Goal: Information Seeking & Learning: Learn about a topic

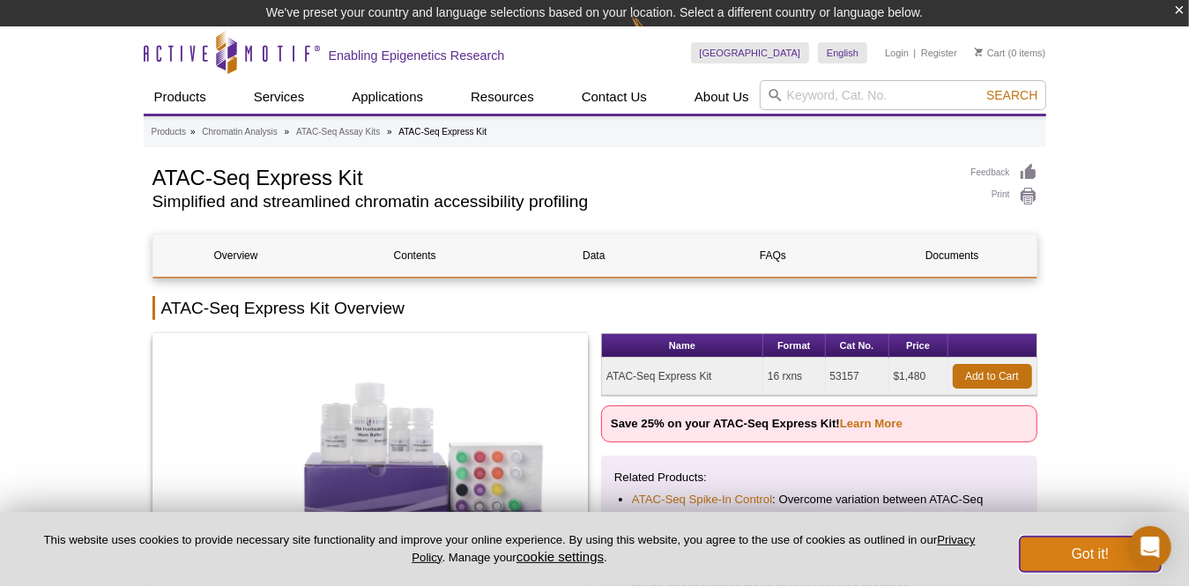
click at [1102, 562] on button "Got it!" at bounding box center [1090, 554] width 141 height 35
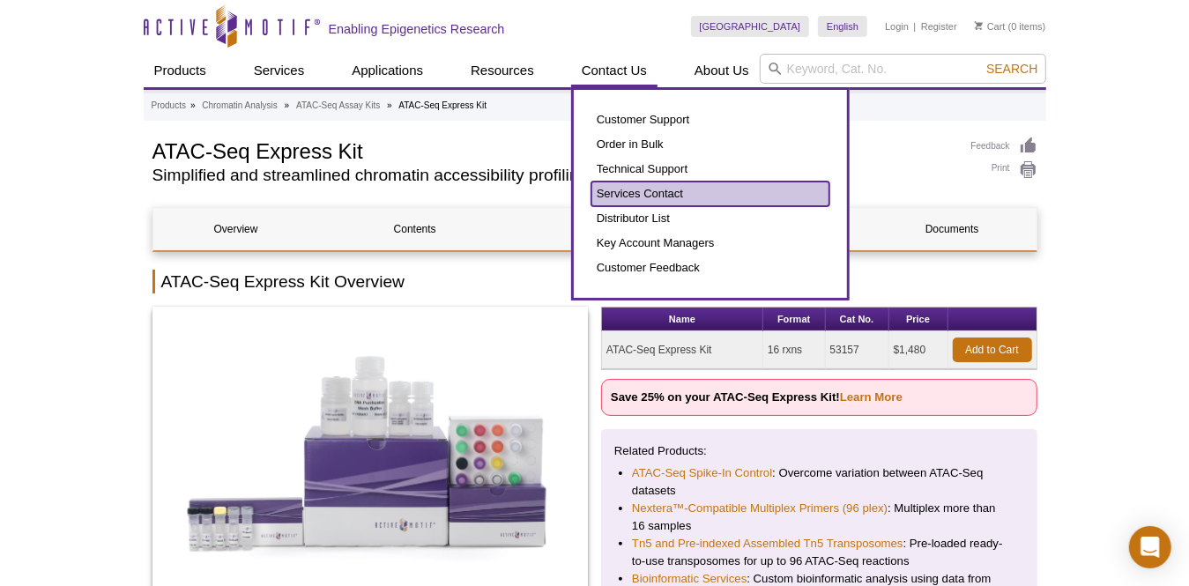
click at [624, 195] on link "Services Contact" at bounding box center [711, 194] width 238 height 25
click at [679, 195] on link "Services Contact" at bounding box center [711, 194] width 238 height 25
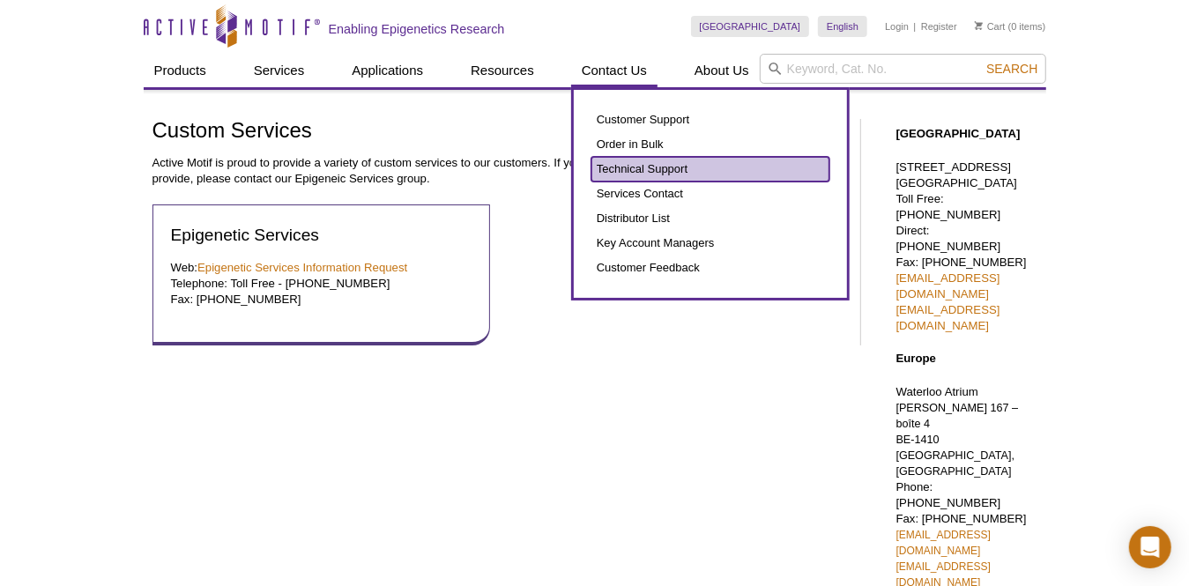
click at [637, 166] on link "Technical Support" at bounding box center [711, 169] width 238 height 25
click at [642, 164] on link "Technical Support" at bounding box center [711, 169] width 238 height 25
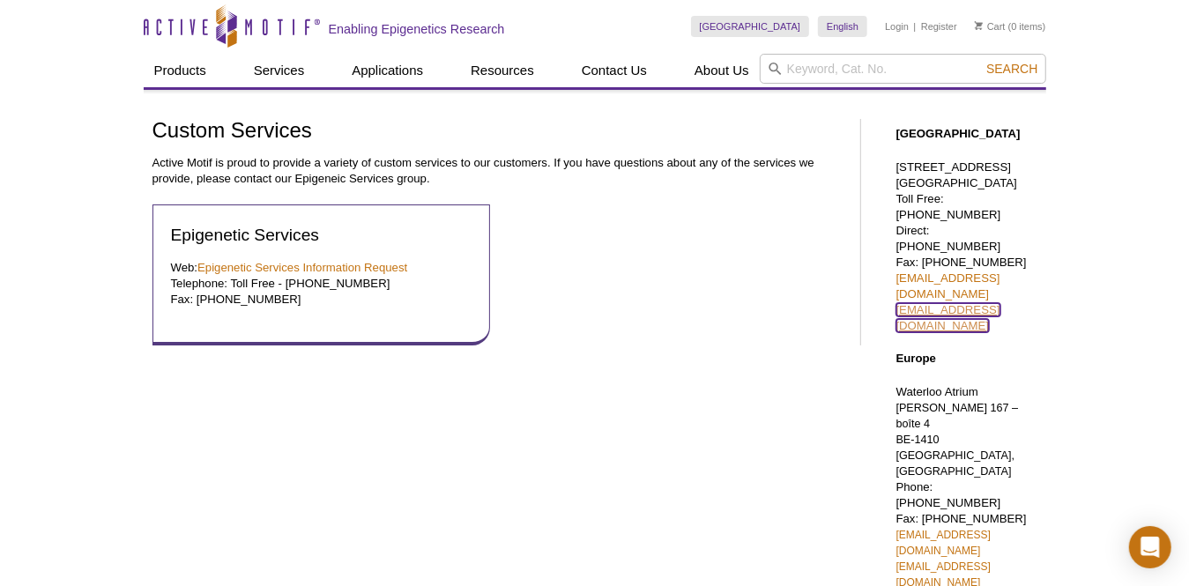
click at [961, 303] on link "tech_service@activemotif.com" at bounding box center [949, 317] width 104 height 29
drag, startPoint x: 1091, startPoint y: 284, endPoint x: 893, endPoint y: 275, distance: 197.7
drag, startPoint x: 893, startPoint y: 275, endPoint x: 942, endPoint y: 277, distance: 48.5
copy link "tech_service@activemotif.com"
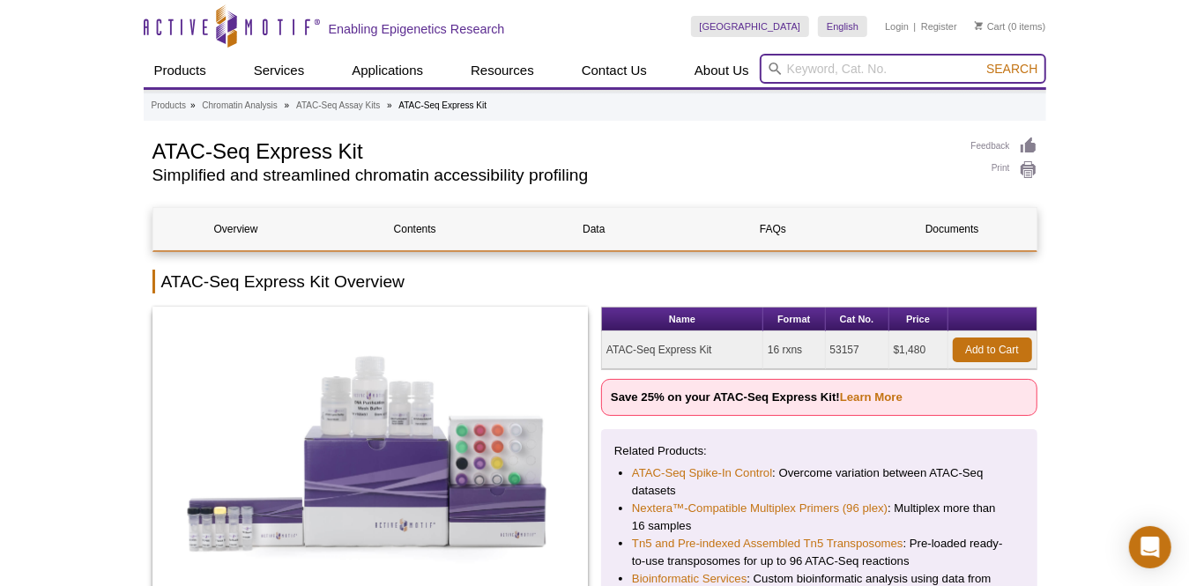
click at [842, 73] on input "search" at bounding box center [903, 69] width 287 height 30
type input "a"
type input "ATAC-seq"
click at [981, 61] on button "Search" at bounding box center [1012, 69] width 62 height 16
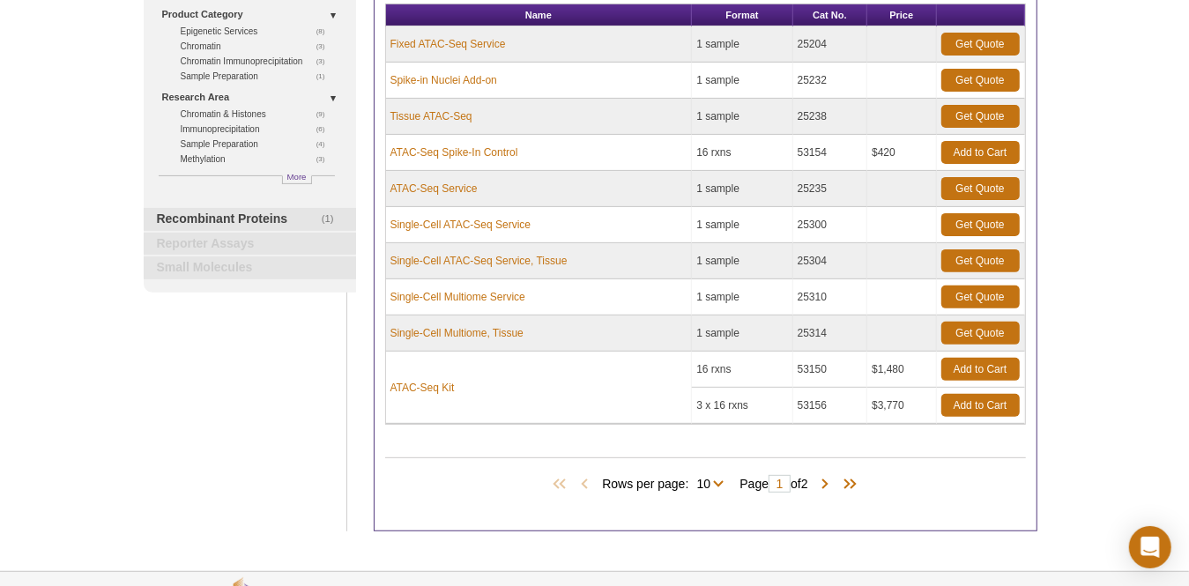
scroll to position [265, 0]
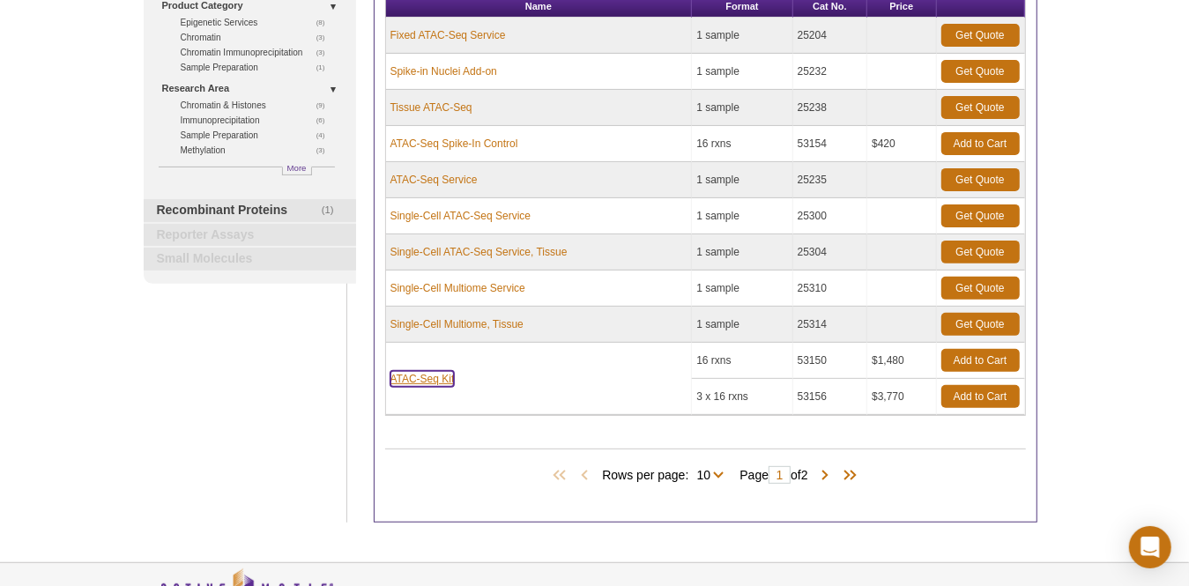
click at [427, 373] on link "ATAC-Seq Kit" at bounding box center [423, 379] width 64 height 16
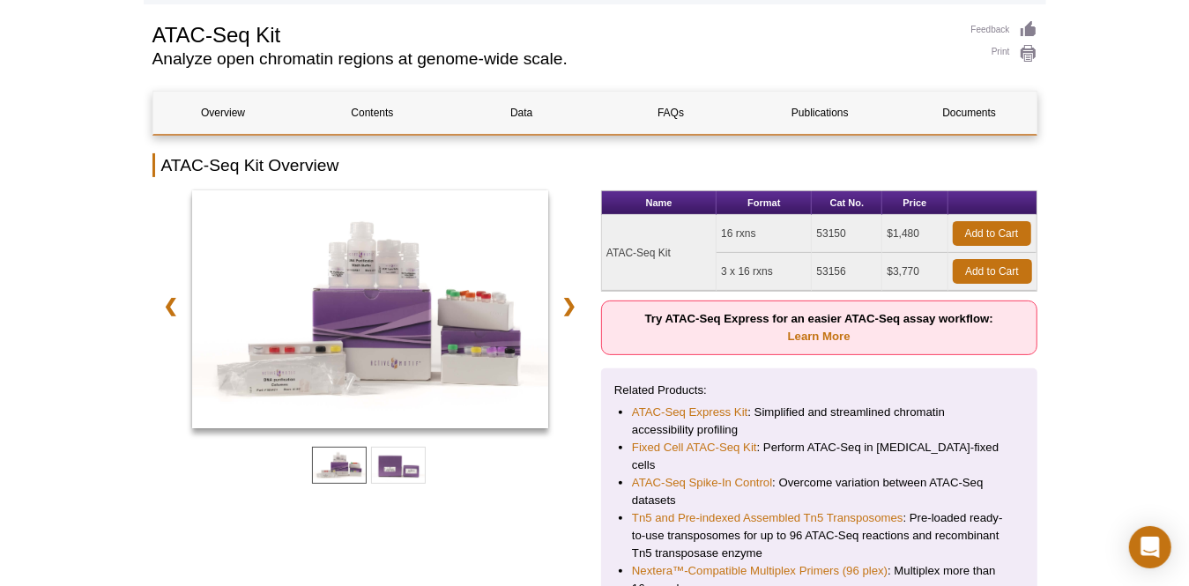
scroll to position [88, 0]
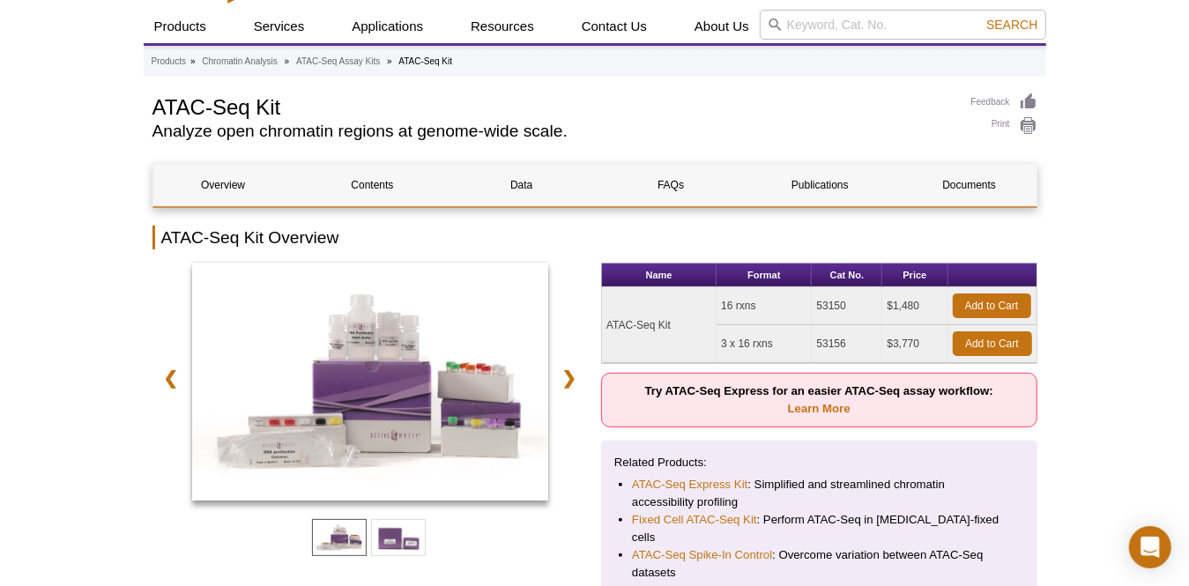
drag, startPoint x: 682, startPoint y: 322, endPoint x: 605, endPoint y: 322, distance: 76.7
click at [605, 322] on td "ATAC-Seq Kit" at bounding box center [659, 325] width 115 height 76
drag, startPoint x: 605, startPoint y: 322, endPoint x: 628, endPoint y: 324, distance: 23.1
copy td "ATAC-Seq Kit"
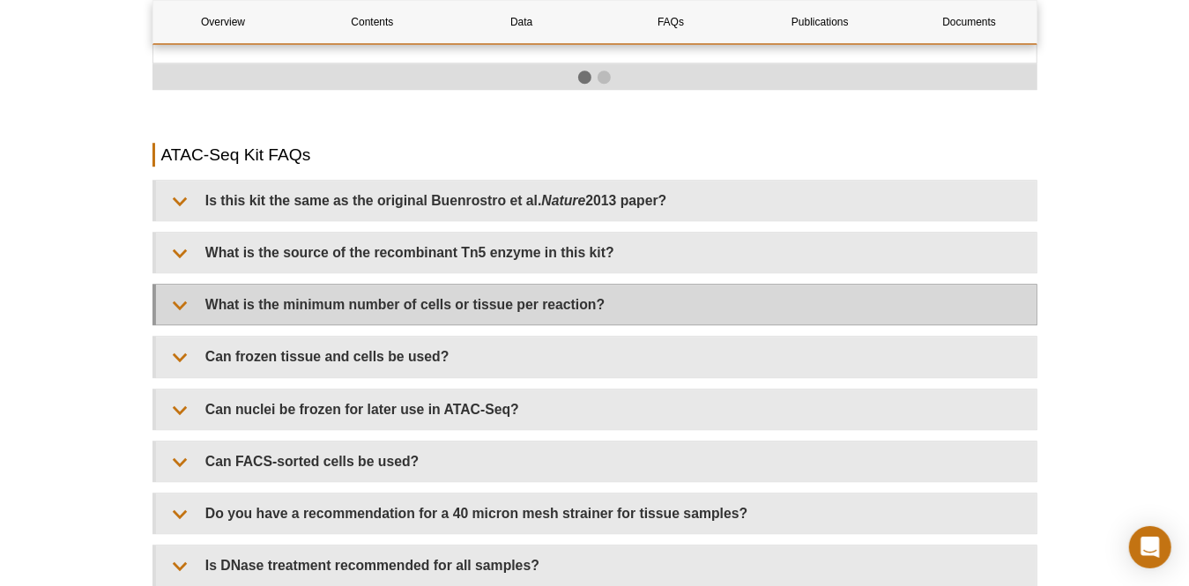
scroll to position [3262, 0]
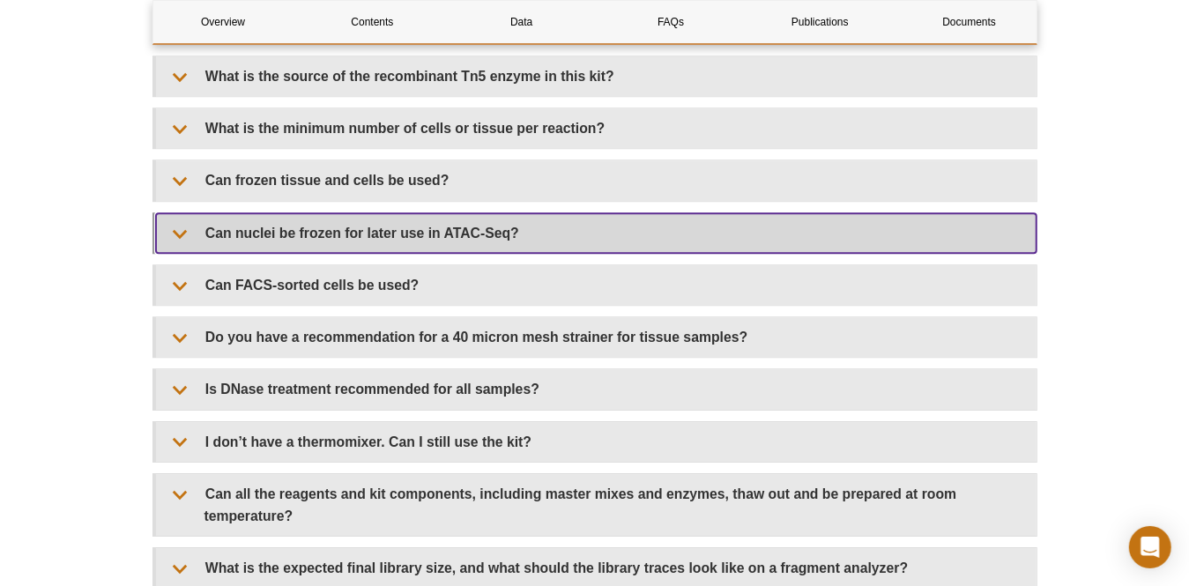
click at [646, 226] on summary "Can nuclei be frozen for later use in ATAC-Seq?" at bounding box center [596, 233] width 881 height 40
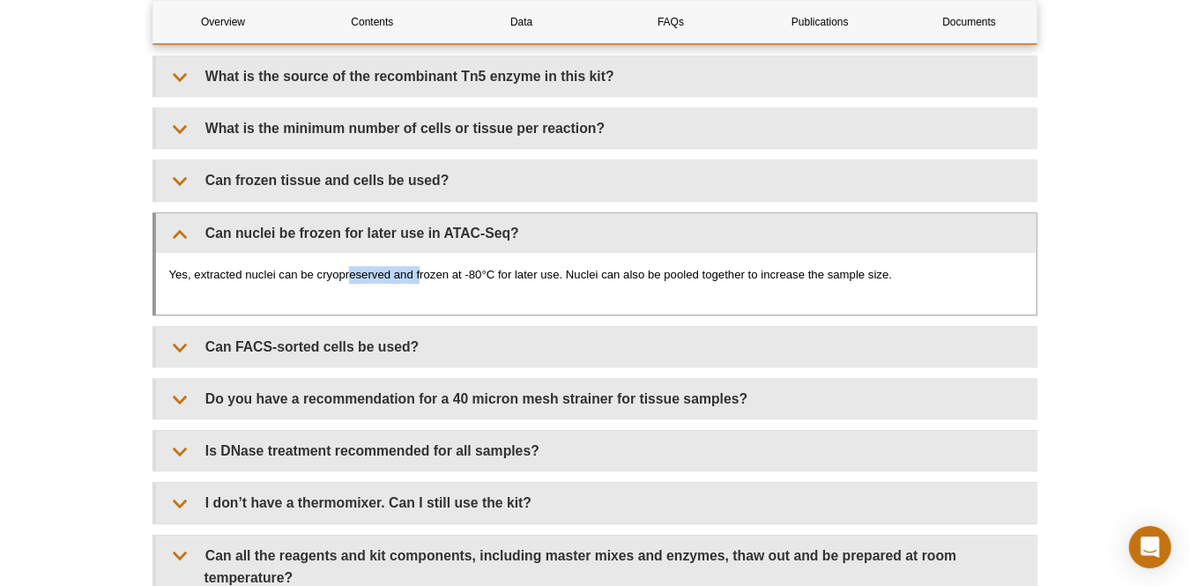
drag, startPoint x: 350, startPoint y: 258, endPoint x: 425, endPoint y: 257, distance: 75.0
click at [425, 266] on p "Yes, extracted nuclei can be cryopreserved and frozen at -80°C for later use. N…" at bounding box center [596, 275] width 854 height 18
drag, startPoint x: 425, startPoint y: 257, endPoint x: 473, endPoint y: 263, distance: 48.0
click at [473, 263] on div "Yes, extracted nuclei can be cryopreserved and frozen at -80°C for later use. N…" at bounding box center [596, 284] width 881 height 62
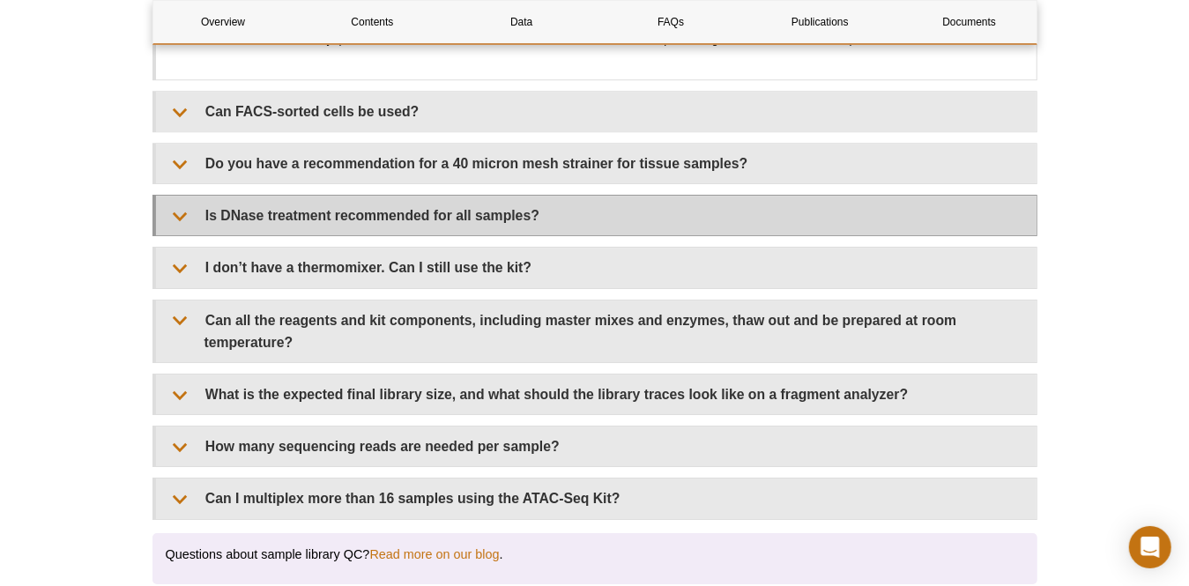
scroll to position [3527, 0]
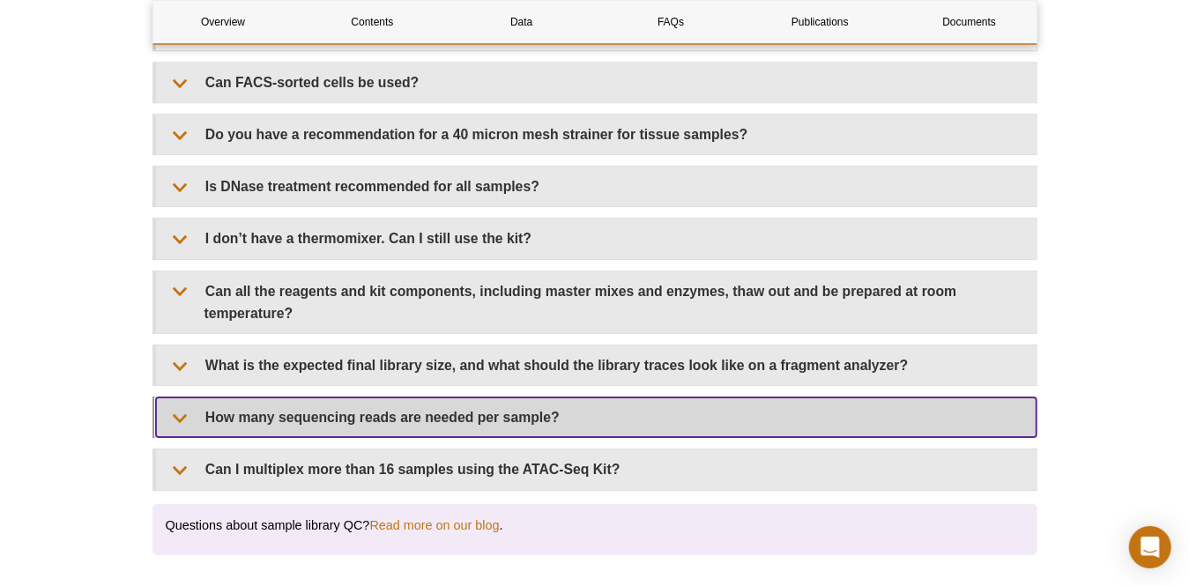
click at [500, 398] on summary "How many sequencing reads are needed per sample?" at bounding box center [596, 418] width 881 height 40
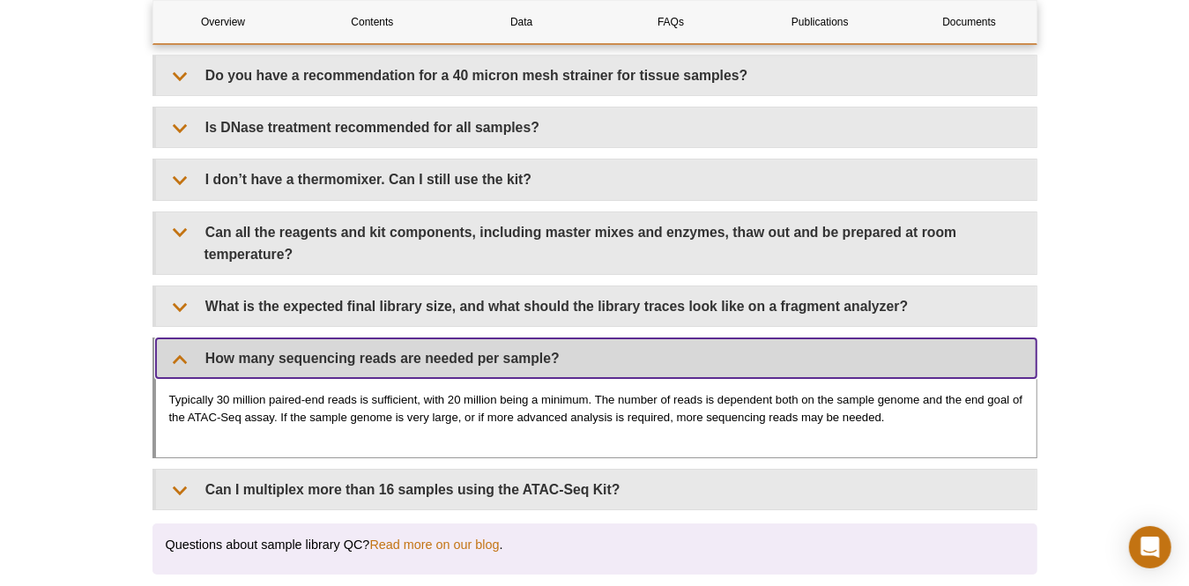
scroll to position [3615, 0]
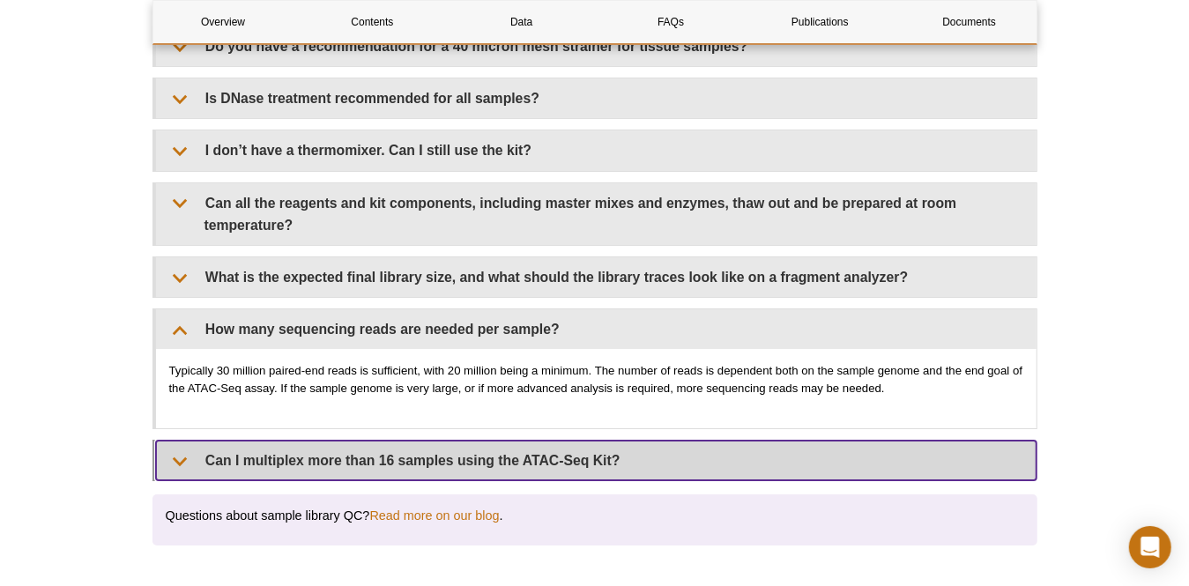
click at [593, 443] on summary "Can I multiplex more than 16 samples using the ATAC-Seq Kit?" at bounding box center [596, 461] width 881 height 40
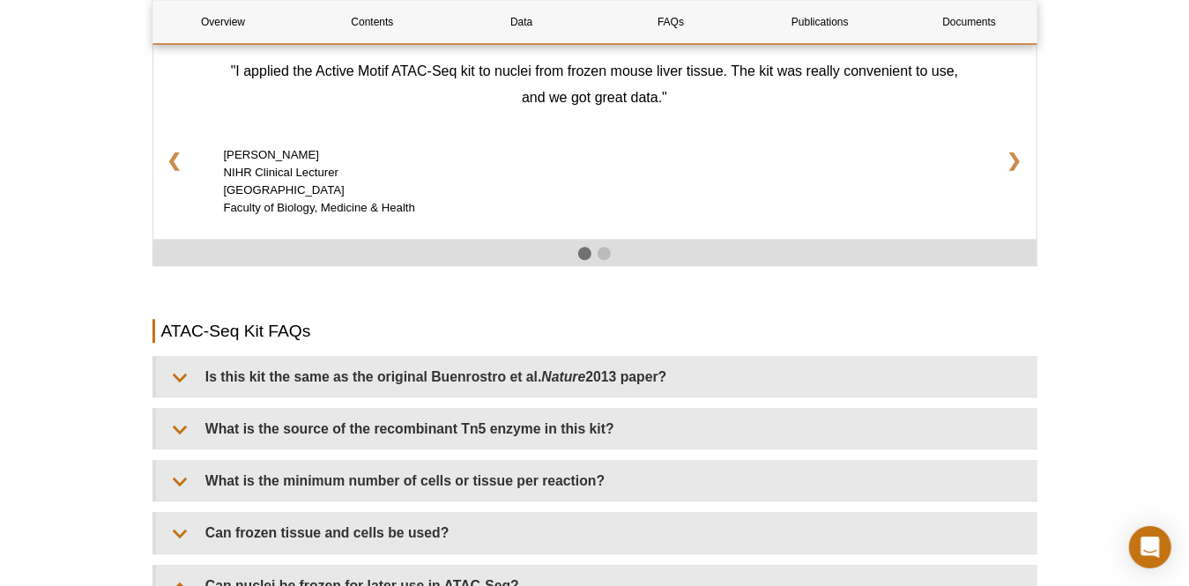
scroll to position [2998, 0]
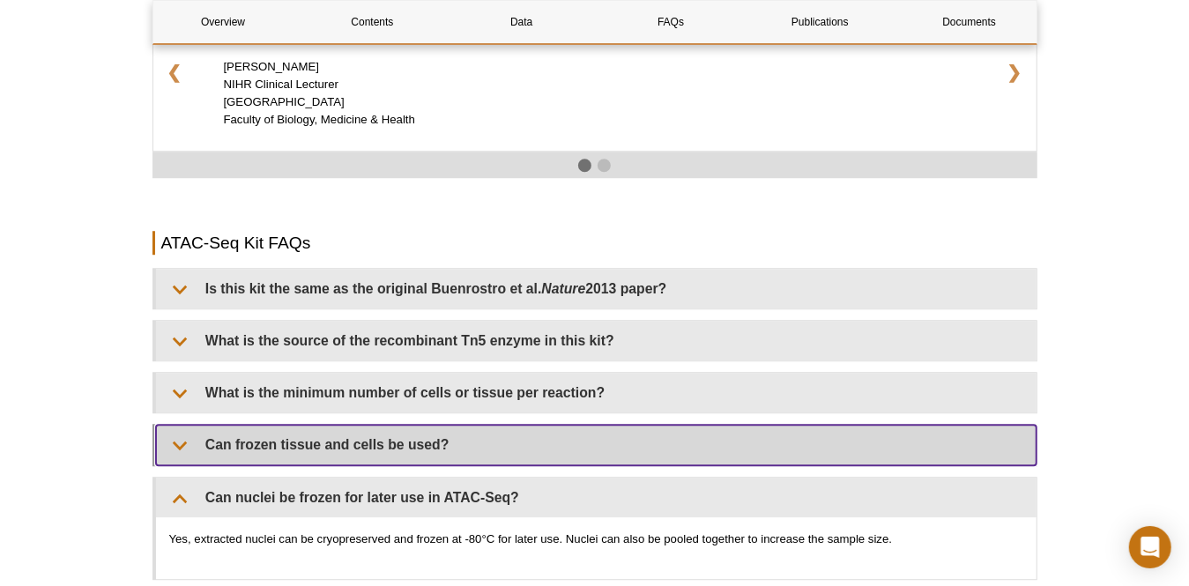
click at [554, 436] on summary "Can frozen tissue and cells be used?" at bounding box center [596, 445] width 881 height 40
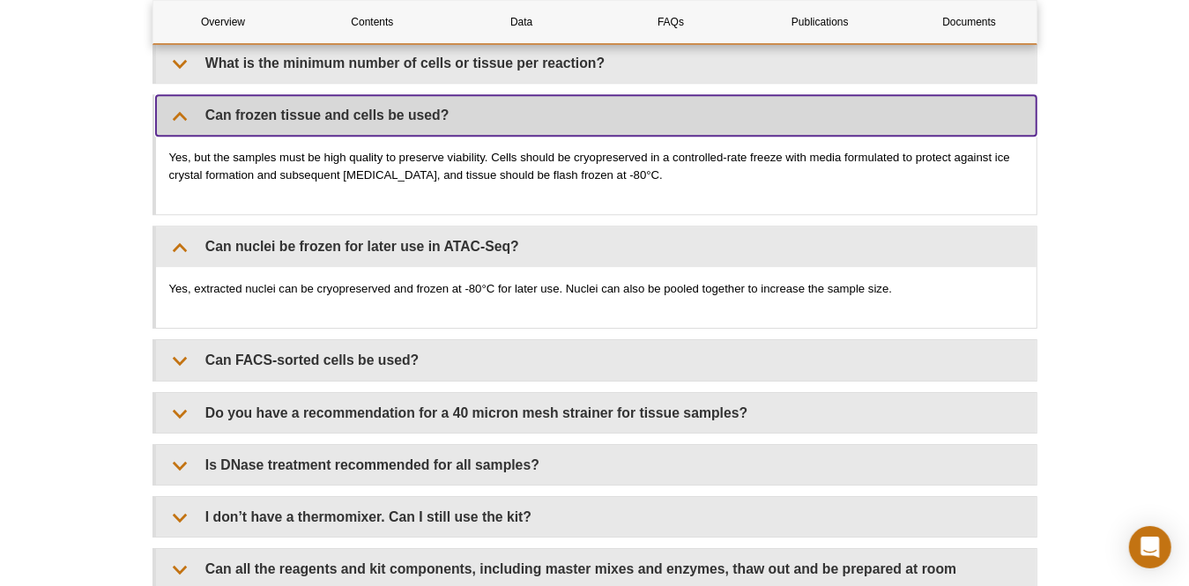
scroll to position [3439, 0]
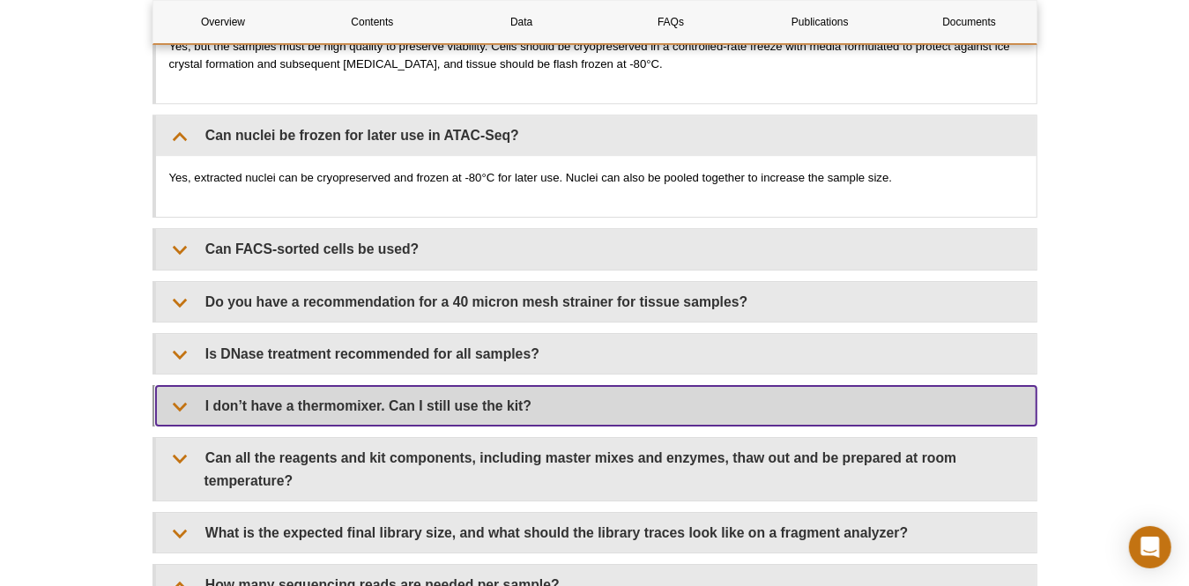
click at [596, 396] on summary "I don’t have a thermomixer. Can I still use the kit?" at bounding box center [596, 406] width 881 height 40
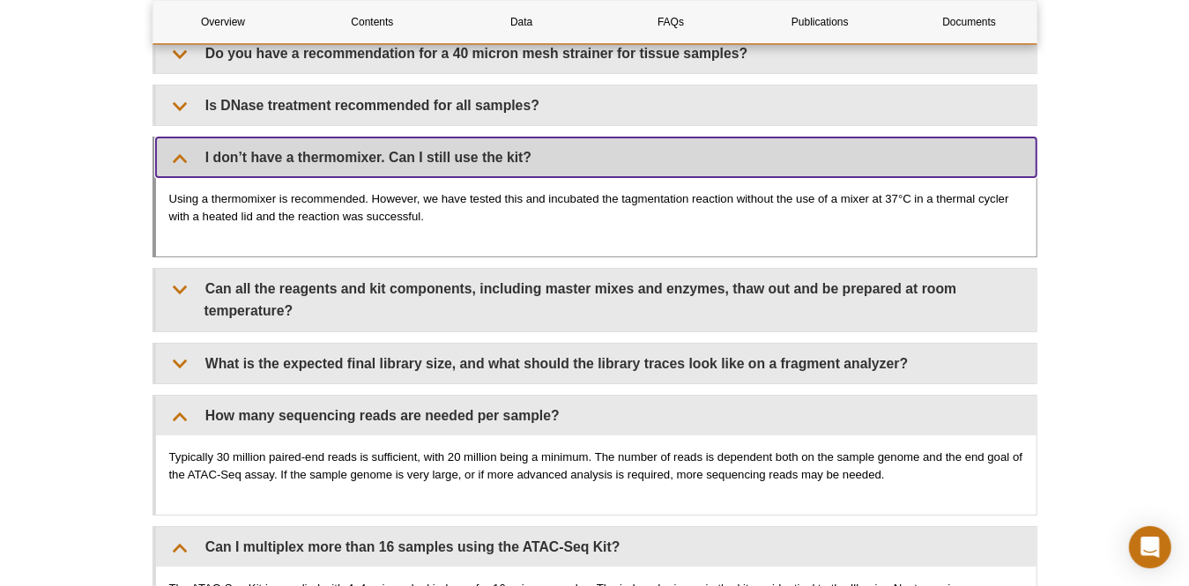
scroll to position [3703, 0]
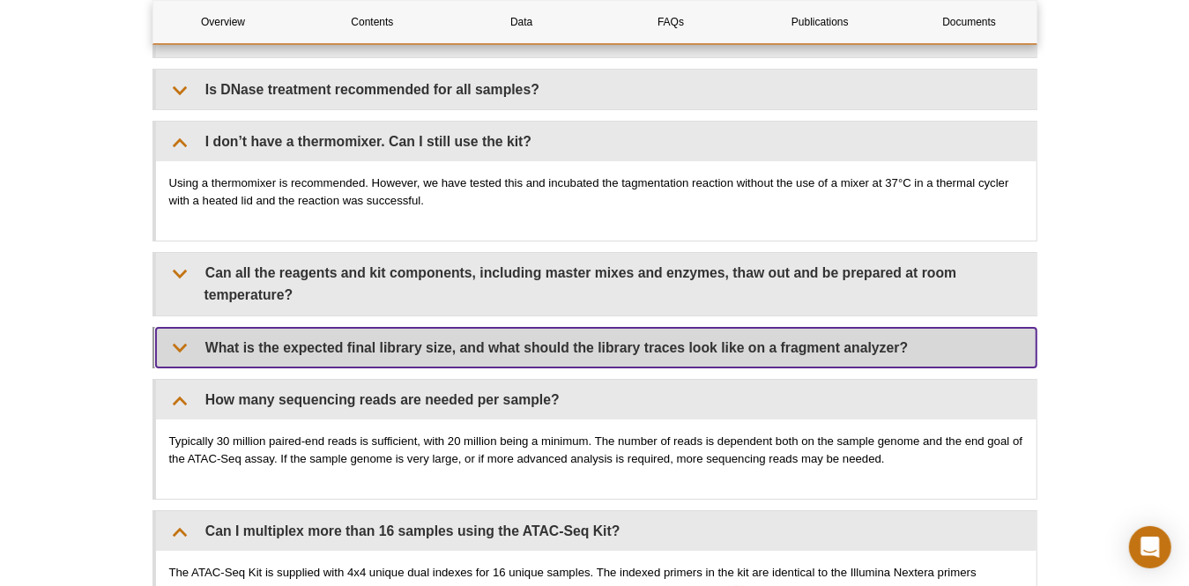
click at [512, 336] on summary "What is the expected final library size, and what should the library traces loo…" at bounding box center [596, 348] width 881 height 40
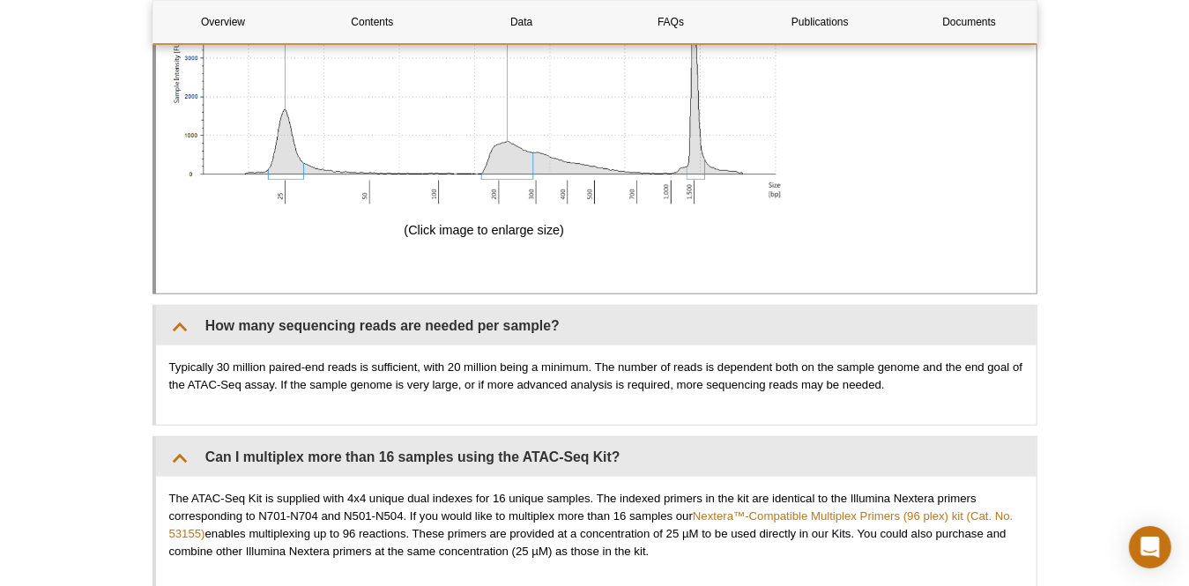
scroll to position [5026, 0]
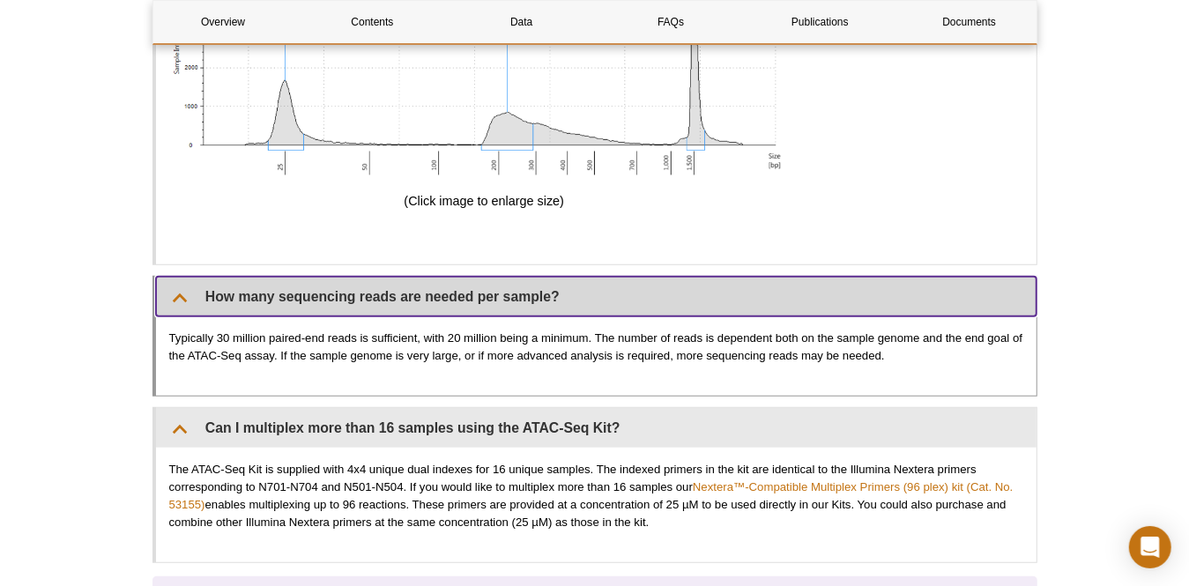
drag, startPoint x: 573, startPoint y: 276, endPoint x: 413, endPoint y: 269, distance: 160.6
click at [413, 277] on summary "How many sequencing reads are needed per sample?" at bounding box center [596, 297] width 881 height 40
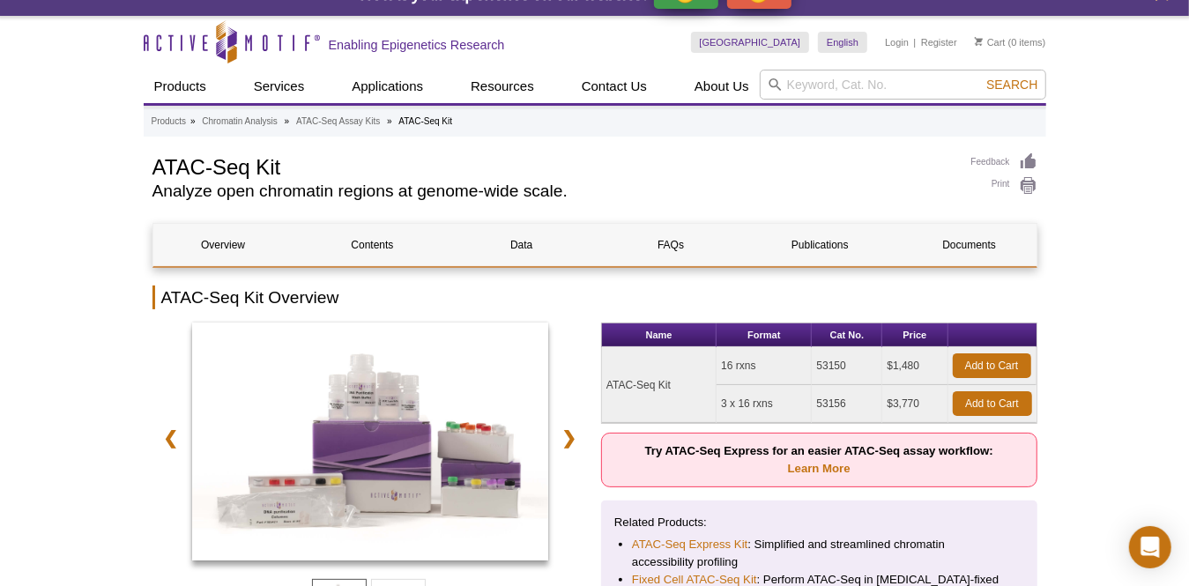
scroll to position [0, 0]
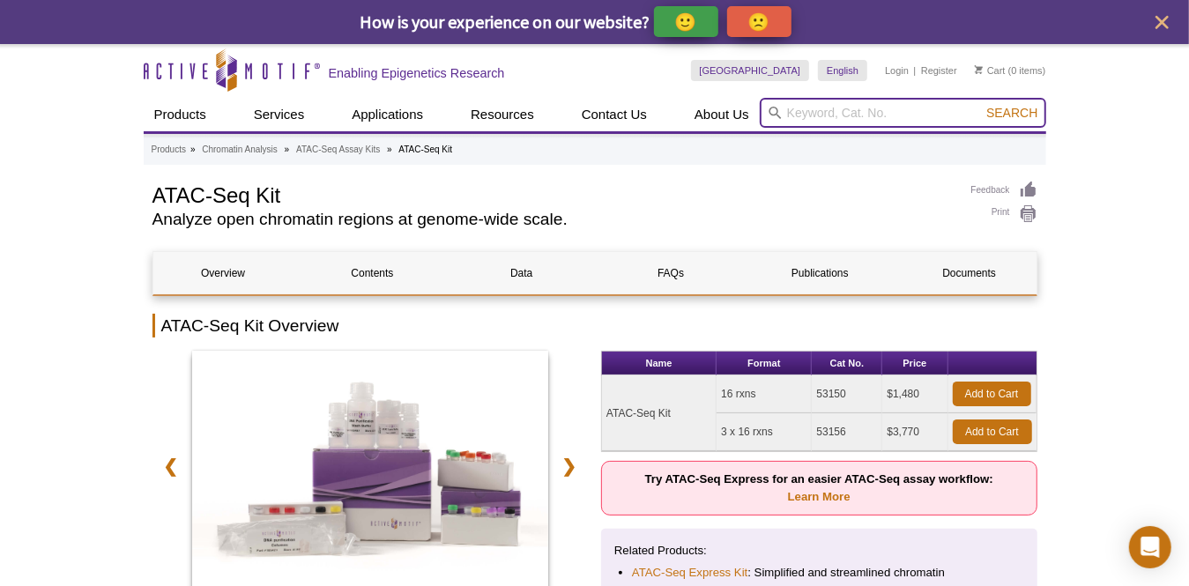
click at [805, 117] on input "search" at bounding box center [903, 113] width 287 height 30
type input "ATAC phix"
click at [981, 105] on button "Search" at bounding box center [1012, 113] width 62 height 16
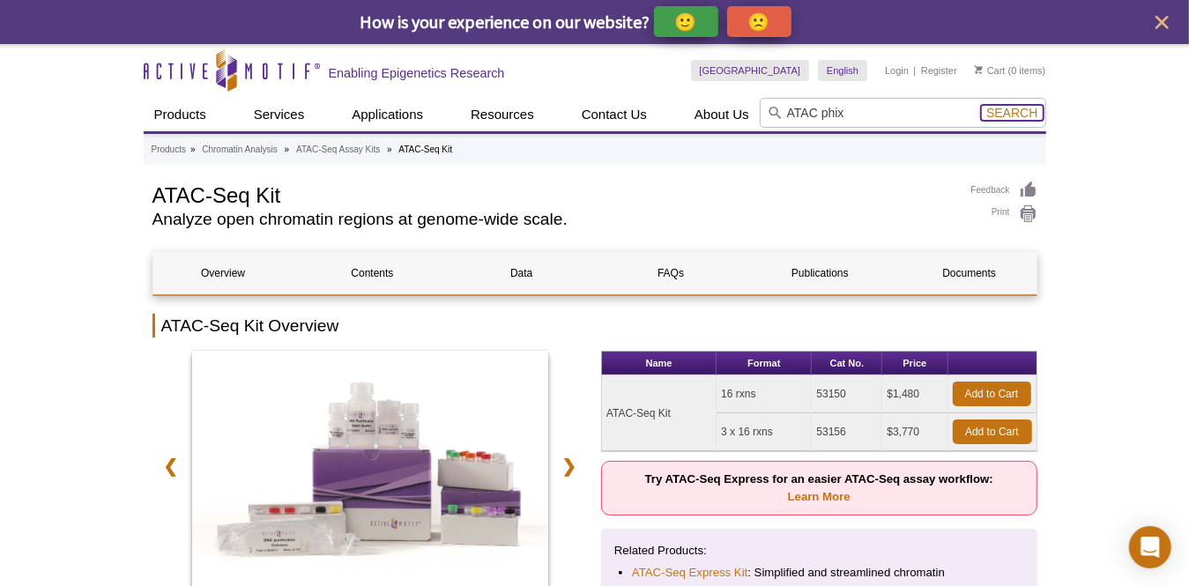
click at [1002, 111] on span "Search" at bounding box center [1012, 113] width 51 height 14
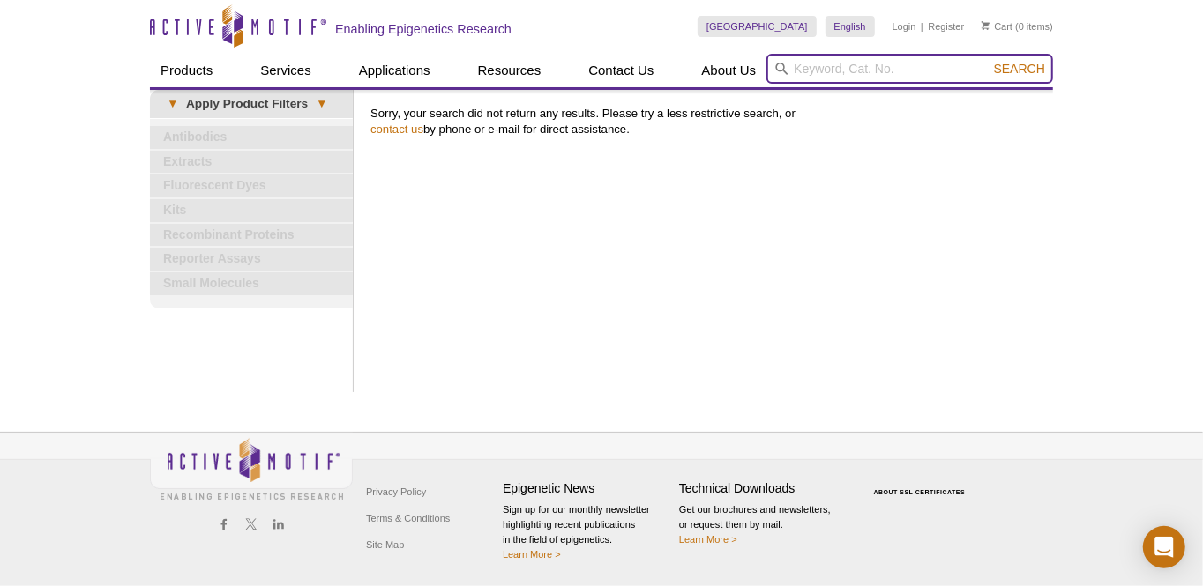
click at [859, 69] on input "search" at bounding box center [909, 69] width 287 height 30
click at [988, 61] on button "Search" at bounding box center [1019, 69] width 62 height 16
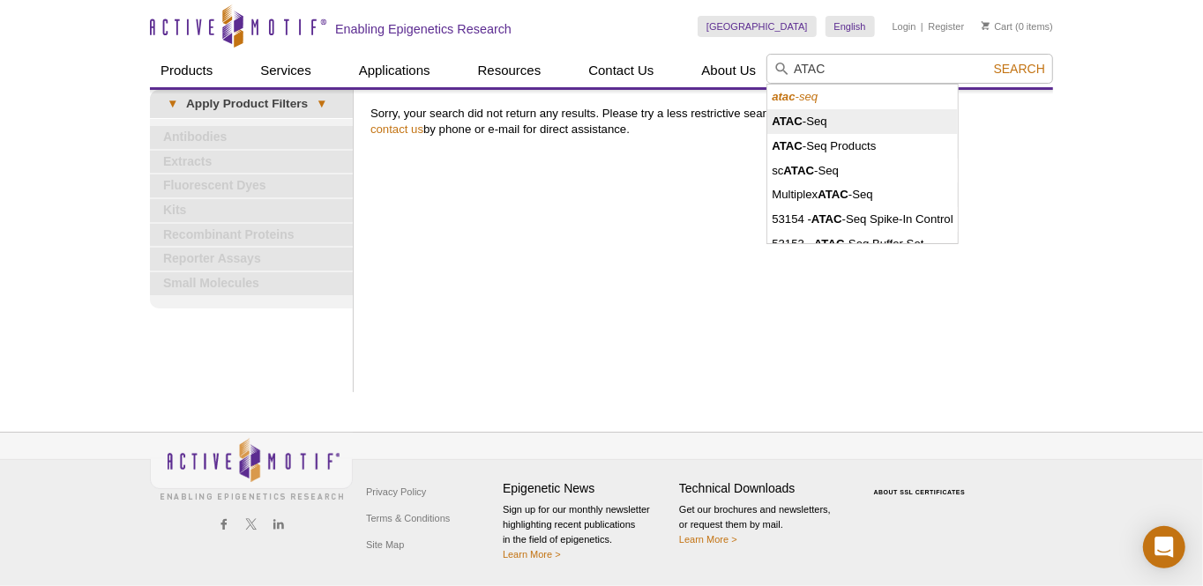
click at [823, 127] on li "ATAC -Seq" at bounding box center [862, 121] width 190 height 25
type input "ATAC-Seq"
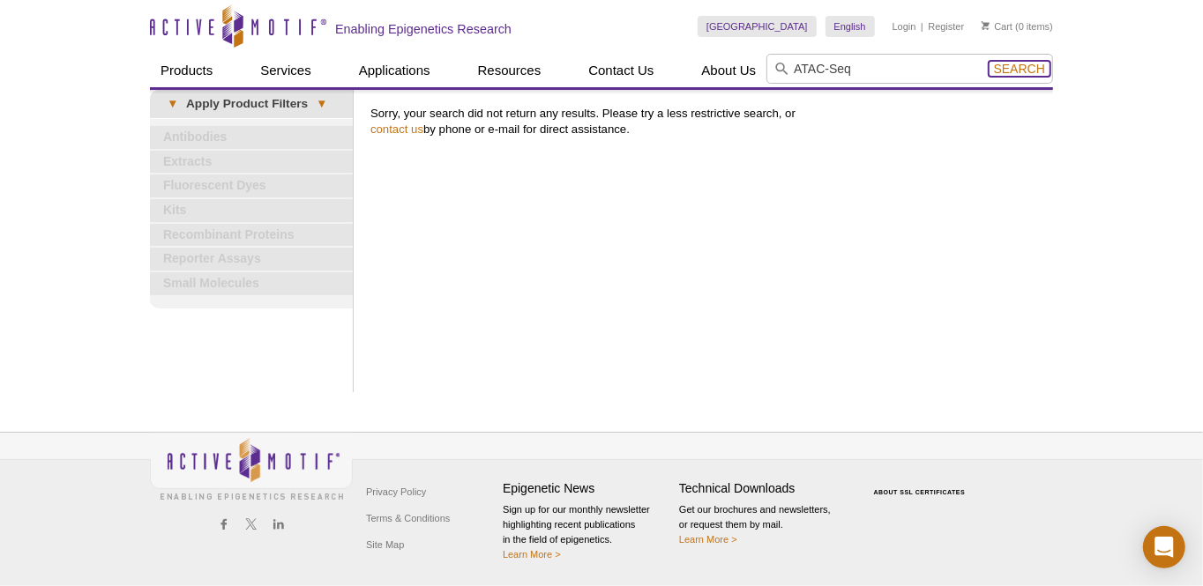
click at [1019, 72] on span "Search" at bounding box center [1019, 69] width 51 height 14
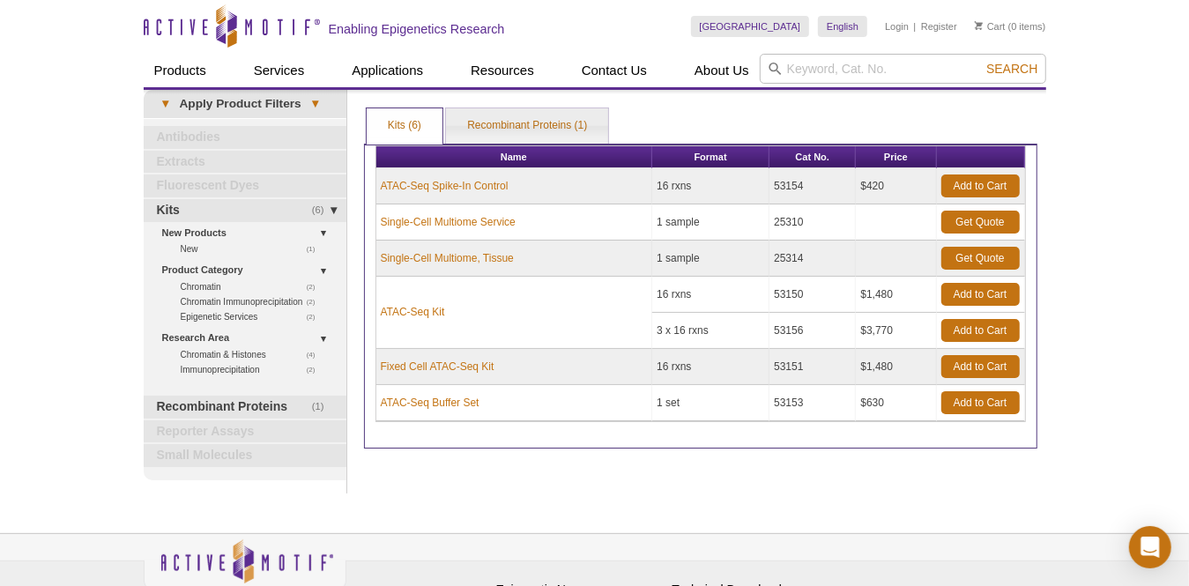
click at [1107, 176] on div "Active Motif Logo Enabling Epigenetics Research 0 Search Skip to content Active…" at bounding box center [594, 344] width 1189 height 688
click at [488, 184] on link "ATAC-Seq Spike-In Control" at bounding box center [445, 186] width 128 height 16
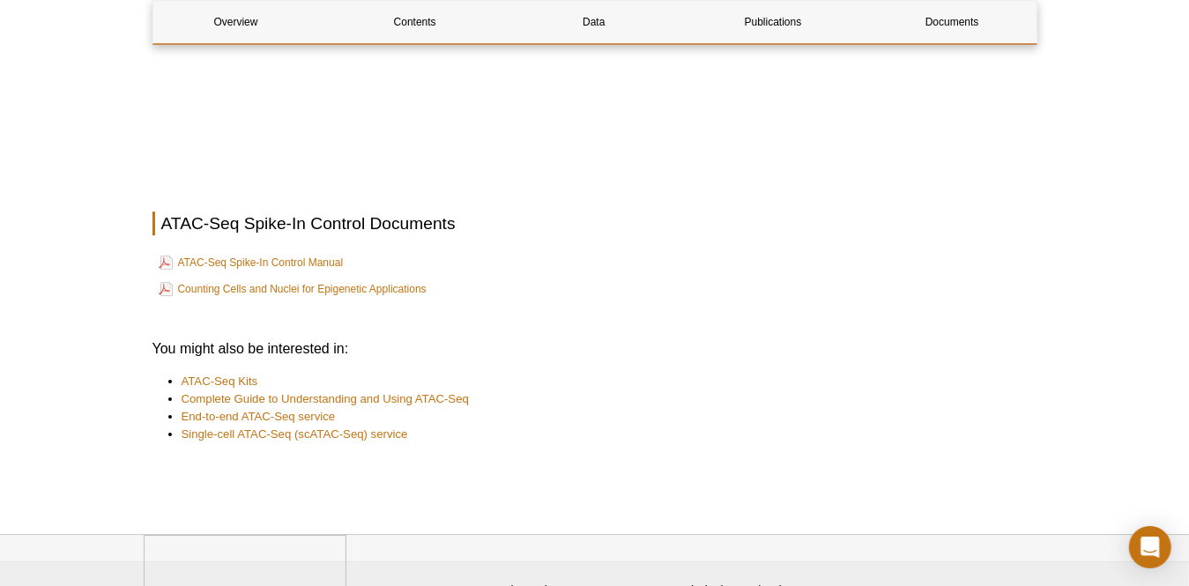
scroll to position [3439, 0]
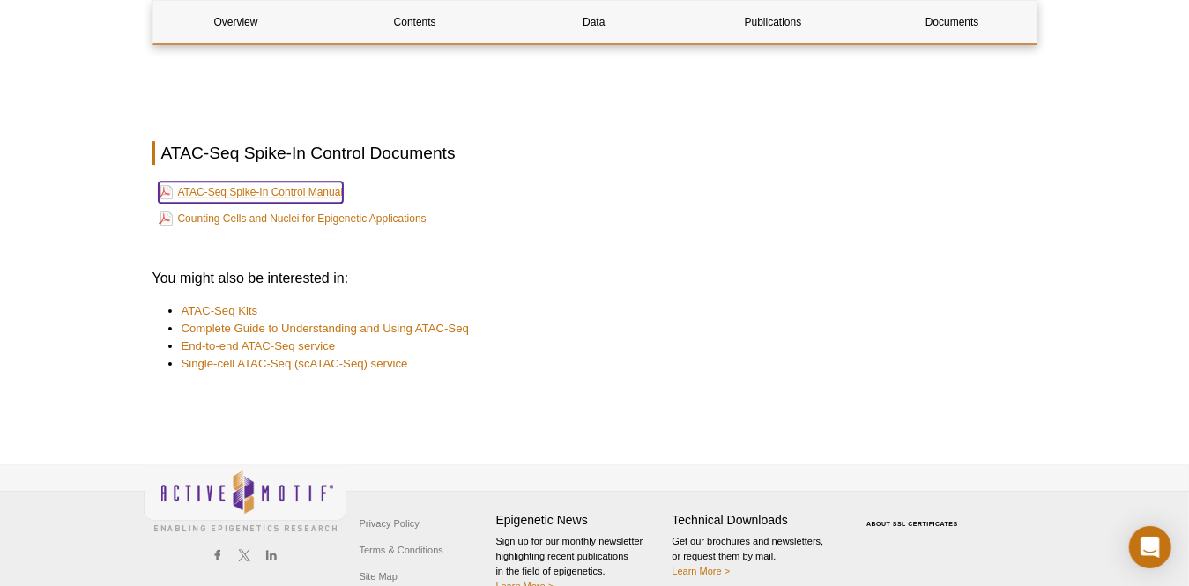
click at [280, 182] on link "ATAC-Seq Spike-In Control Manual" at bounding box center [251, 192] width 185 height 21
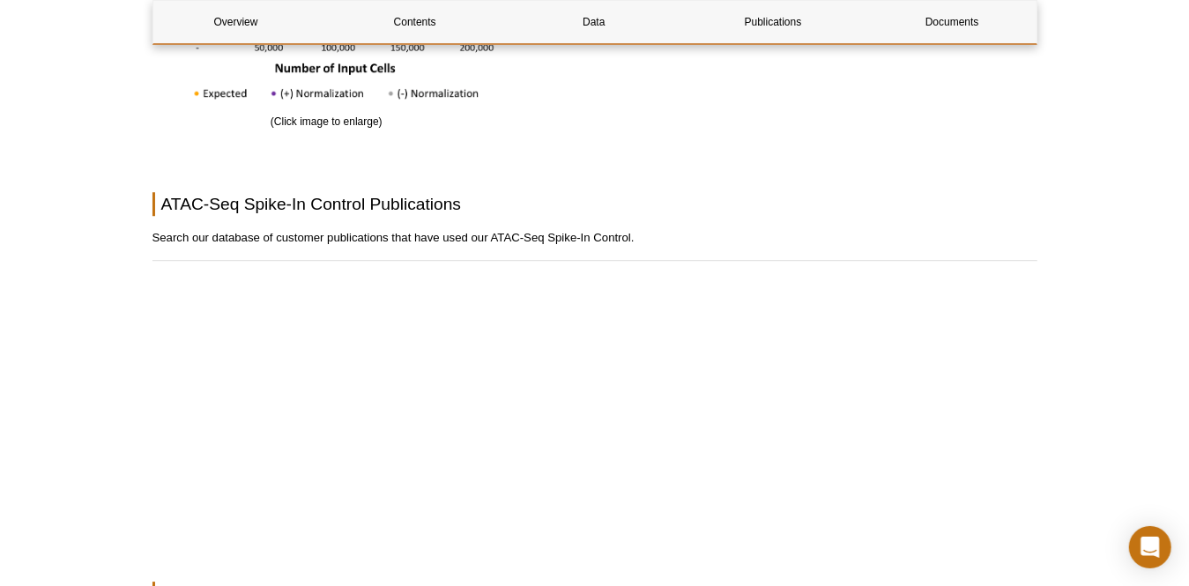
scroll to position [2821, 0]
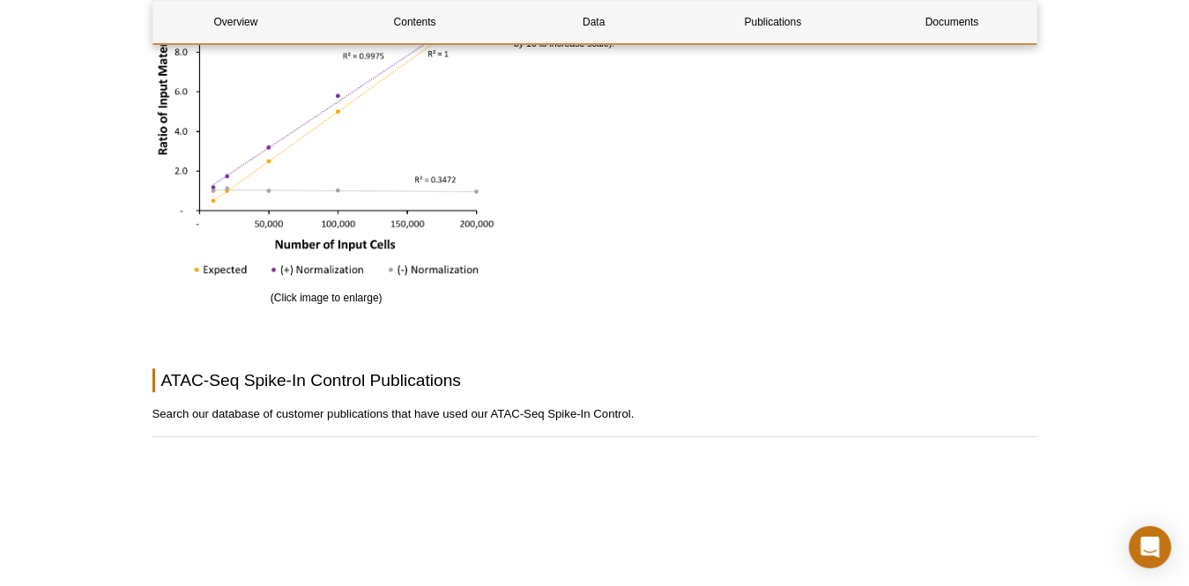
click at [924, 198] on div "Figure 4: K562 Paired Alignments After Normalization to Drosophila Paired Align…" at bounding box center [775, 135] width 523 height 343
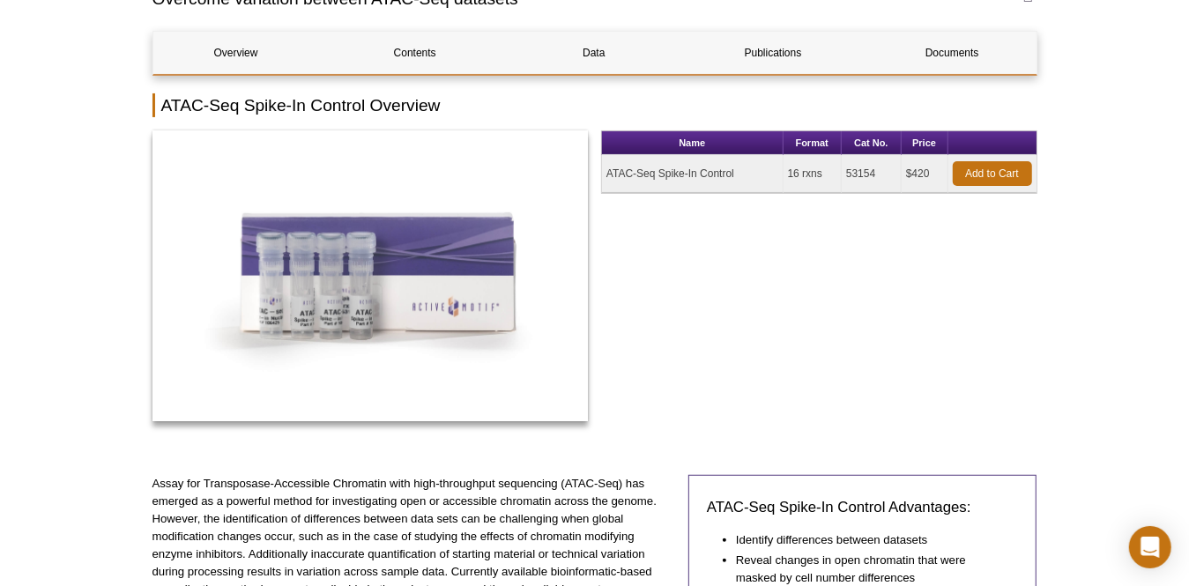
scroll to position [88, 0]
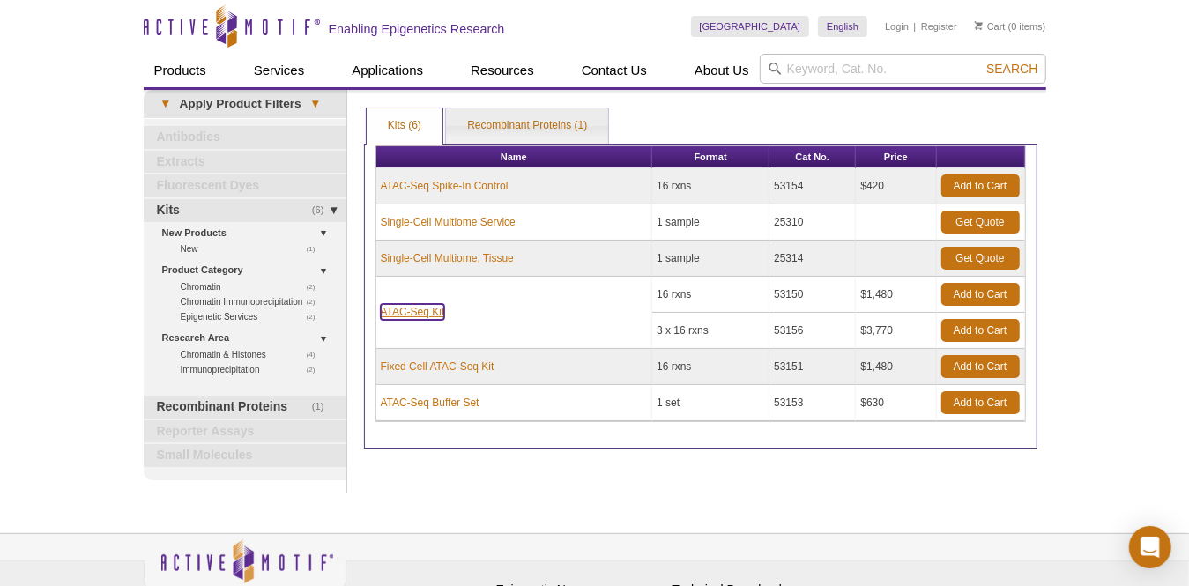
click at [421, 310] on link "ATAC-Seq Kit" at bounding box center [413, 312] width 64 height 16
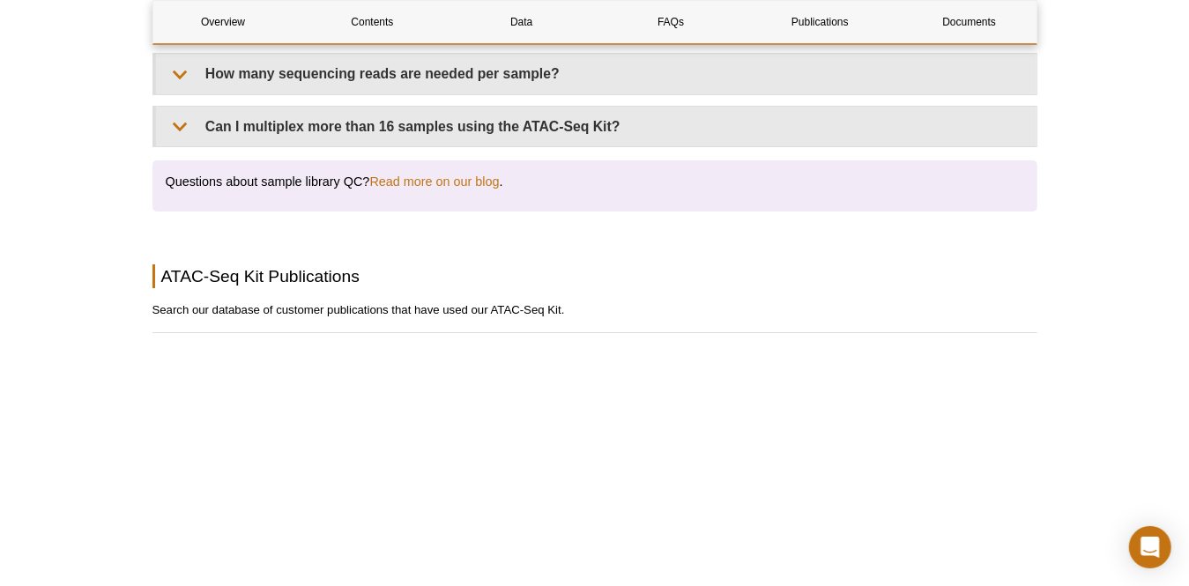
scroll to position [3791, 0]
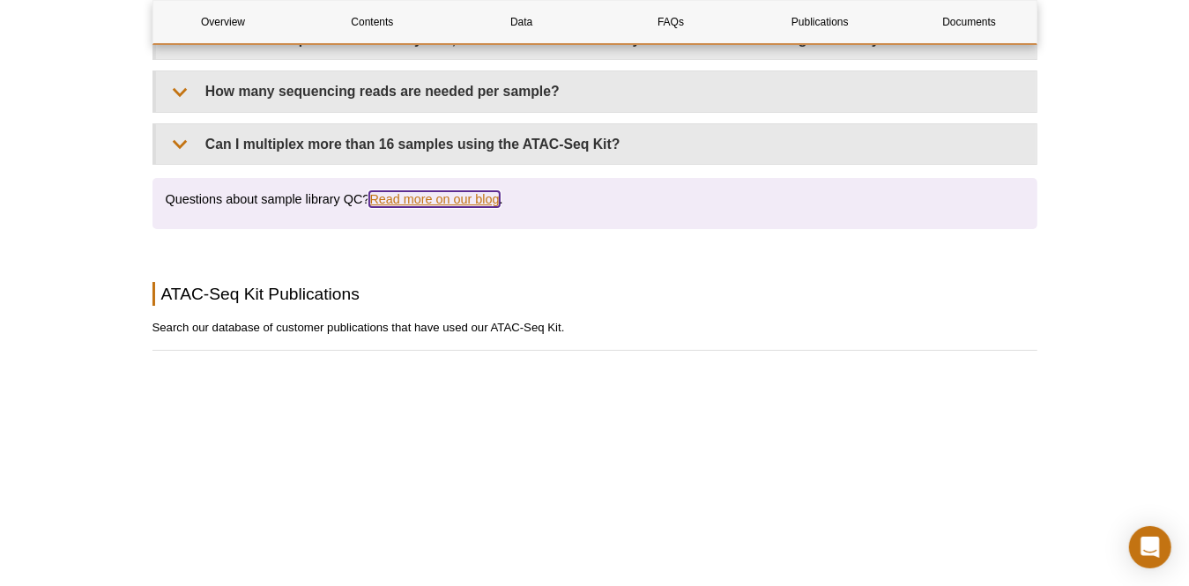
click at [429, 191] on link "Read more on our blog" at bounding box center [434, 199] width 130 height 16
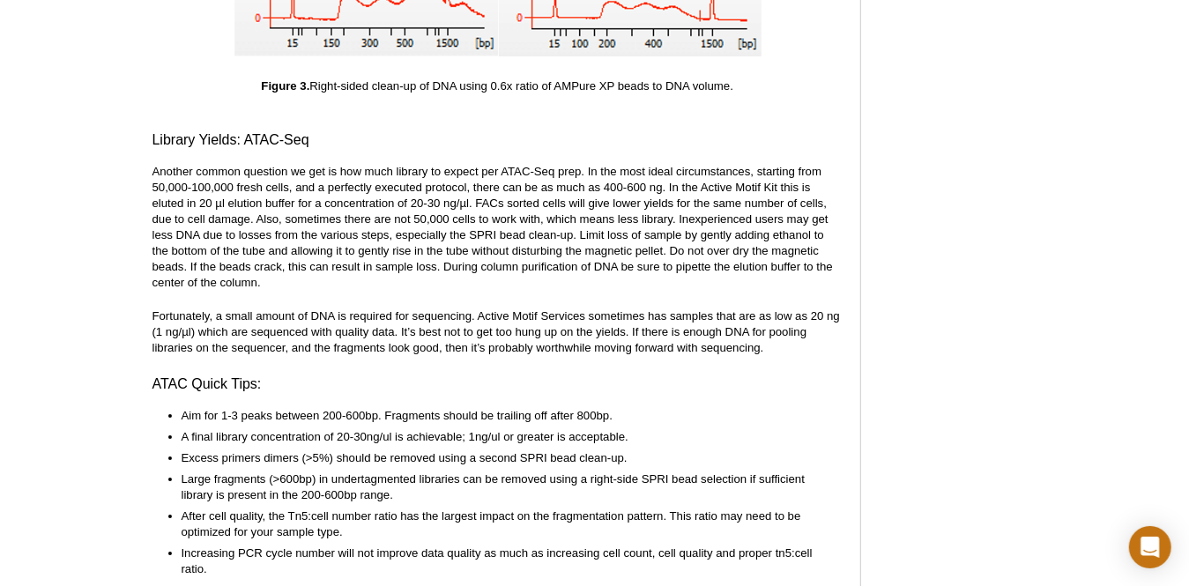
scroll to position [4188, 0]
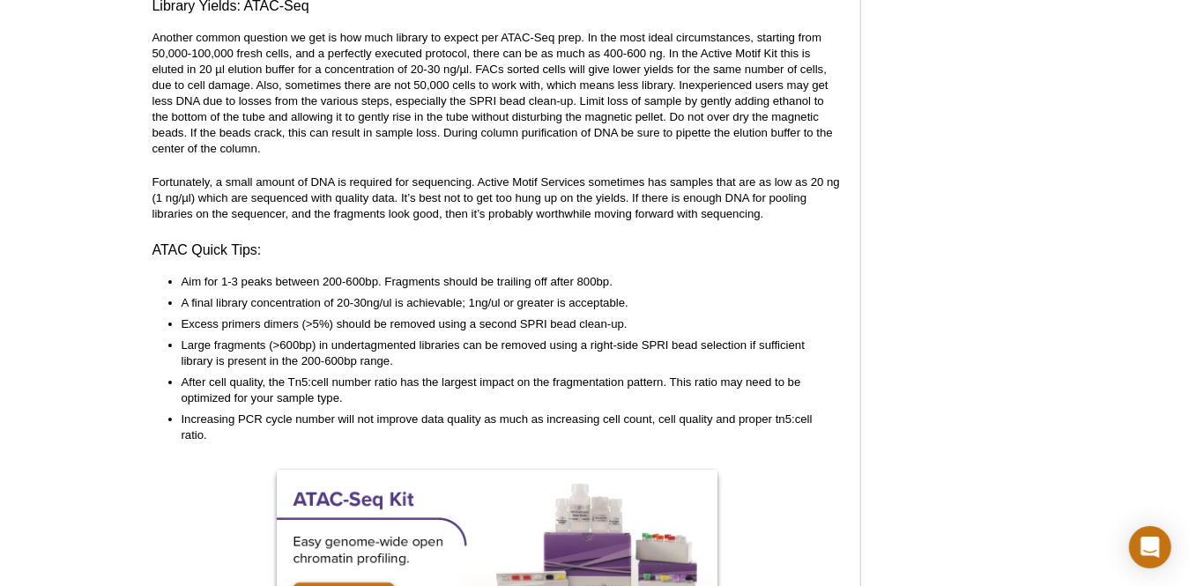
drag, startPoint x: 399, startPoint y: 259, endPoint x: 456, endPoint y: 326, distance: 87.6
click at [456, 326] on div "<< Back to MOTIFvations Blog Home Page Library QC for ATAC-Seq and CUT&Tag AKA …" at bounding box center [498, 468] width 690 height 8986
click at [468, 338] on li "Large fragments (>600bp) in undertagmented libraries can be removed using a rig…" at bounding box center [504, 354] width 645 height 32
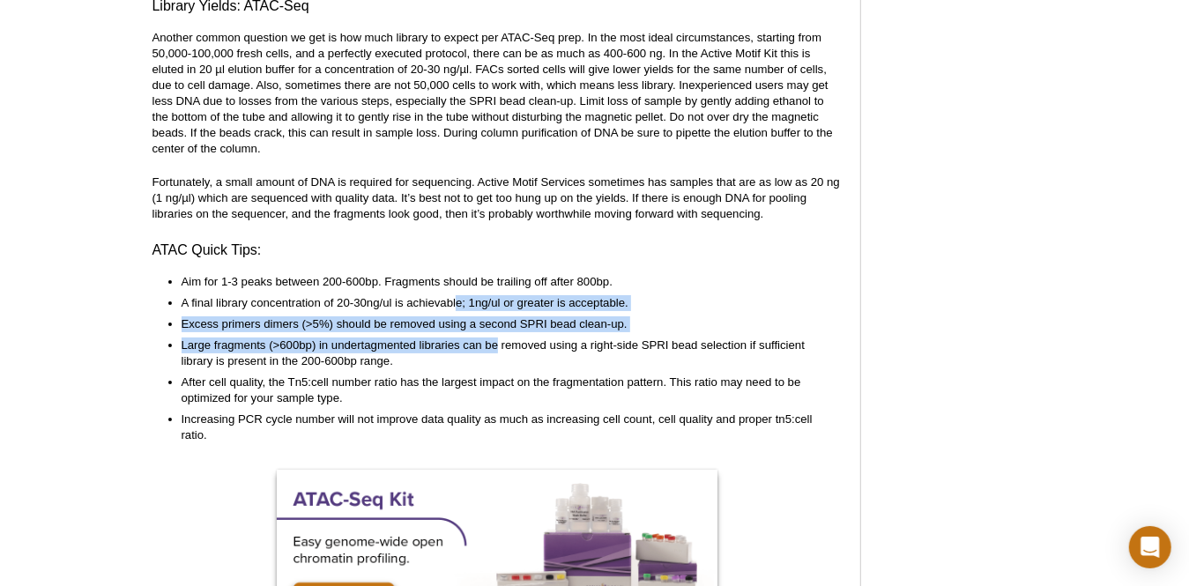
drag, startPoint x: 459, startPoint y: 288, endPoint x: 496, endPoint y: 332, distance: 56.9
click at [496, 332] on ul "Aim for 1-3 peaks between 200-600bp. Fragments should be trailing off after 800…" at bounding box center [490, 358] width 674 height 169
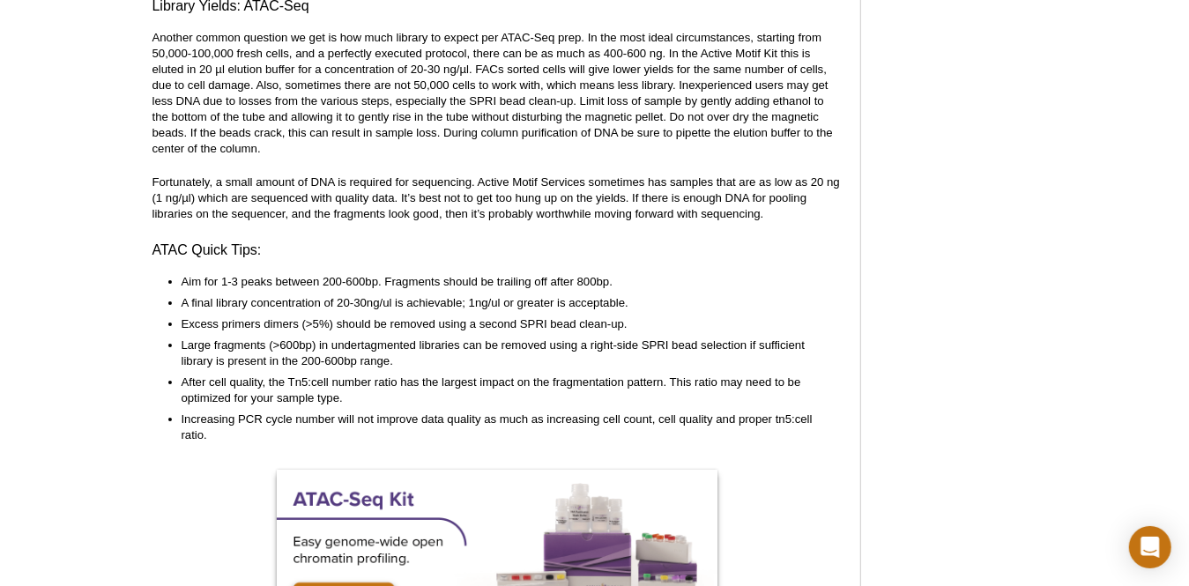
click at [503, 338] on li "Large fragments (>600bp) in undertagmented libraries can be removed using a rig…" at bounding box center [504, 354] width 645 height 32
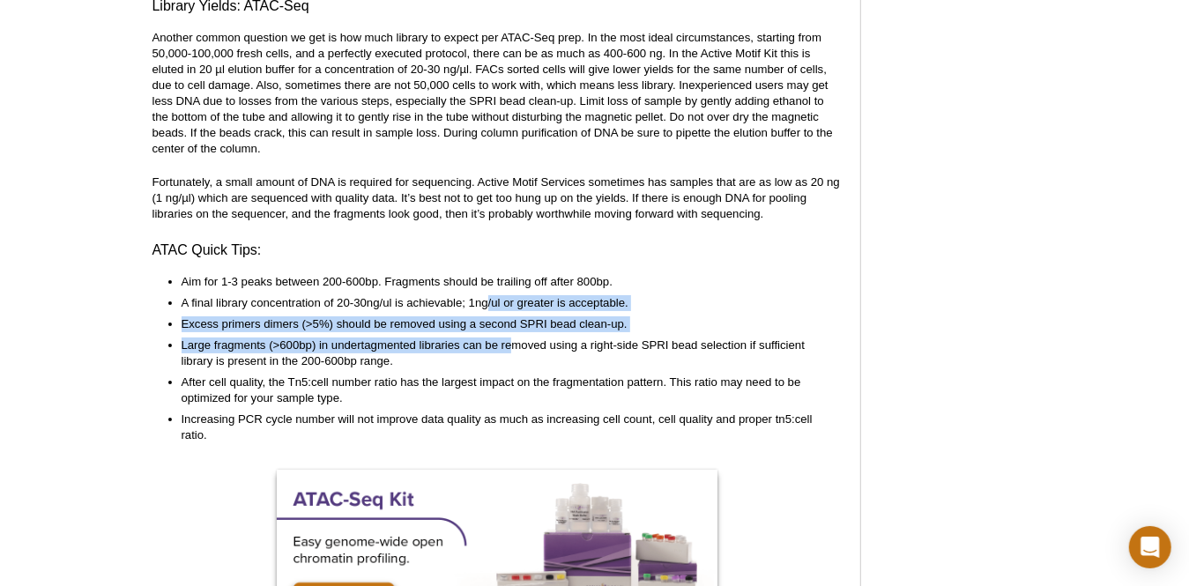
drag, startPoint x: 487, startPoint y: 283, endPoint x: 512, endPoint y: 339, distance: 62.0
click at [512, 339] on ul "Aim for 1-3 peaks between 200-600bp. Fragments should be trailing off after 800…" at bounding box center [490, 358] width 674 height 169
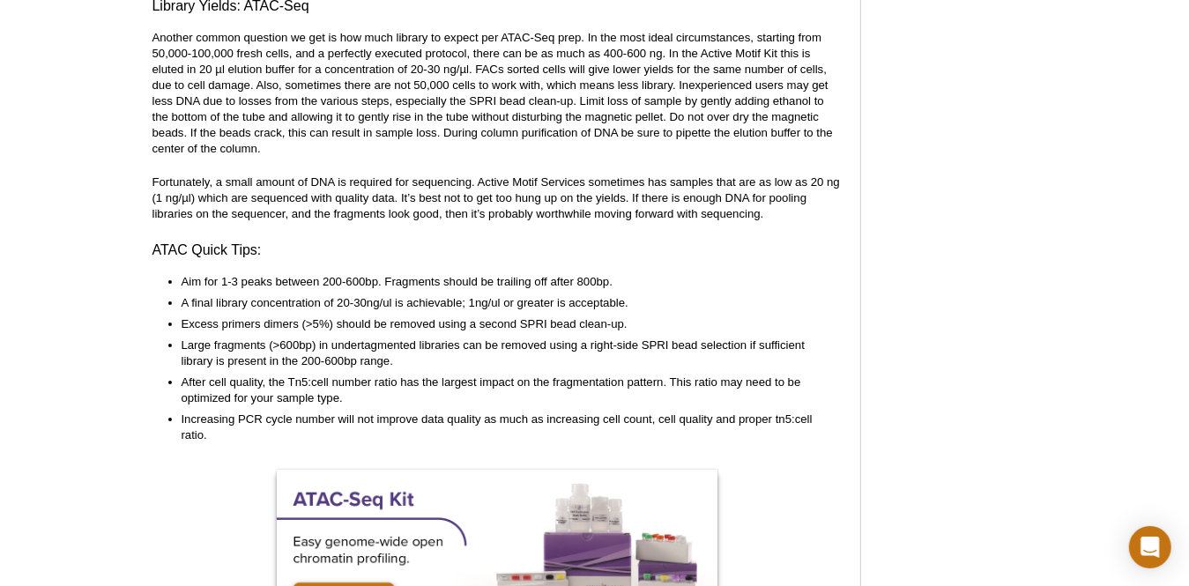
click at [517, 347] on li "Large fragments (>600bp) in undertagmented libraries can be removed using a rig…" at bounding box center [504, 354] width 645 height 32
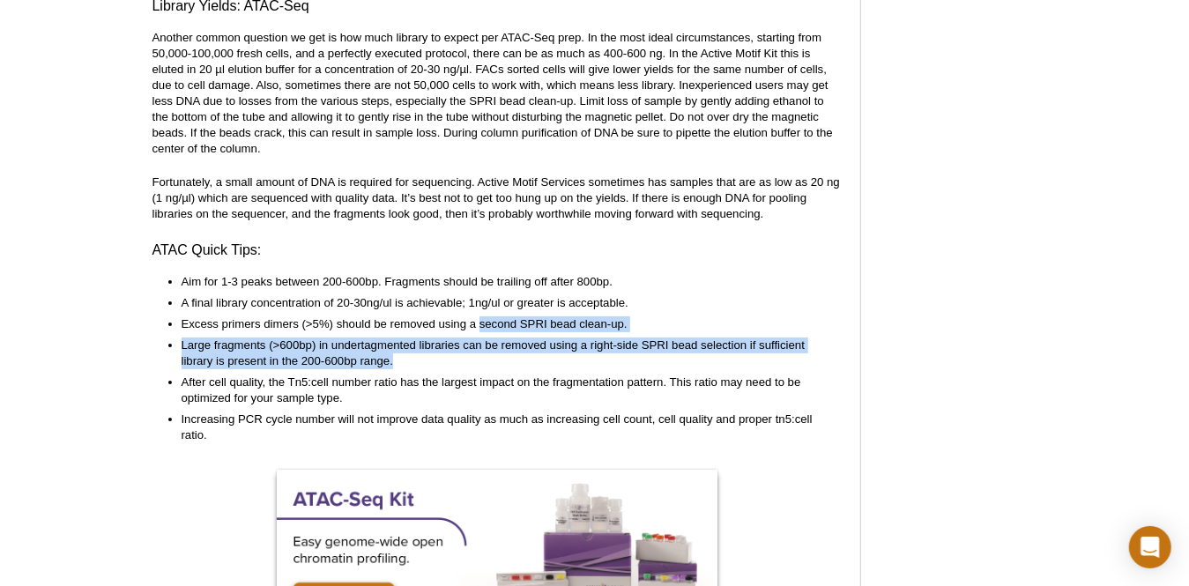
drag, startPoint x: 481, startPoint y: 316, endPoint x: 517, endPoint y: 356, distance: 54.3
click at [517, 356] on ul "Aim for 1-3 peaks between 200-600bp. Fragments should be trailing off after 800…" at bounding box center [490, 358] width 674 height 169
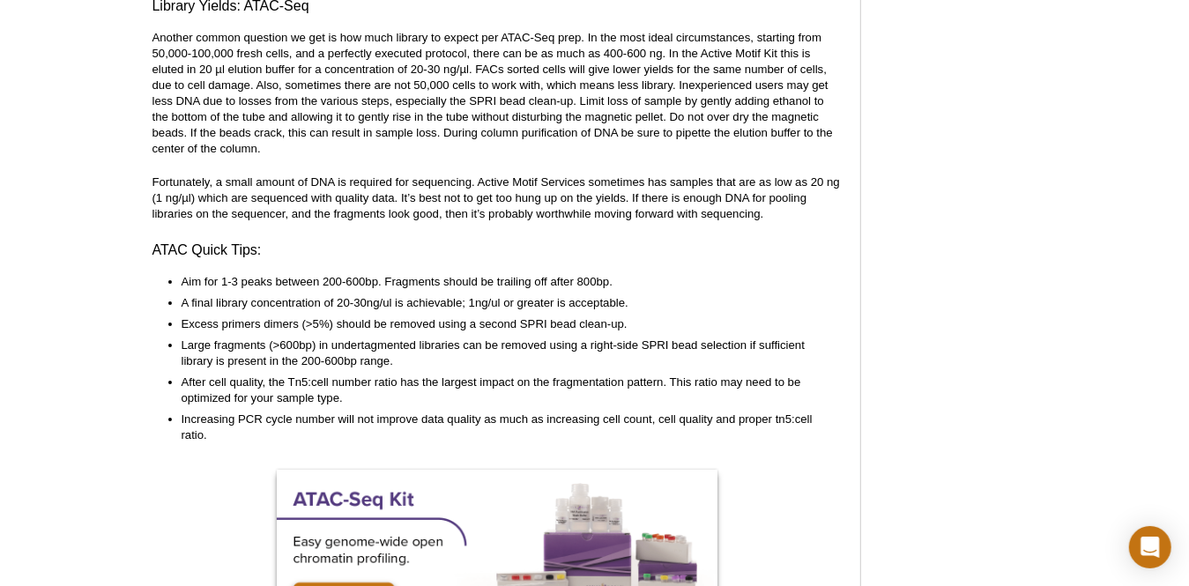
click at [520, 360] on ul "Aim for 1-3 peaks between 200-600bp. Fragments should be trailing off after 800…" at bounding box center [490, 358] width 674 height 169
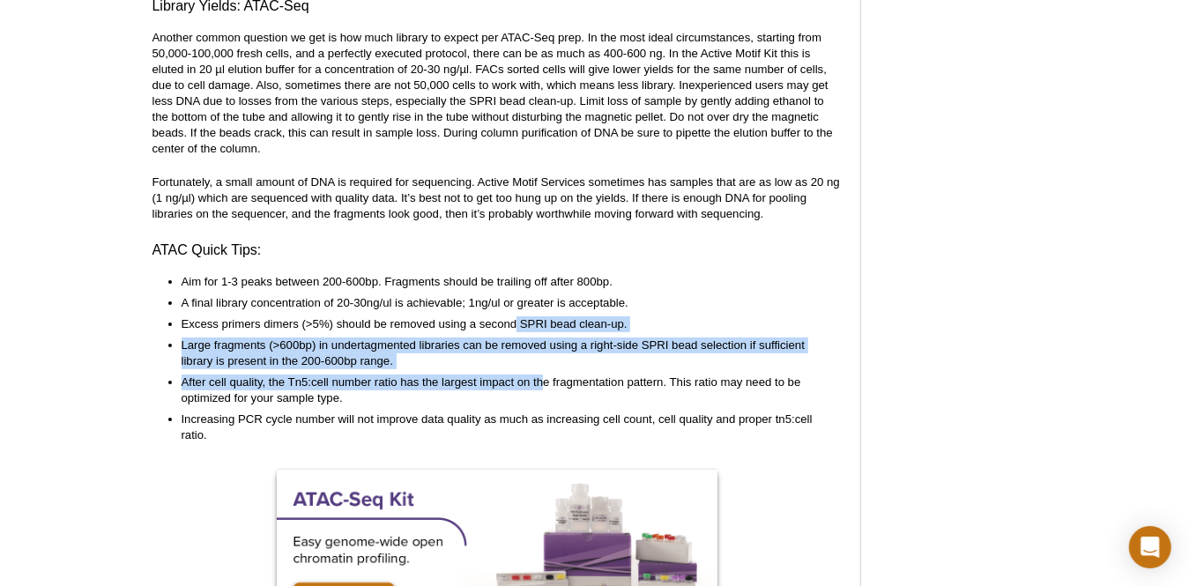
click at [542, 364] on ul "Aim for 1-3 peaks between 200-600bp. Fragments should be trailing off after 800…" at bounding box center [490, 358] width 674 height 169
click at [544, 375] on li "After cell quality, the Tn5:cell number ratio has the largest impact on the fra…" at bounding box center [504, 391] width 645 height 32
click at [495, 357] on ul "Aim for 1-3 peaks between 200-600bp. Fragments should be trailing off after 800…" at bounding box center [490, 358] width 674 height 169
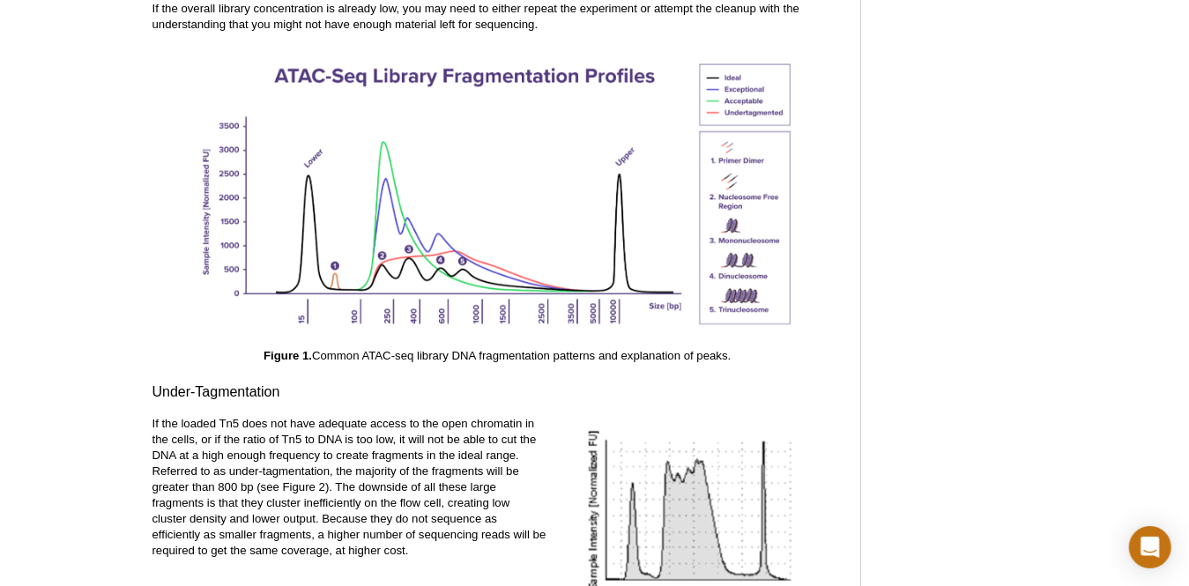
scroll to position [2601, 0]
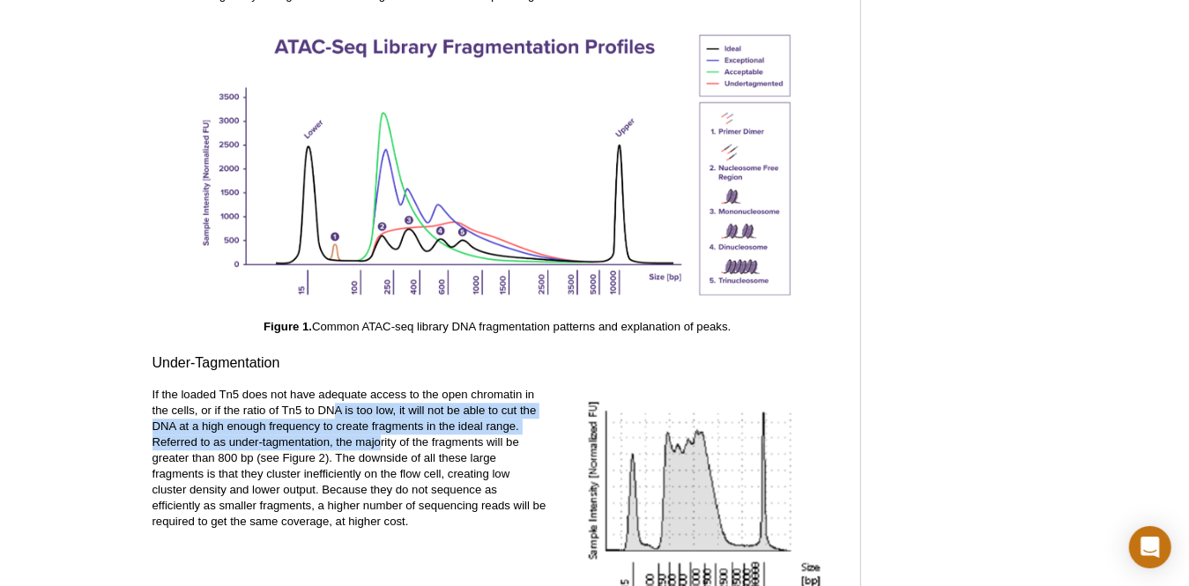
drag, startPoint x: 333, startPoint y: 393, endPoint x: 379, endPoint y: 426, distance: 56.3
click at [379, 426] on p "If the loaded Tn5 does not have adequate access to the open chromatin in the ce…" at bounding box center [350, 458] width 395 height 143
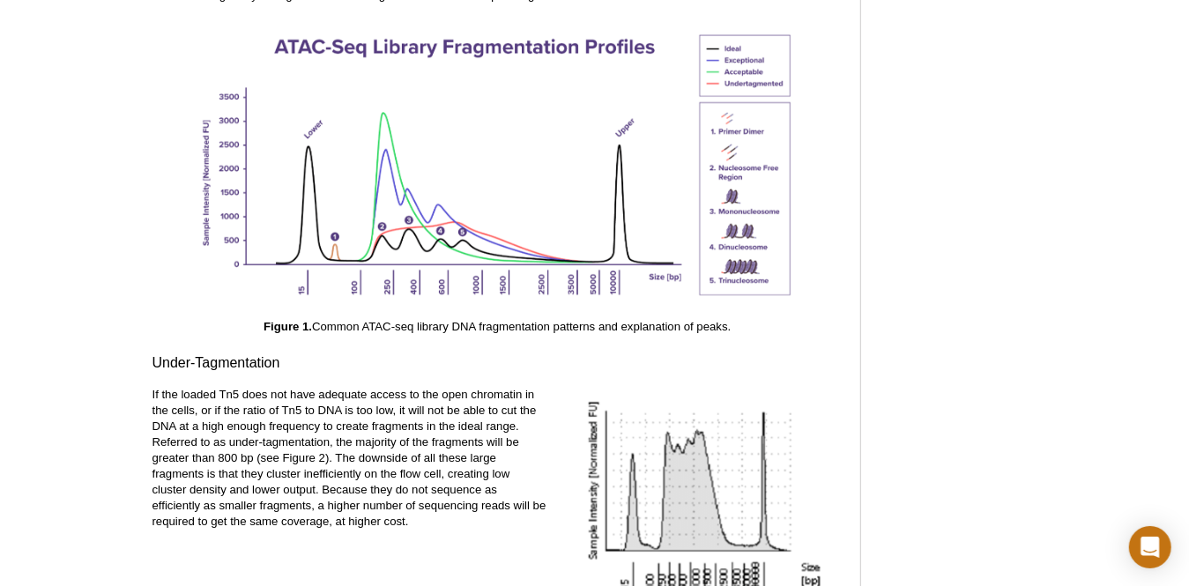
drag, startPoint x: 379, startPoint y: 426, endPoint x: 424, endPoint y: 444, distance: 48.6
click at [424, 444] on p "If the loaded Tn5 does not have adequate access to the open chromatin in the ce…" at bounding box center [350, 458] width 395 height 143
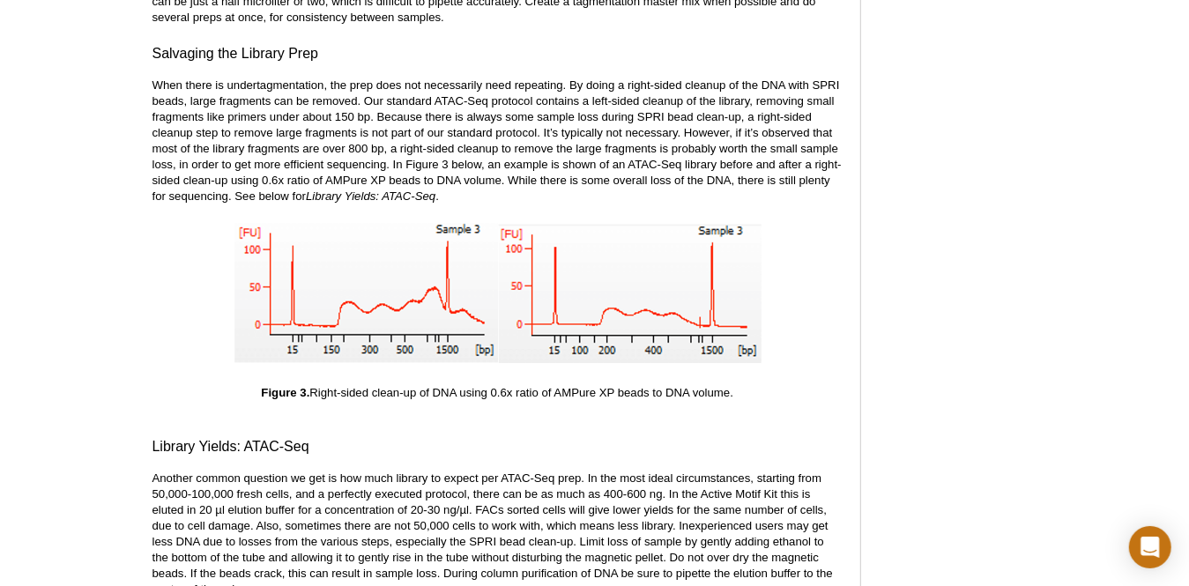
scroll to position [3659, 0]
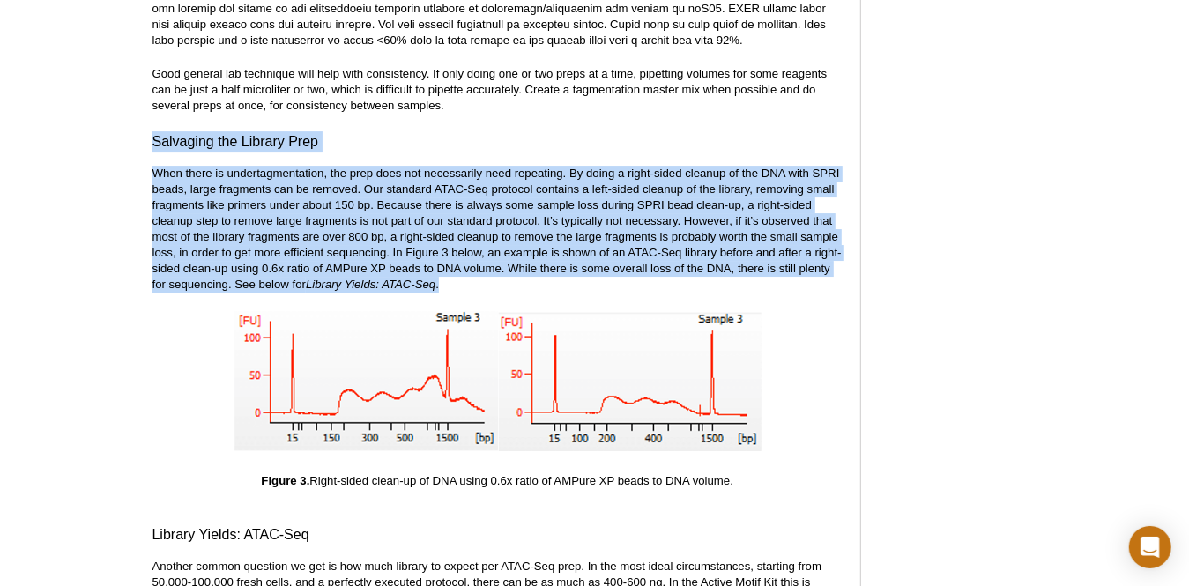
drag, startPoint x: 156, startPoint y: 129, endPoint x: 449, endPoint y: 265, distance: 323.1
drag, startPoint x: 449, startPoint y: 265, endPoint x: 321, endPoint y: 201, distance: 143.1
copy div "Salvaging the Library Prep When there is undertagmentation, the prep does not n…"
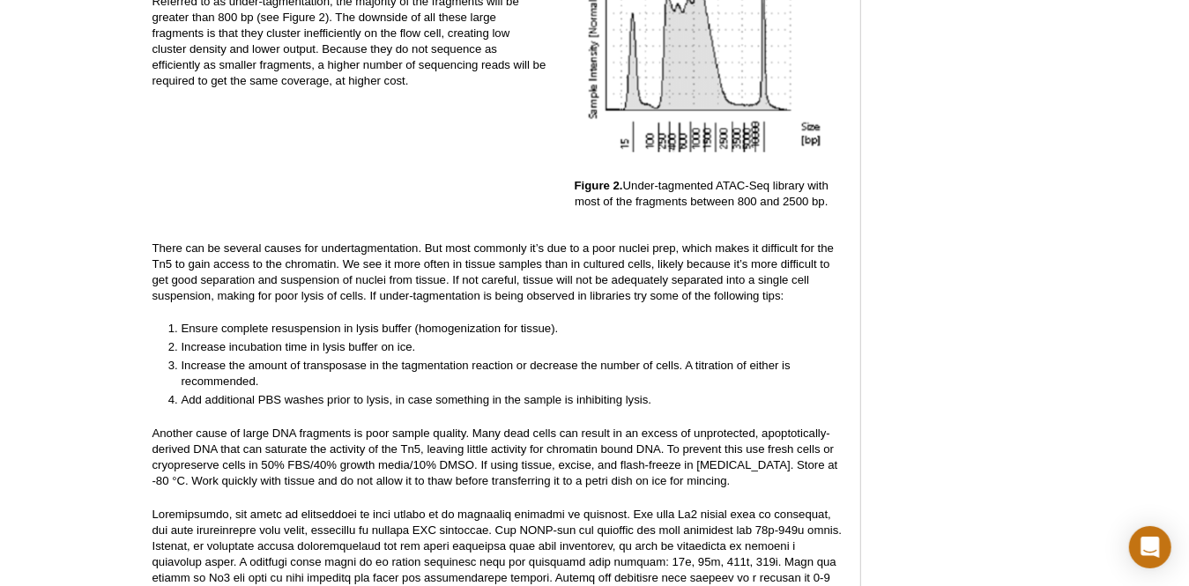
scroll to position [2866, 0]
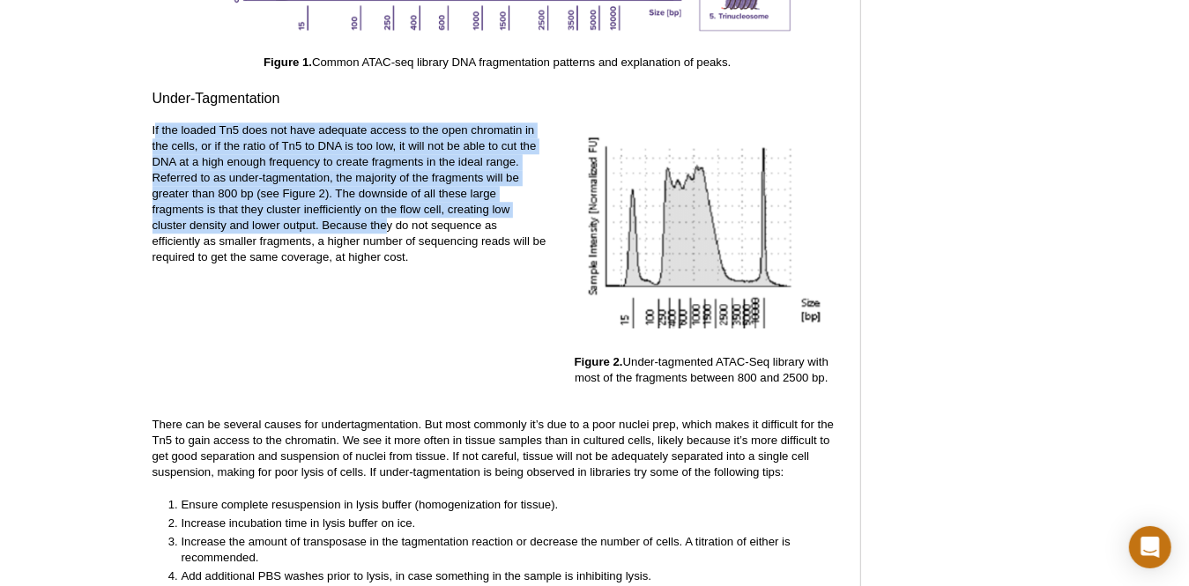
drag, startPoint x: 155, startPoint y: 108, endPoint x: 384, endPoint y: 212, distance: 251.7
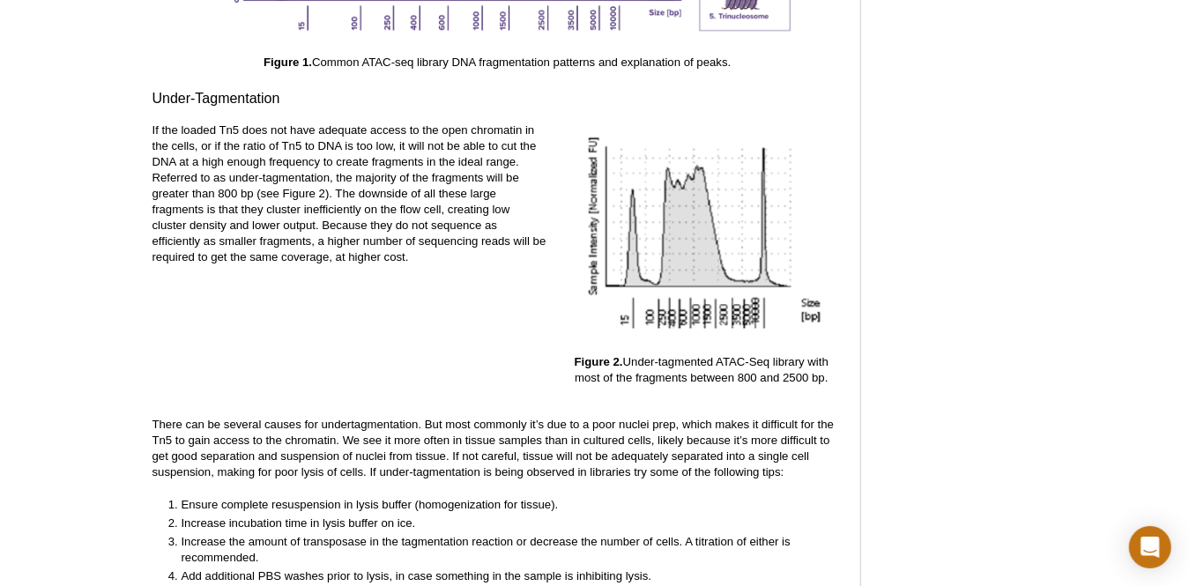
drag, startPoint x: 384, startPoint y: 212, endPoint x: 435, endPoint y: 243, distance: 59.4
click at [435, 243] on p "If the loaded Tn5 does not have adequate access to the open chromatin in the ce…" at bounding box center [350, 194] width 395 height 143
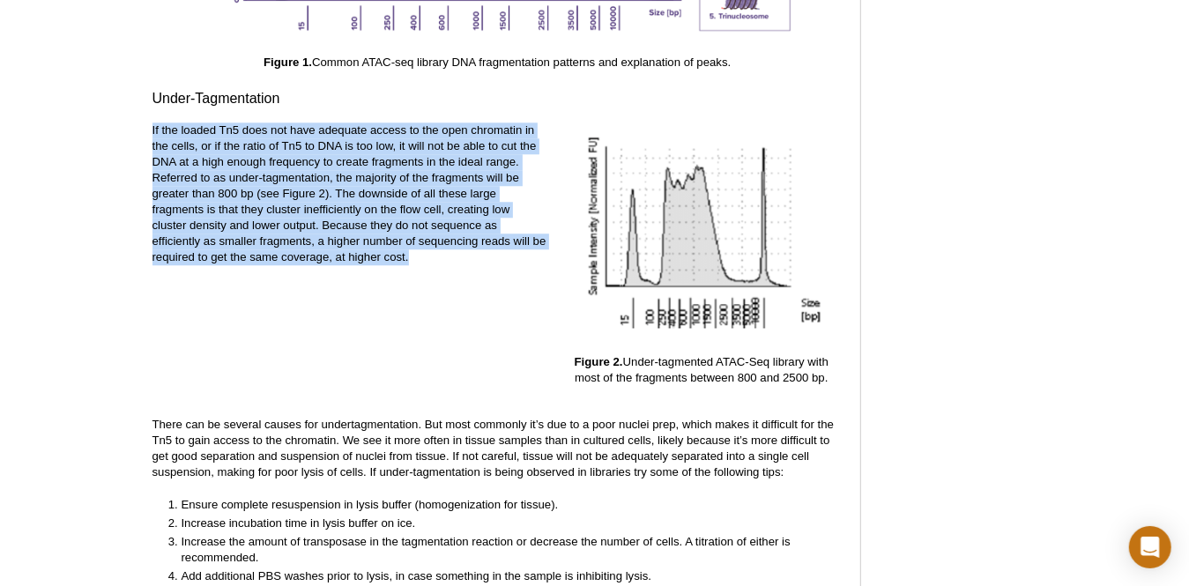
drag, startPoint x: 151, startPoint y: 114, endPoint x: 414, endPoint y: 252, distance: 297.8
drag, startPoint x: 414, startPoint y: 252, endPoint x: 307, endPoint y: 189, distance: 124.9
copy p "If the loaded Tn5 does not have adequate access to the open chromatin in the ce…"
click at [364, 248] on p "If the loaded Tn5 does not have adequate access to the open chromatin in the ce…" at bounding box center [350, 194] width 395 height 143
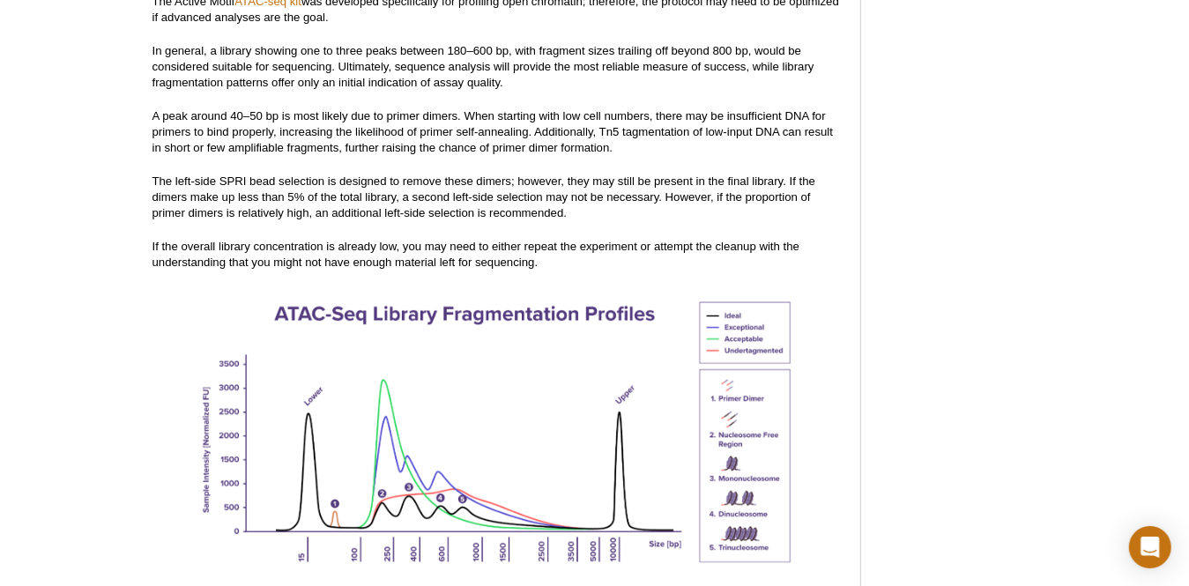
scroll to position [2270, 0]
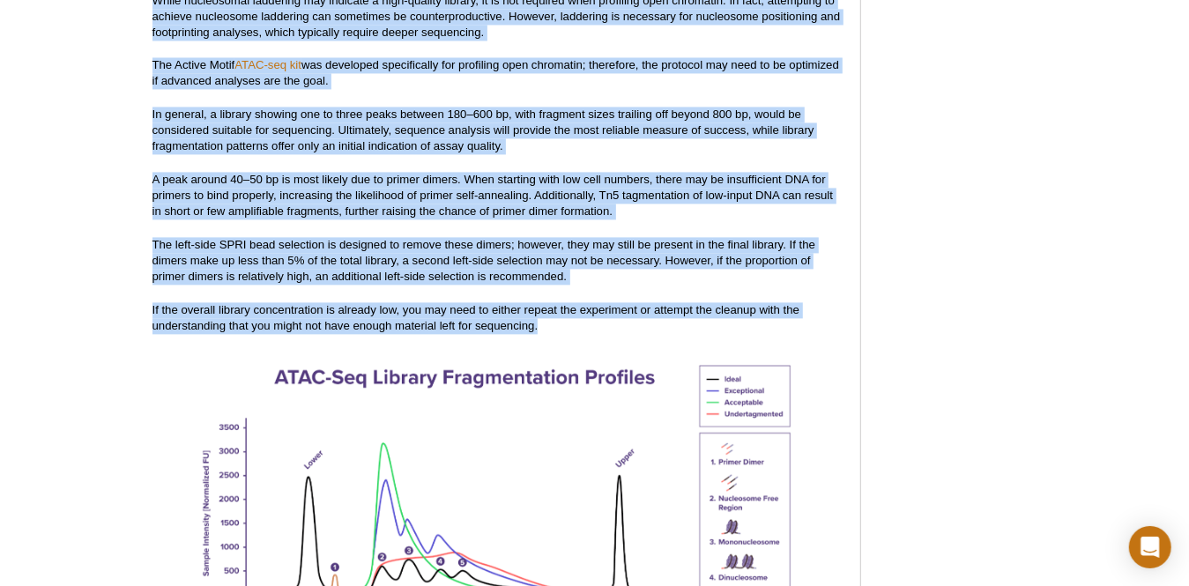
drag, startPoint x: 147, startPoint y: 47, endPoint x: 571, endPoint y: 332, distance: 511.3
copy div "ATAC-Seq takes advantage of the fact that adapter-loaded Tn5 also has preferent…"
click at [430, 174] on p "A peak around 40–50 bp is most likely due to primer dimers. When starting with …" at bounding box center [498, 196] width 690 height 48
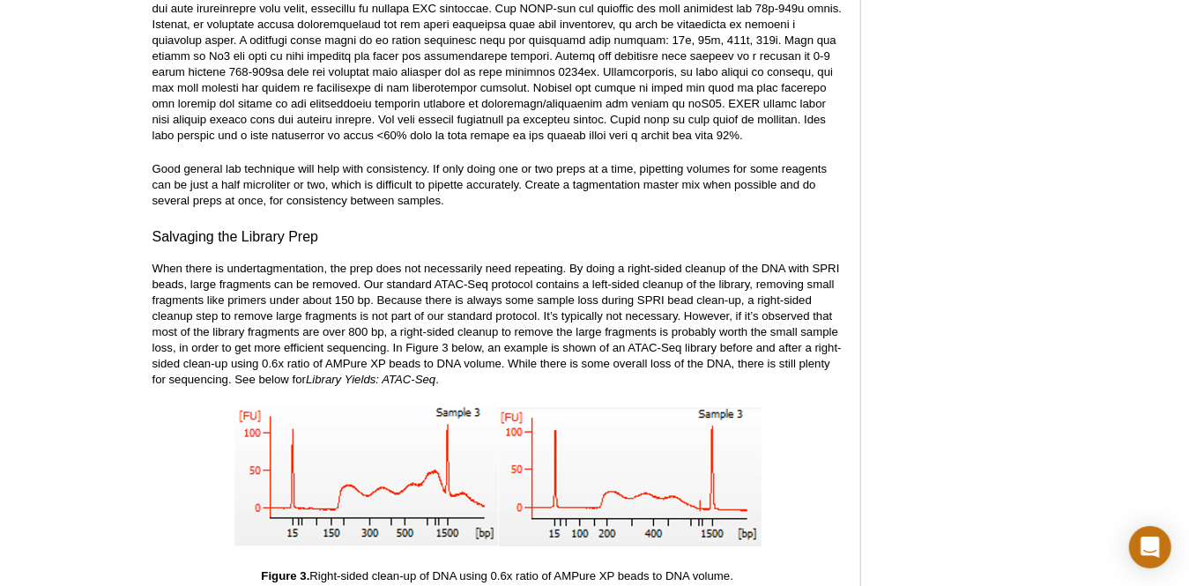
scroll to position [3593, 0]
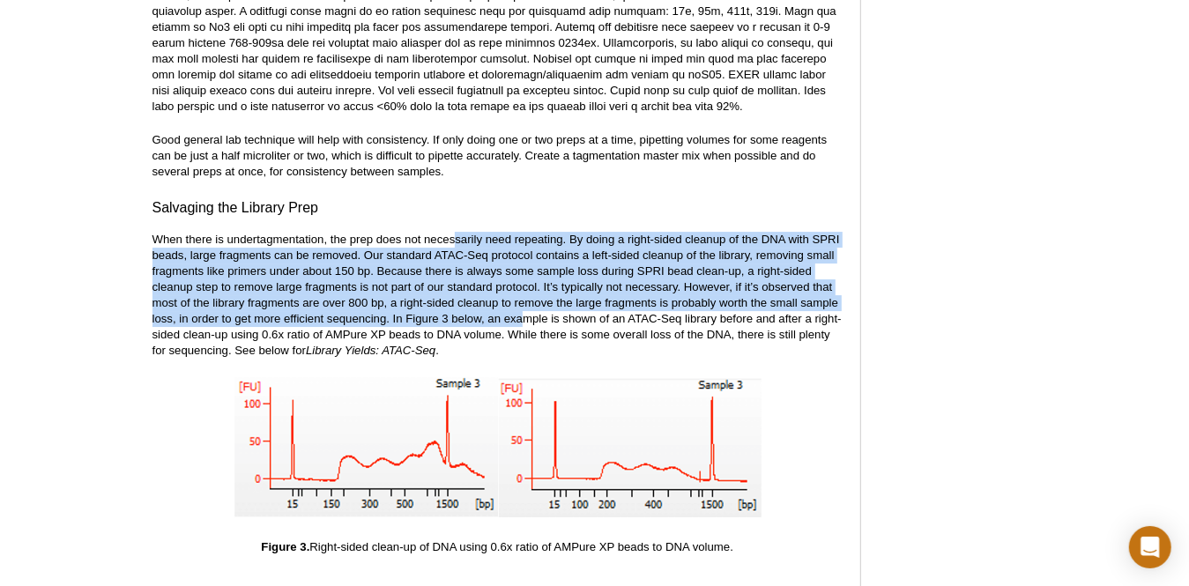
drag, startPoint x: 457, startPoint y: 218, endPoint x: 525, endPoint y: 305, distance: 111.1
click at [525, 305] on p "When there is undertagmentation, the prep does not necessarily need repeating. …" at bounding box center [498, 295] width 690 height 127
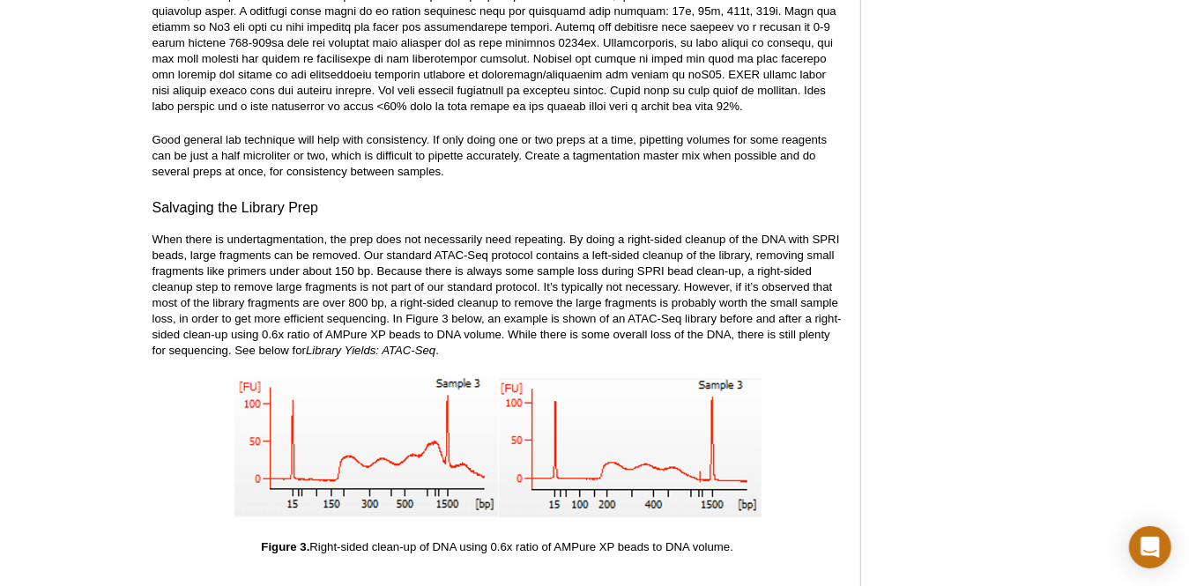
drag, startPoint x: 525, startPoint y: 305, endPoint x: 608, endPoint y: 331, distance: 86.7
click at [608, 331] on p "When there is undertagmentation, the prep does not necessarily need repeating. …" at bounding box center [498, 295] width 690 height 127
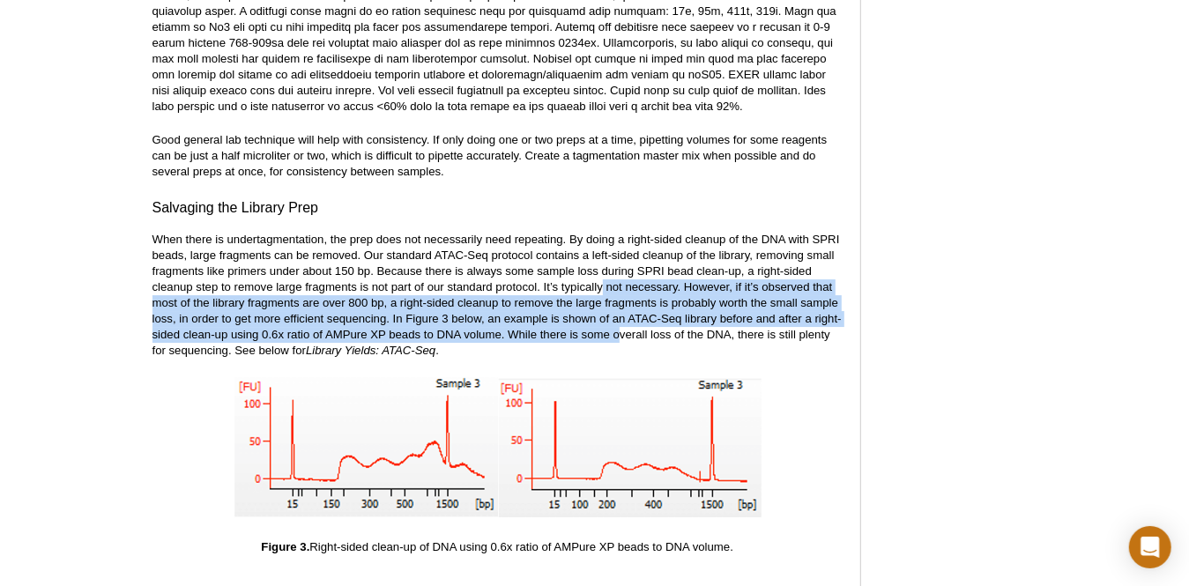
drag, startPoint x: 601, startPoint y: 267, endPoint x: 622, endPoint y: 316, distance: 52.9
click at [622, 316] on p "When there is undertagmentation, the prep does not necessarily need repeating. …" at bounding box center [498, 295] width 690 height 127
click at [622, 323] on p "When there is undertagmentation, the prep does not necessarily need repeating. …" at bounding box center [498, 295] width 690 height 127
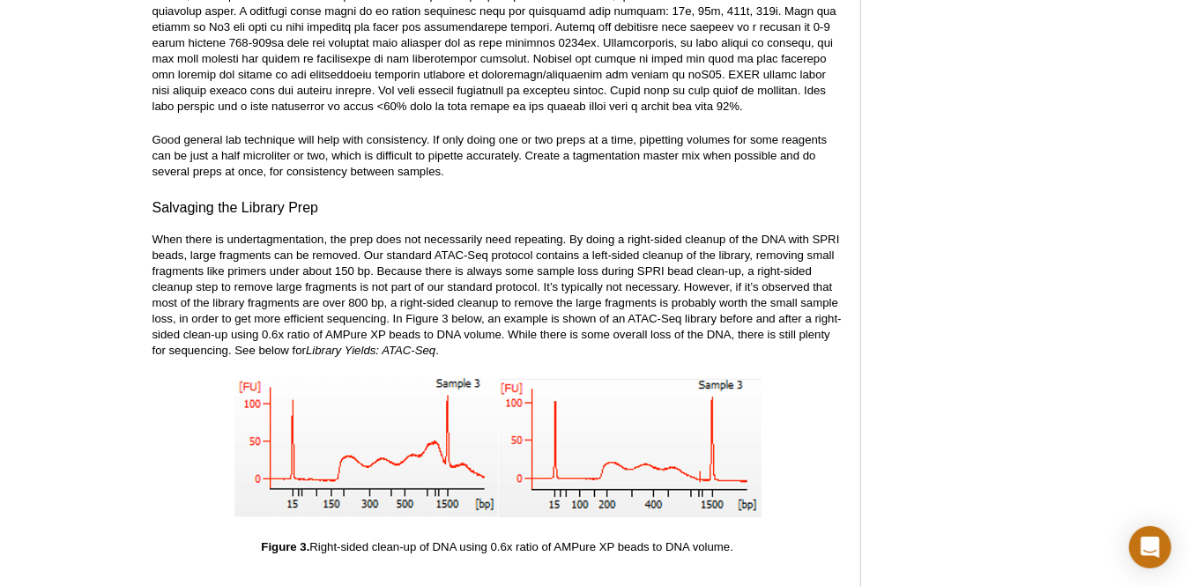
click at [518, 261] on p "When there is undertagmentation, the prep does not necessarily need repeating. …" at bounding box center [498, 295] width 690 height 127
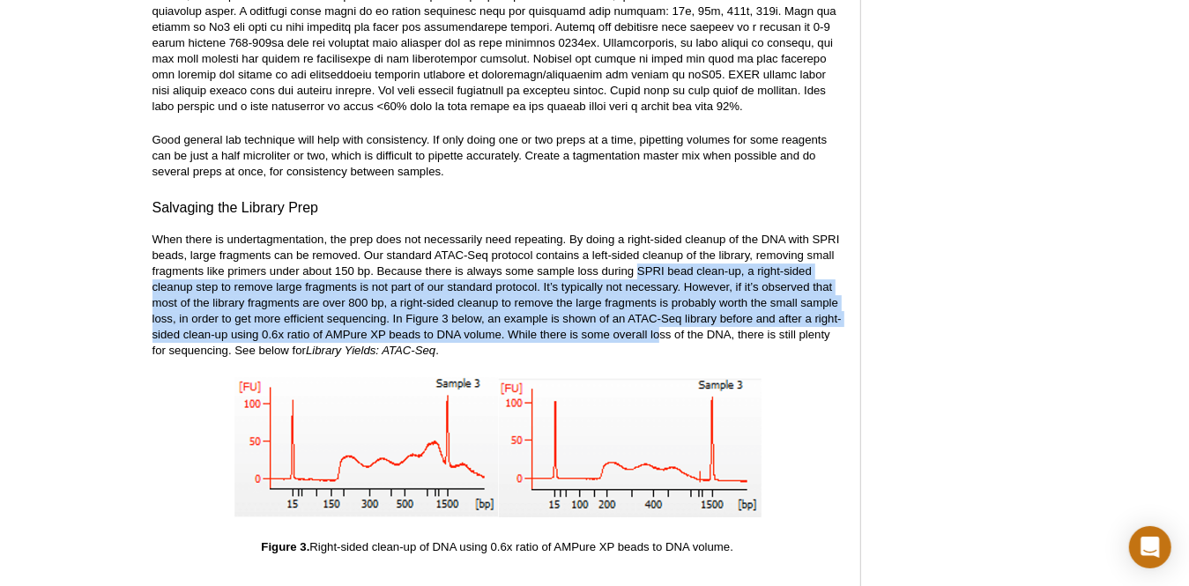
drag, startPoint x: 656, startPoint y: 315, endPoint x: 661, endPoint y: 326, distance: 12.6
click at [661, 326] on p "When there is undertagmentation, the prep does not necessarily need repeating. …" at bounding box center [498, 295] width 690 height 127
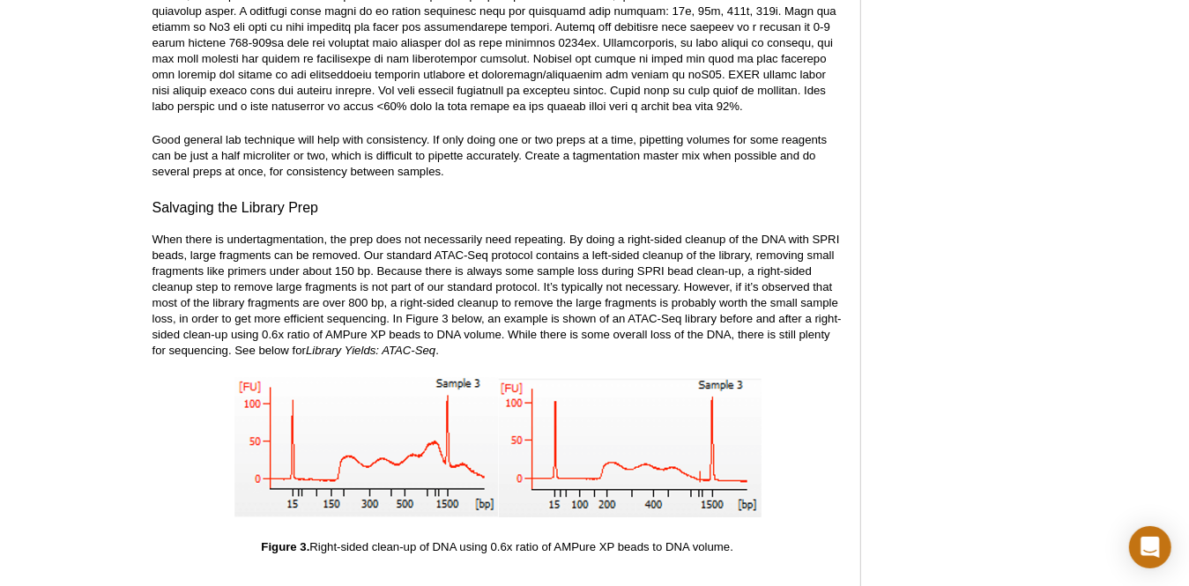
click at [664, 331] on p "When there is undertagmentation, the prep does not necessarily need repeating. …" at bounding box center [498, 295] width 690 height 127
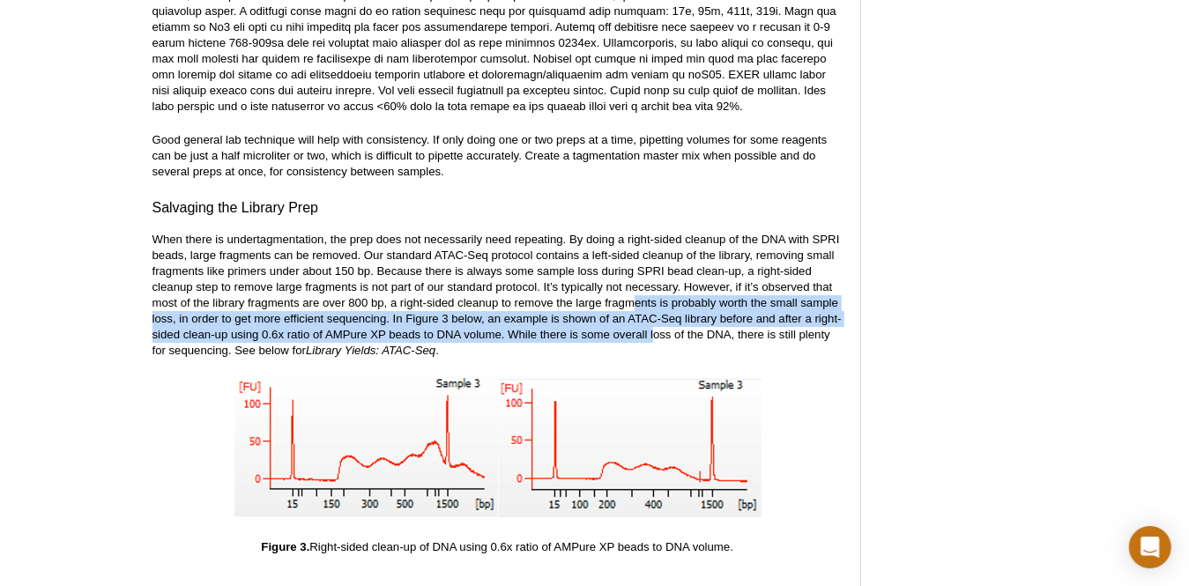
click at [657, 327] on p "When there is undertagmentation, the prep does not necessarily need repeating. …" at bounding box center [498, 295] width 690 height 127
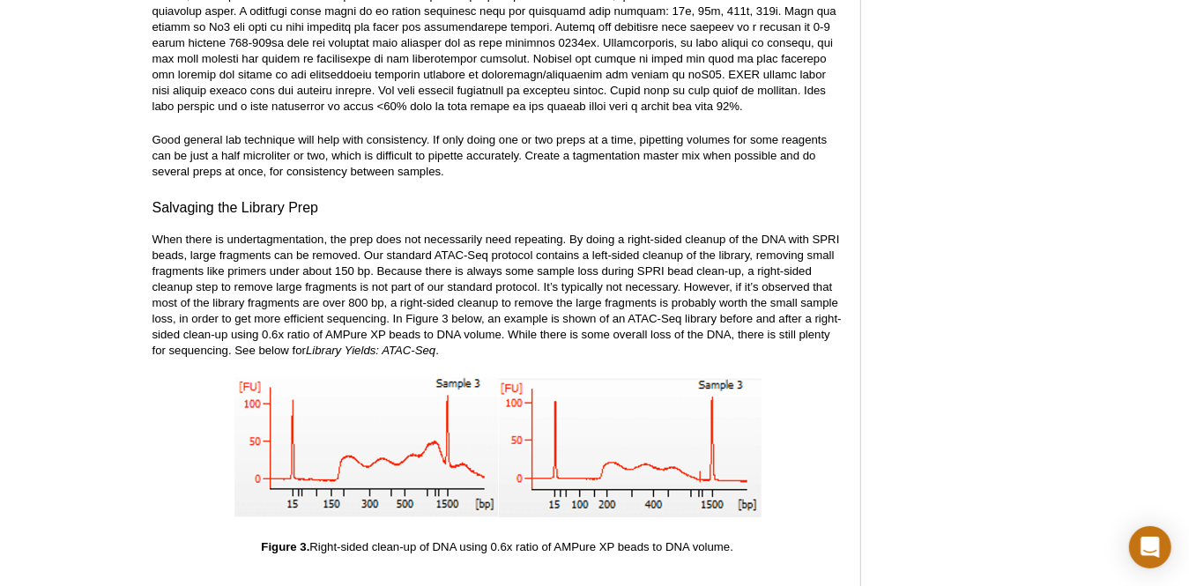
drag, startPoint x: 657, startPoint y: 327, endPoint x: 652, endPoint y: 335, distance: 9.5
click at [652, 335] on p "When there is undertagmentation, the prep does not necessarily need repeating. …" at bounding box center [498, 295] width 690 height 127
click at [325, 287] on p "When there is undertagmentation, the prep does not necessarily need repeating. …" at bounding box center [498, 295] width 690 height 127
drag, startPoint x: 325, startPoint y: 287, endPoint x: 385, endPoint y: 289, distance: 60.0
click at [385, 289] on p "When there is undertagmentation, the prep does not necessarily need repeating. …" at bounding box center [498, 295] width 690 height 127
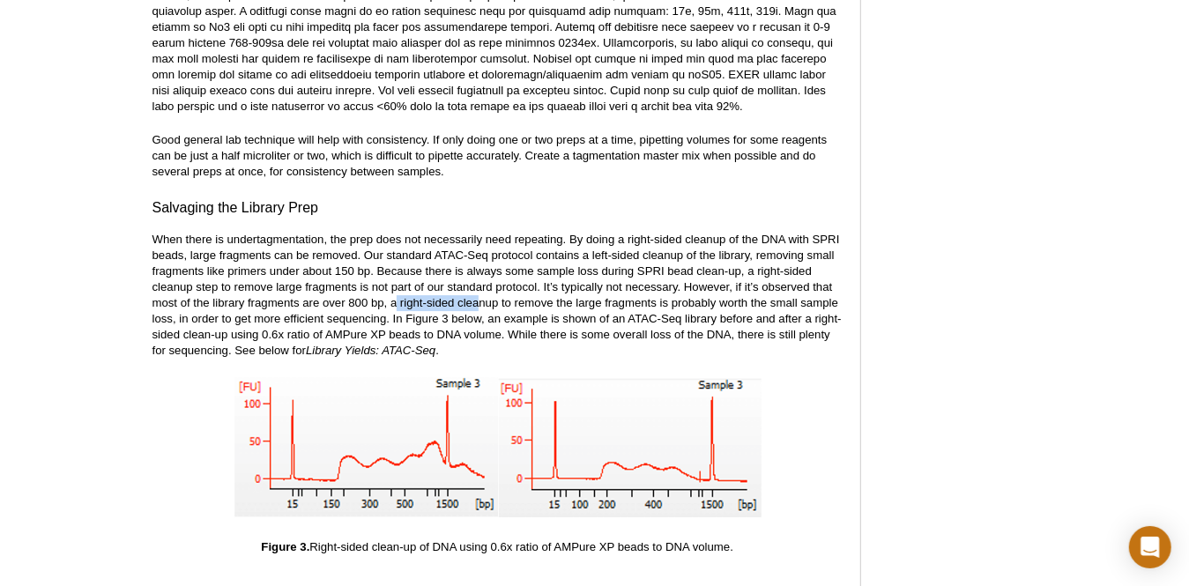
drag, startPoint x: 394, startPoint y: 287, endPoint x: 481, endPoint y: 293, distance: 87.4
click at [481, 293] on p "When there is undertagmentation, the prep does not necessarily need repeating. …" at bounding box center [498, 295] width 690 height 127
drag, startPoint x: 481, startPoint y: 293, endPoint x: 580, endPoint y: 311, distance: 100.5
click at [580, 311] on p "When there is undertagmentation, the prep does not necessarily need repeating. …" at bounding box center [498, 295] width 690 height 127
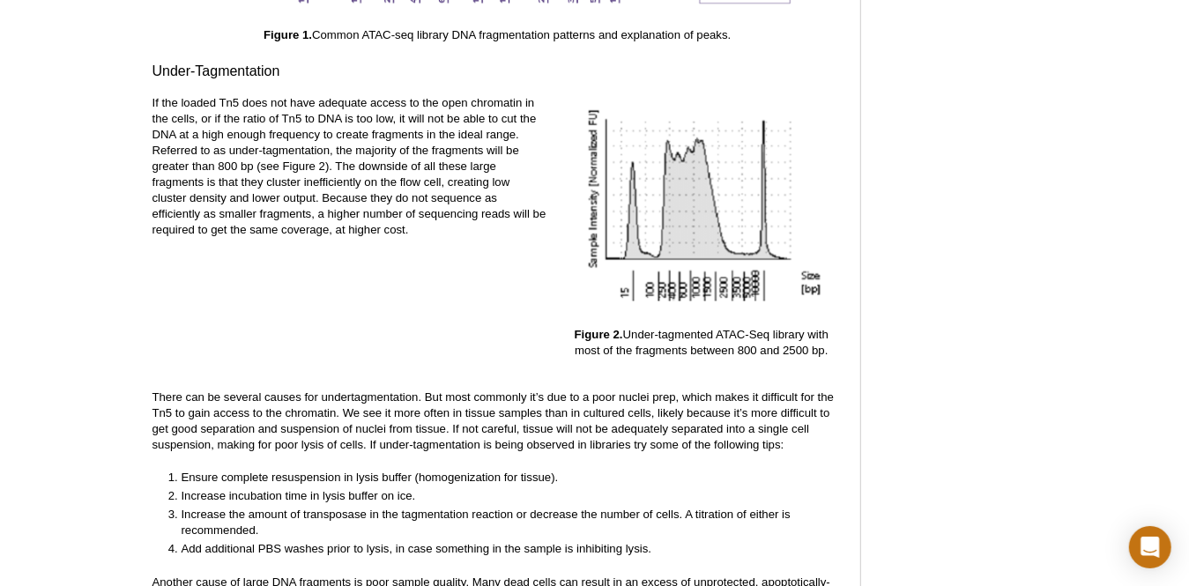
scroll to position [2976, 0]
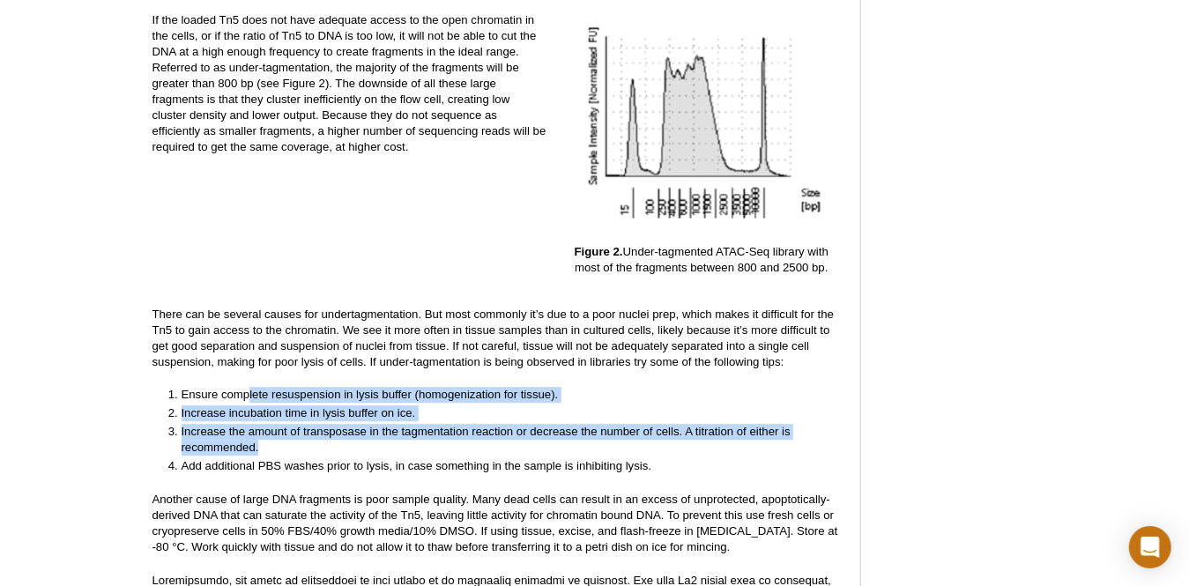
drag, startPoint x: 250, startPoint y: 379, endPoint x: 309, endPoint y: 432, distance: 80.0
click at [309, 432] on ol "Ensure complete resuspension in lysis buffer (homogenization for tissue). Incre…" at bounding box center [490, 430] width 674 height 87
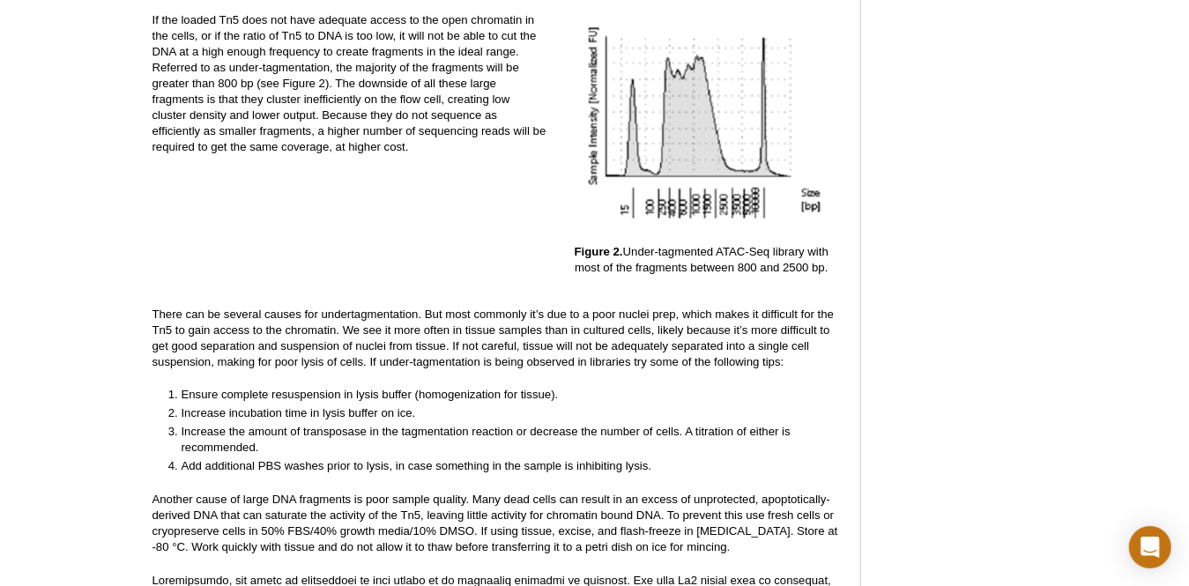
drag, startPoint x: 309, startPoint y: 432, endPoint x: 374, endPoint y: 452, distance: 67.5
click at [374, 458] on li "Add additional PBS washes prior to lysis, in case something in the sample is in…" at bounding box center [504, 466] width 645 height 16
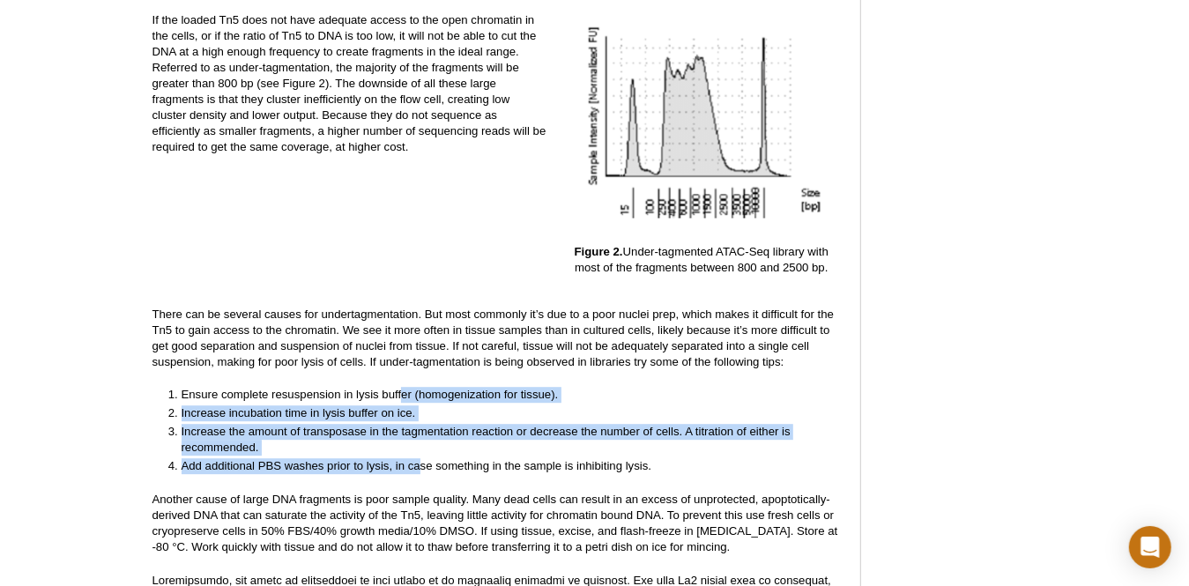
drag, startPoint x: 403, startPoint y: 379, endPoint x: 422, endPoint y: 447, distance: 70.6
click at [422, 447] on ol "Ensure complete resuspension in lysis buffer (homogenization for tissue). Incre…" at bounding box center [490, 430] width 674 height 87
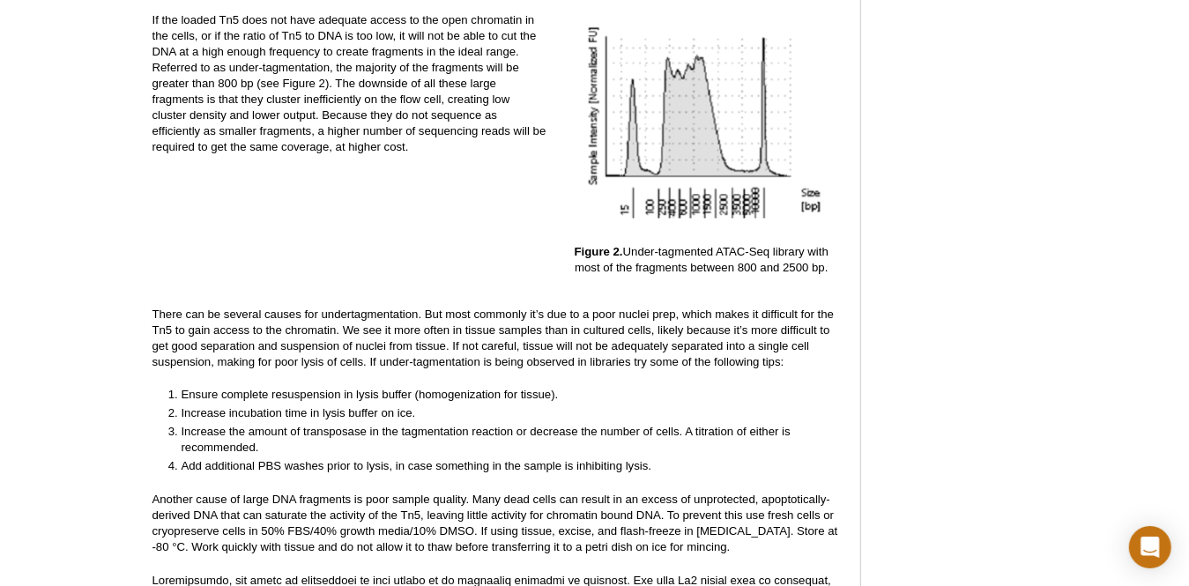
drag, startPoint x: 422, startPoint y: 447, endPoint x: 429, endPoint y: 454, distance: 9.4
click at [429, 458] on li "Add additional PBS washes prior to lysis, in case something in the sample is in…" at bounding box center [504, 466] width 645 height 16
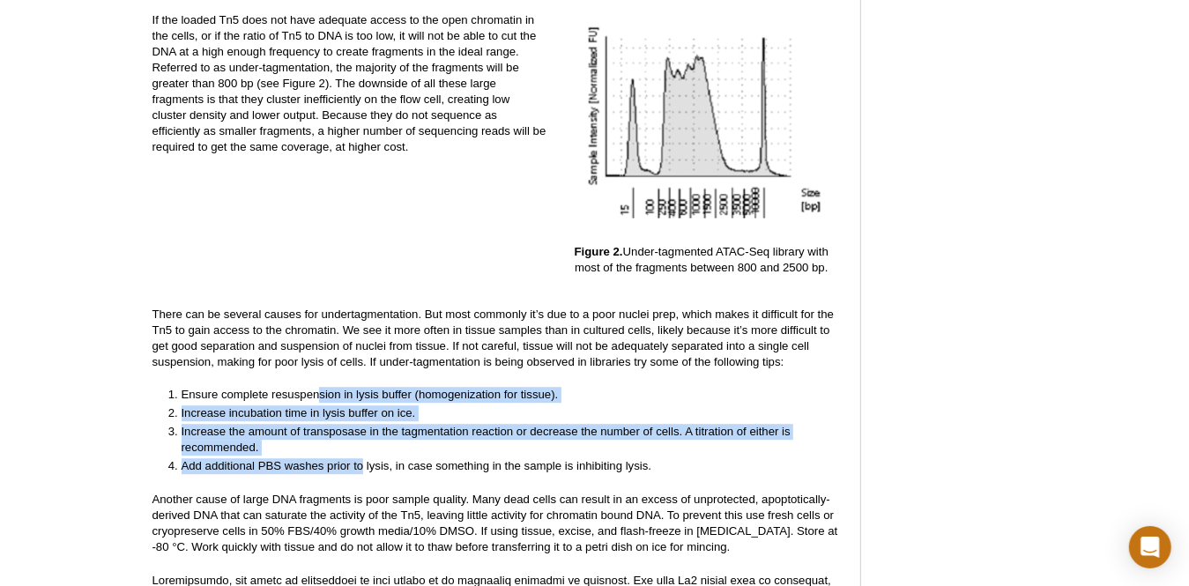
drag, startPoint x: 320, startPoint y: 388, endPoint x: 364, endPoint y: 446, distance: 73.0
click at [364, 446] on ol "Ensure complete resuspension in lysis buffer (homogenization for tissue). Incre…" at bounding box center [490, 430] width 674 height 87
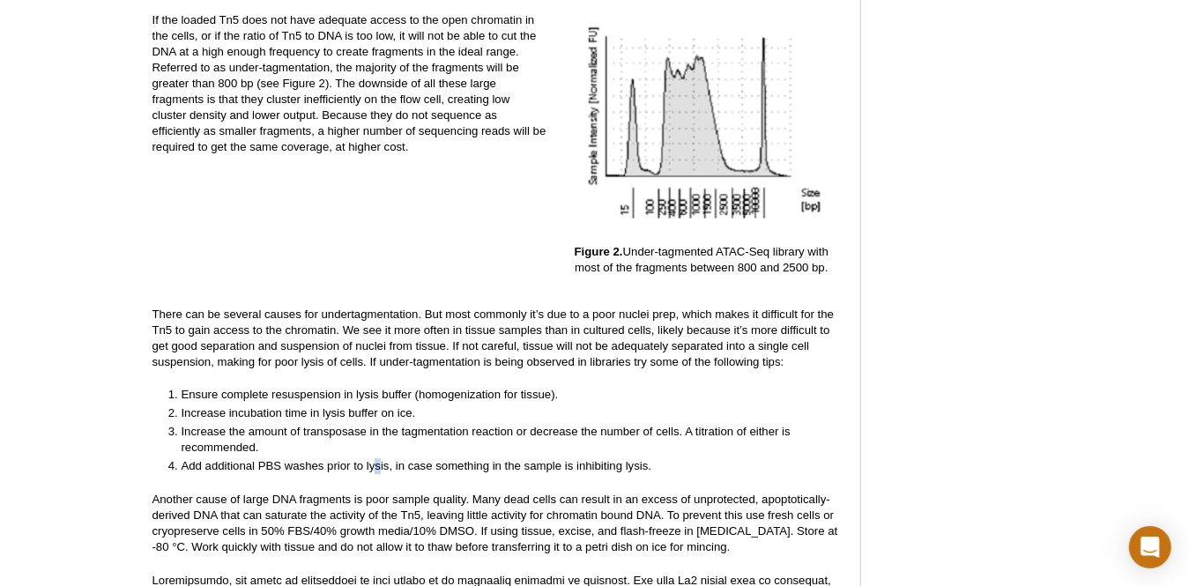
drag, startPoint x: 364, startPoint y: 446, endPoint x: 378, endPoint y: 461, distance: 20.6
click at [378, 461] on li "Add additional PBS washes prior to lysis, in case something in the sample is in…" at bounding box center [504, 466] width 645 height 16
drag, startPoint x: 378, startPoint y: 461, endPoint x: 329, endPoint y: 430, distance: 58.2
click at [329, 430] on li "Increase the amount of transposase in the tagmentation reaction or decrease the…" at bounding box center [504, 440] width 645 height 32
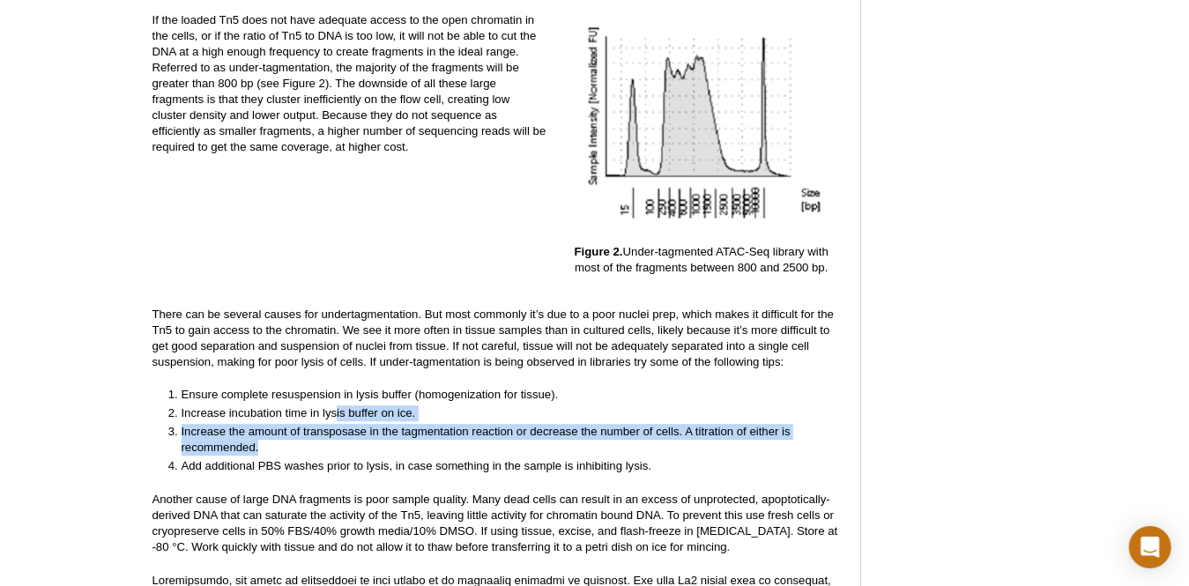
drag, startPoint x: 335, startPoint y: 395, endPoint x: 347, endPoint y: 435, distance: 41.6
click at [347, 435] on ol "Ensure complete resuspension in lysis buffer (homogenization for tissue). Incre…" at bounding box center [490, 430] width 674 height 87
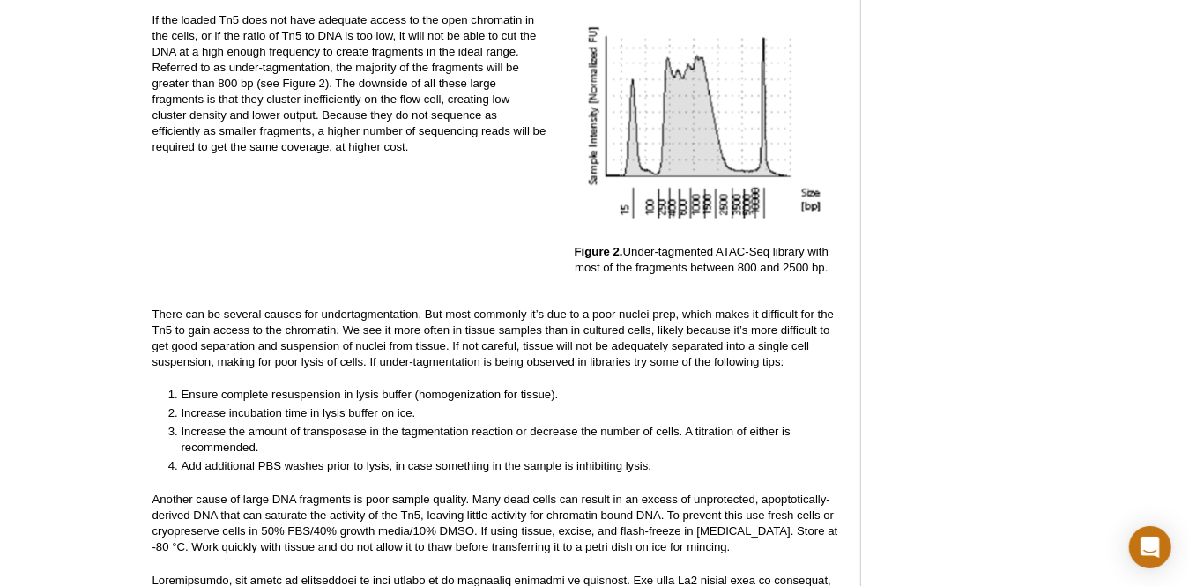
drag, startPoint x: 347, startPoint y: 435, endPoint x: 347, endPoint y: 448, distance: 13.2
click at [347, 458] on li "Add additional PBS washes prior to lysis, in case something in the sample is in…" at bounding box center [504, 466] width 645 height 16
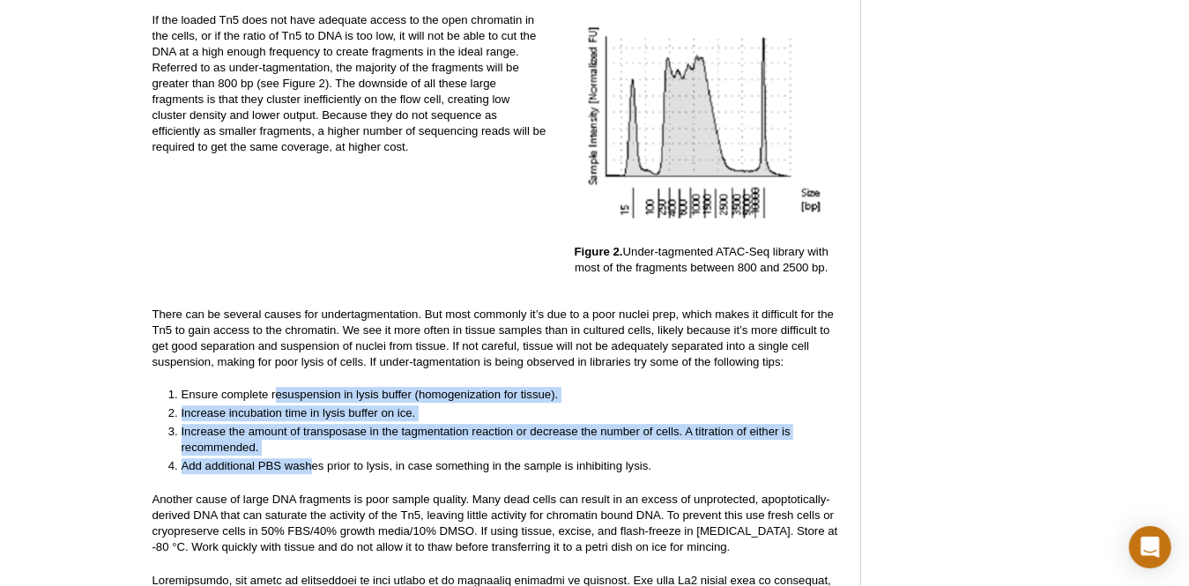
drag, startPoint x: 276, startPoint y: 384, endPoint x: 310, endPoint y: 451, distance: 74.5
click at [310, 451] on ol "Ensure complete resuspension in lysis buffer (homogenization for tissue). Incre…" at bounding box center [490, 430] width 674 height 87
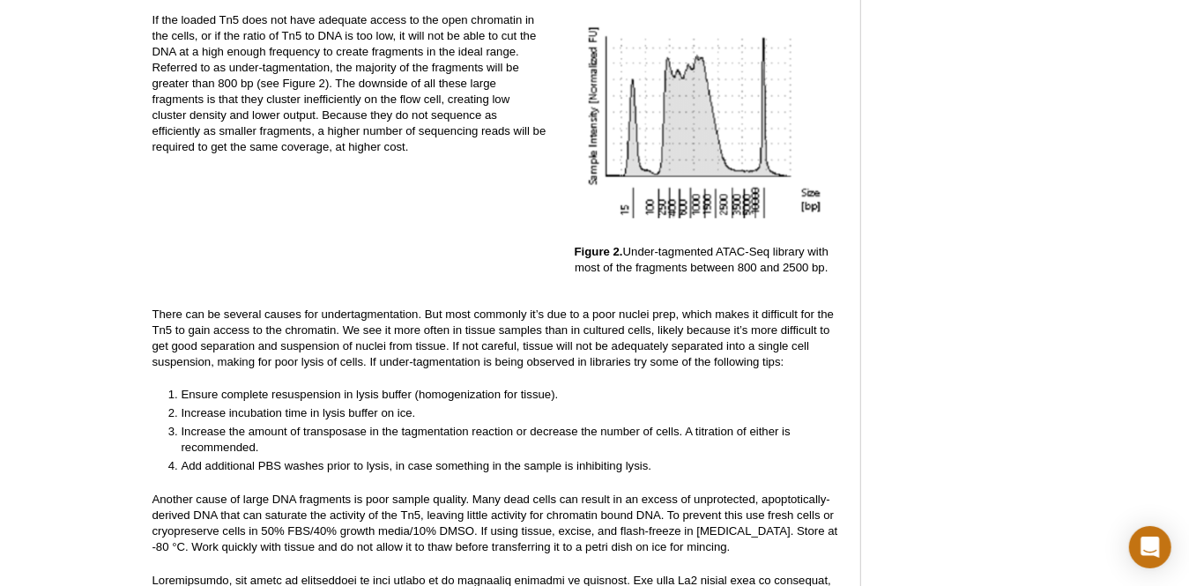
drag, startPoint x: 310, startPoint y: 451, endPoint x: 320, endPoint y: 455, distance: 10.7
click at [320, 458] on li "Add additional PBS washes prior to lysis, in case something in the sample is in…" at bounding box center [504, 466] width 645 height 16
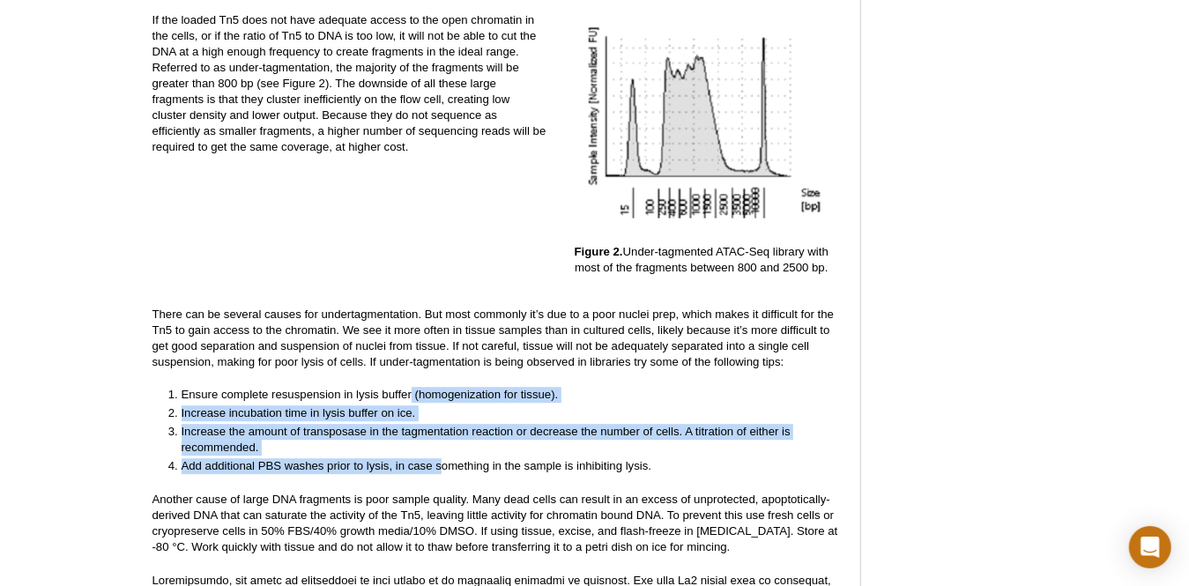
drag, startPoint x: 413, startPoint y: 381, endPoint x: 443, endPoint y: 445, distance: 71.0
click at [443, 445] on ol "Ensure complete resuspension in lysis buffer (homogenization for tissue). Incre…" at bounding box center [490, 430] width 674 height 87
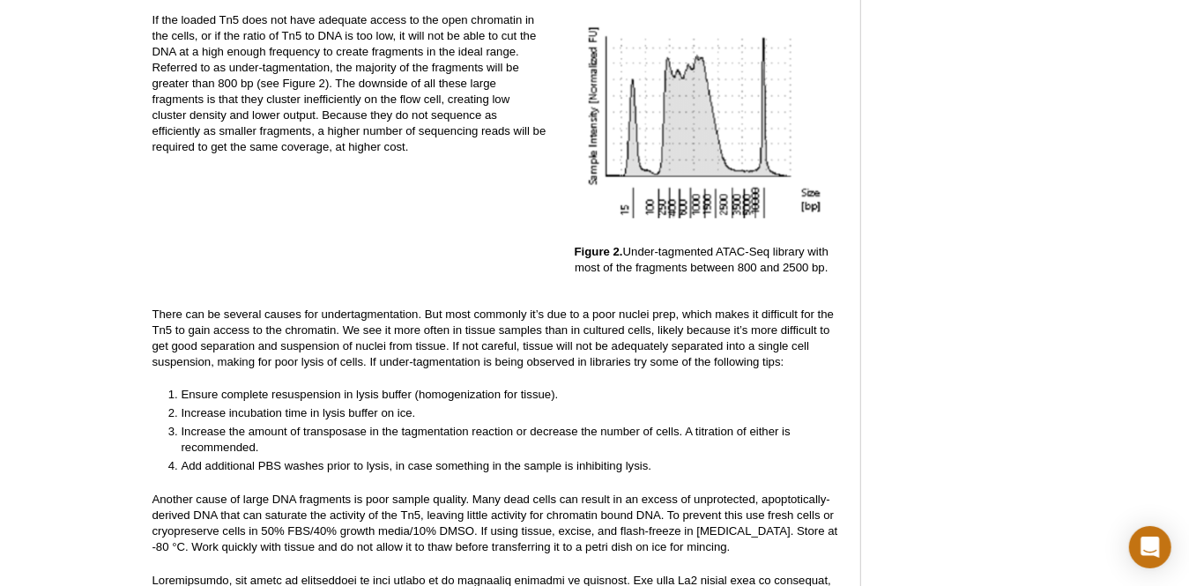
drag, startPoint x: 443, startPoint y: 445, endPoint x: 450, endPoint y: 455, distance: 12.0
click at [450, 458] on li "Add additional PBS washes prior to lysis, in case something in the sample is in…" at bounding box center [504, 466] width 645 height 16
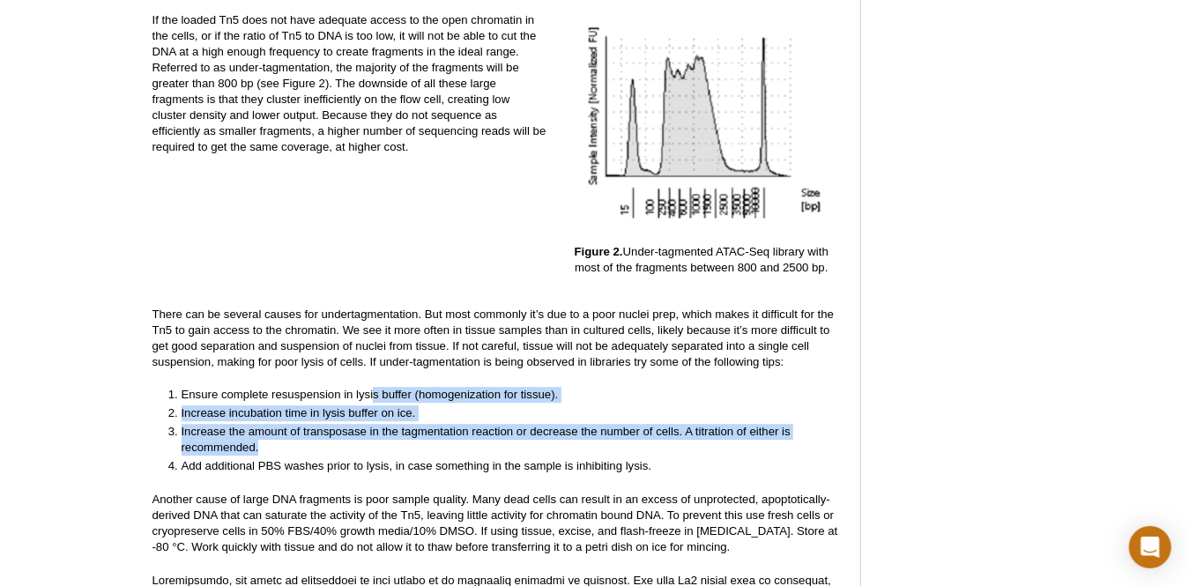
drag, startPoint x: 375, startPoint y: 386, endPoint x: 404, endPoint y: 441, distance: 61.9
click at [404, 441] on ol "Ensure complete resuspension in lysis buffer (homogenization for tissue). Incre…" at bounding box center [490, 430] width 674 height 87
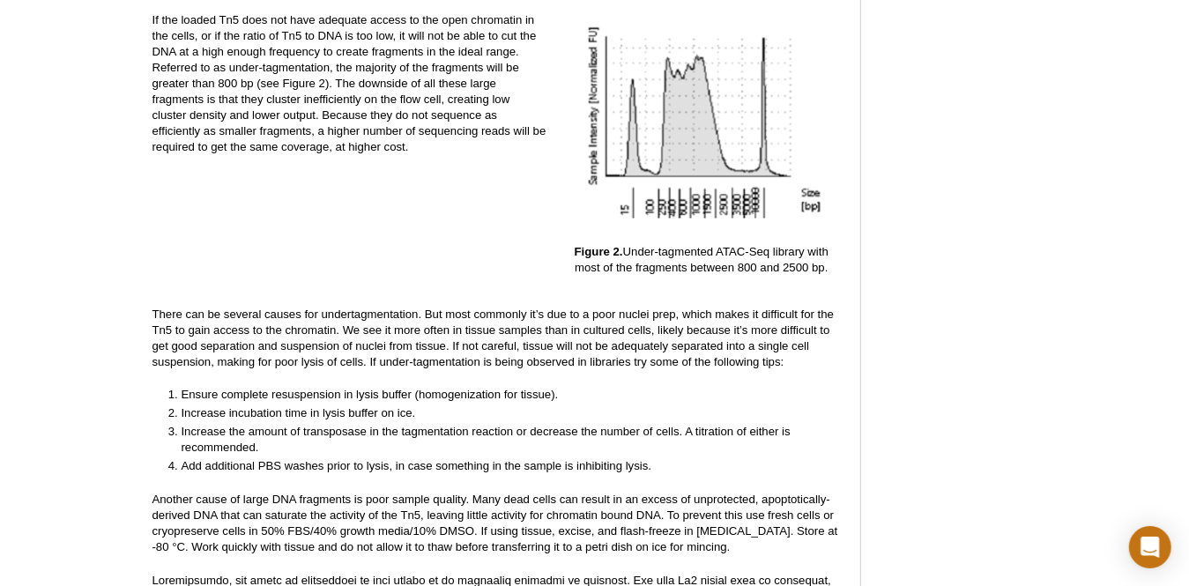
drag, startPoint x: 404, startPoint y: 441, endPoint x: 410, endPoint y: 451, distance: 11.5
click at [410, 458] on li "Add additional PBS washes prior to lysis, in case something in the sample is in…" at bounding box center [504, 466] width 645 height 16
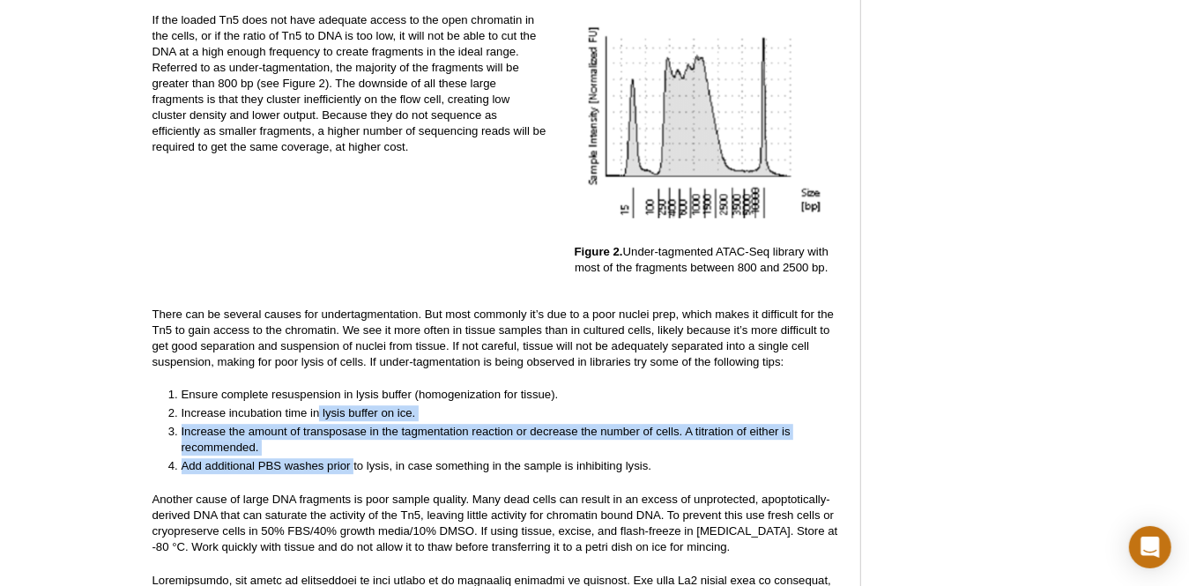
click at [354, 448] on ol "Ensure complete resuspension in lysis buffer (homogenization for tissue). Incre…" at bounding box center [490, 430] width 674 height 87
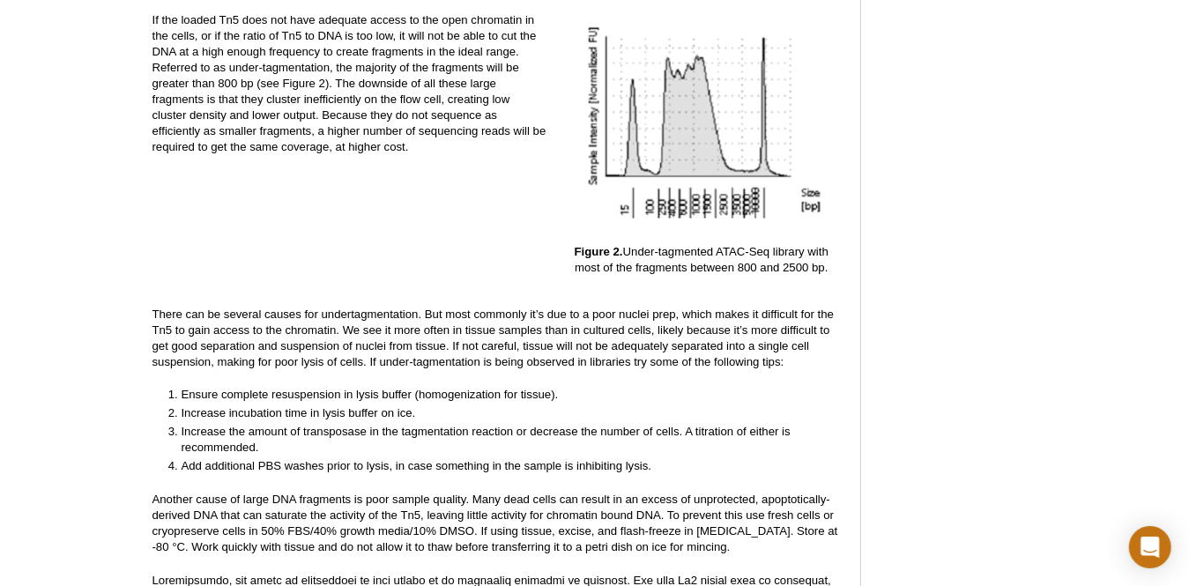
drag, startPoint x: 354, startPoint y: 448, endPoint x: 360, endPoint y: 456, distance: 10.1
click at [360, 458] on li "Add additional PBS washes prior to lysis, in case something in the sample is in…" at bounding box center [504, 466] width 645 height 16
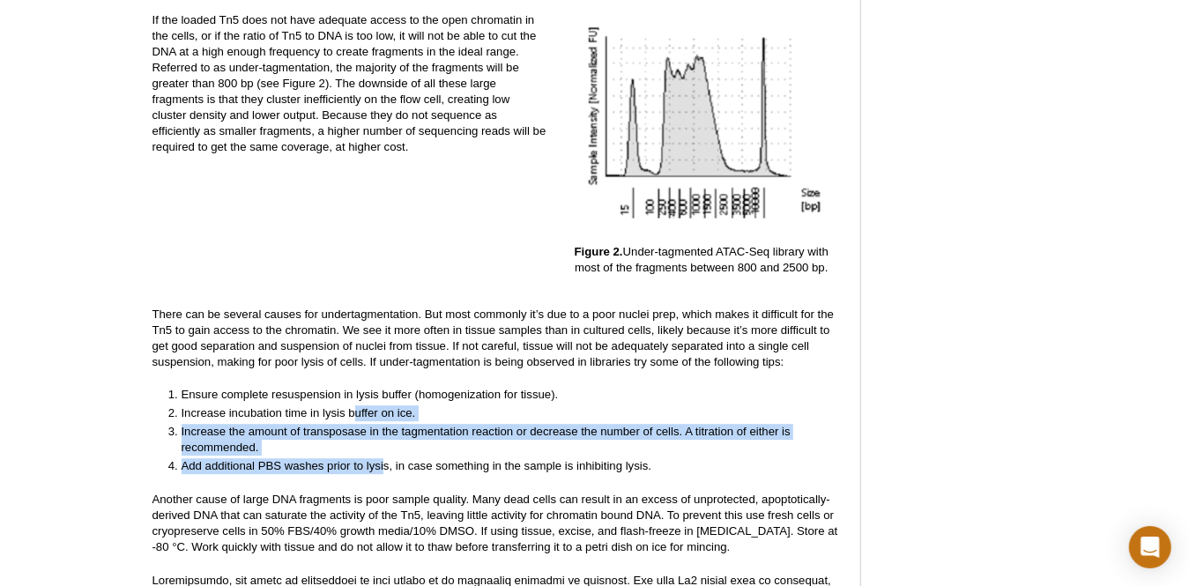
drag, startPoint x: 356, startPoint y: 402, endPoint x: 386, endPoint y: 448, distance: 54.8
click at [386, 448] on ol "Ensure complete resuspension in lysis buffer (homogenization for tissue). Incre…" at bounding box center [490, 430] width 674 height 87
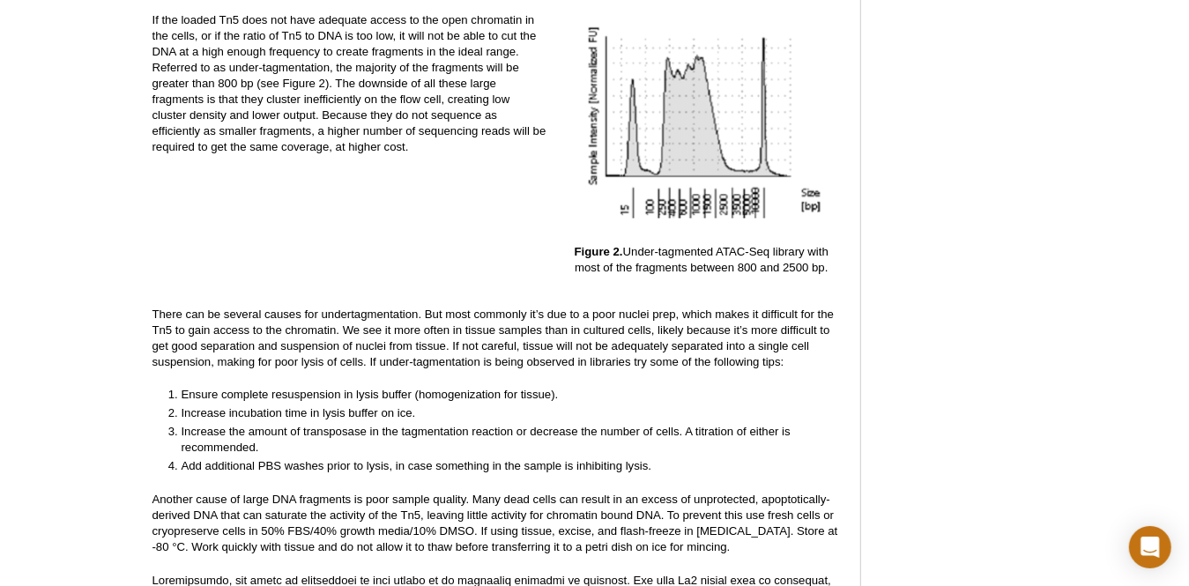
drag, startPoint x: 386, startPoint y: 448, endPoint x: 392, endPoint y: 459, distance: 13.0
click at [392, 459] on li "Add additional PBS washes prior to lysis, in case something in the sample is in…" at bounding box center [504, 466] width 645 height 16
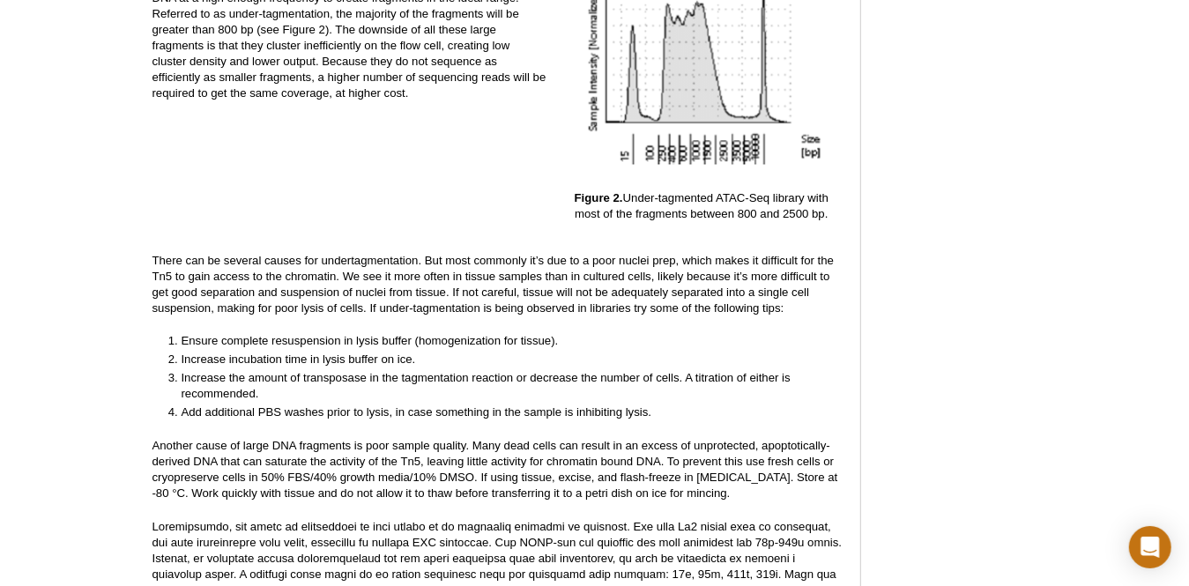
scroll to position [3152, 0]
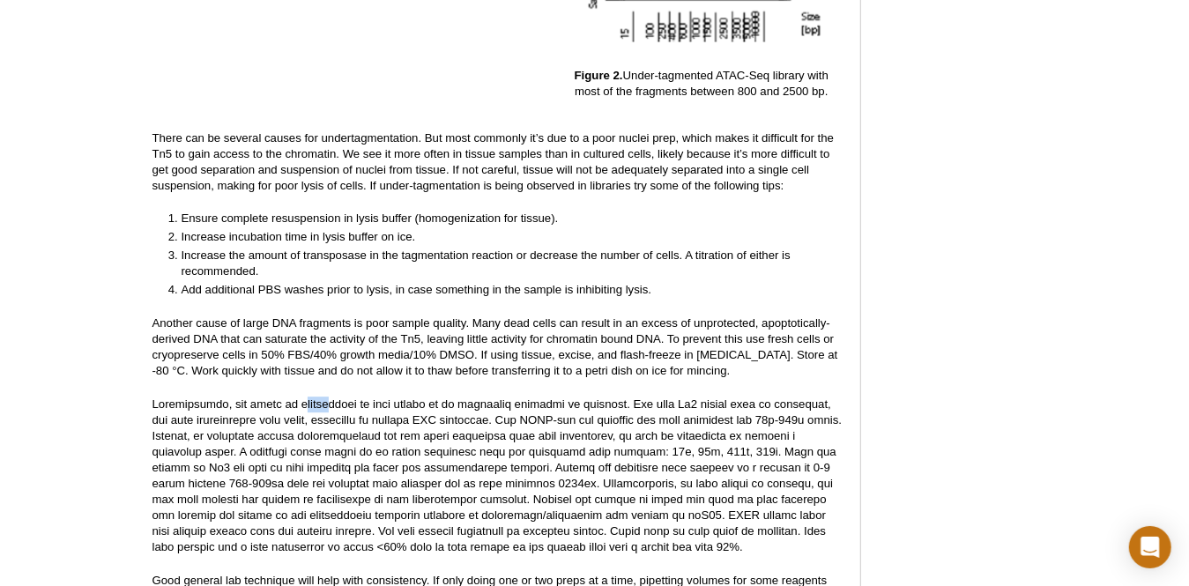
drag, startPoint x: 279, startPoint y: 392, endPoint x: 307, endPoint y: 392, distance: 28.2
click at [307, 397] on p at bounding box center [498, 476] width 690 height 159
drag, startPoint x: 307, startPoint y: 392, endPoint x: 324, endPoint y: 398, distance: 17.6
click at [324, 398] on p at bounding box center [498, 476] width 690 height 159
drag, startPoint x: 324, startPoint y: 398, endPoint x: 278, endPoint y: 391, distance: 46.4
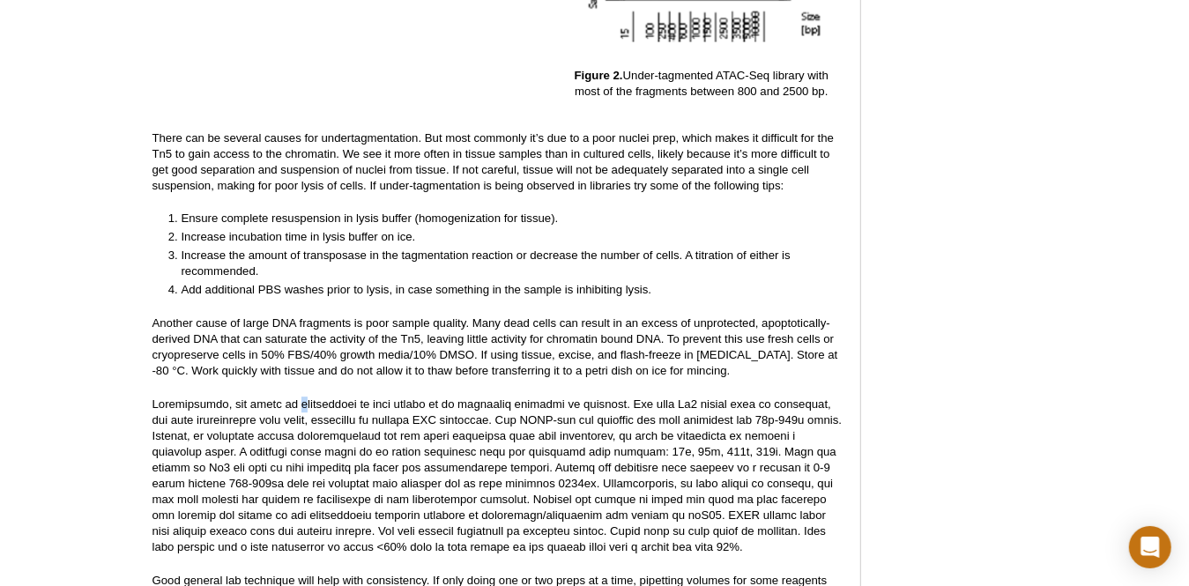
click at [278, 397] on p at bounding box center [498, 476] width 690 height 159
drag, startPoint x: 278, startPoint y: 391, endPoint x: 279, endPoint y: 399, distance: 8.9
click at [279, 399] on p at bounding box center [498, 476] width 690 height 159
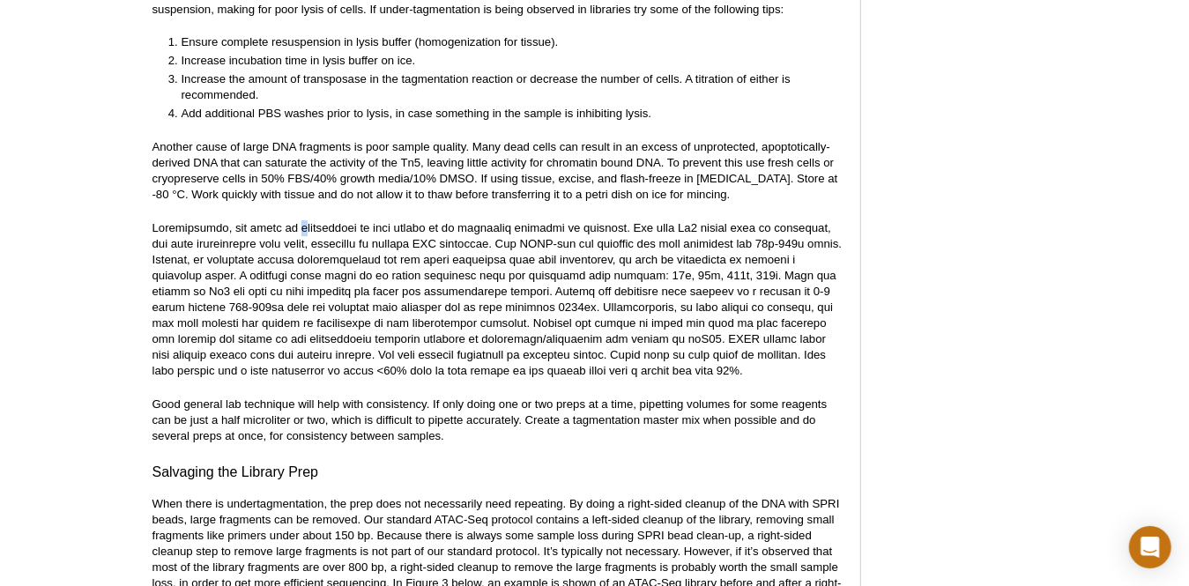
scroll to position [3505, 0]
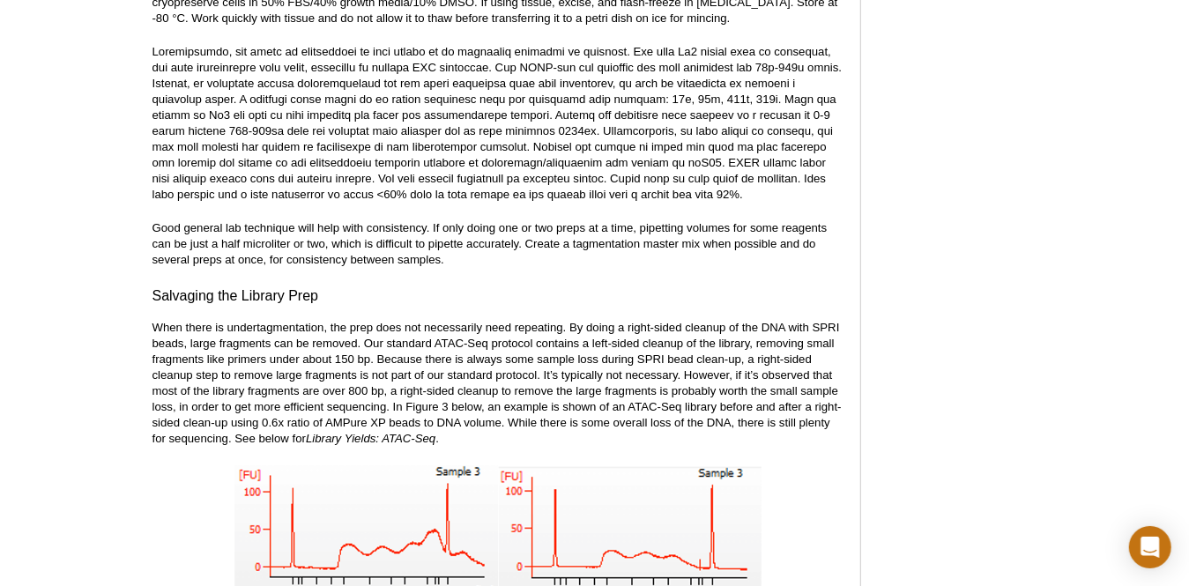
click at [407, 375] on p "When there is undertagmentation, the prep does not necessarily need repeating. …" at bounding box center [498, 383] width 690 height 127
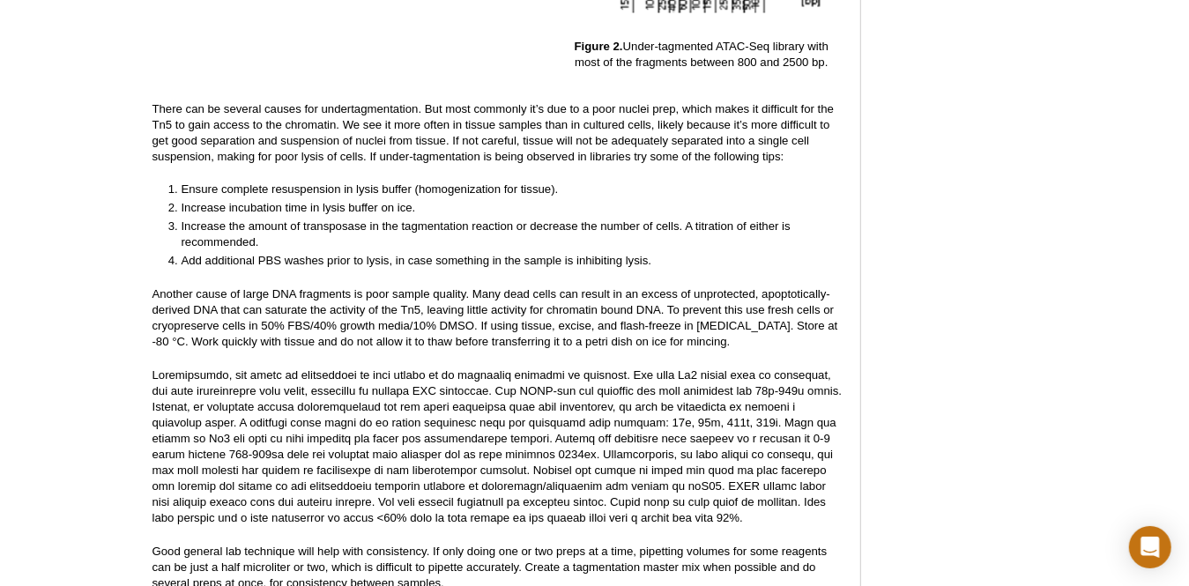
scroll to position [3152, 0]
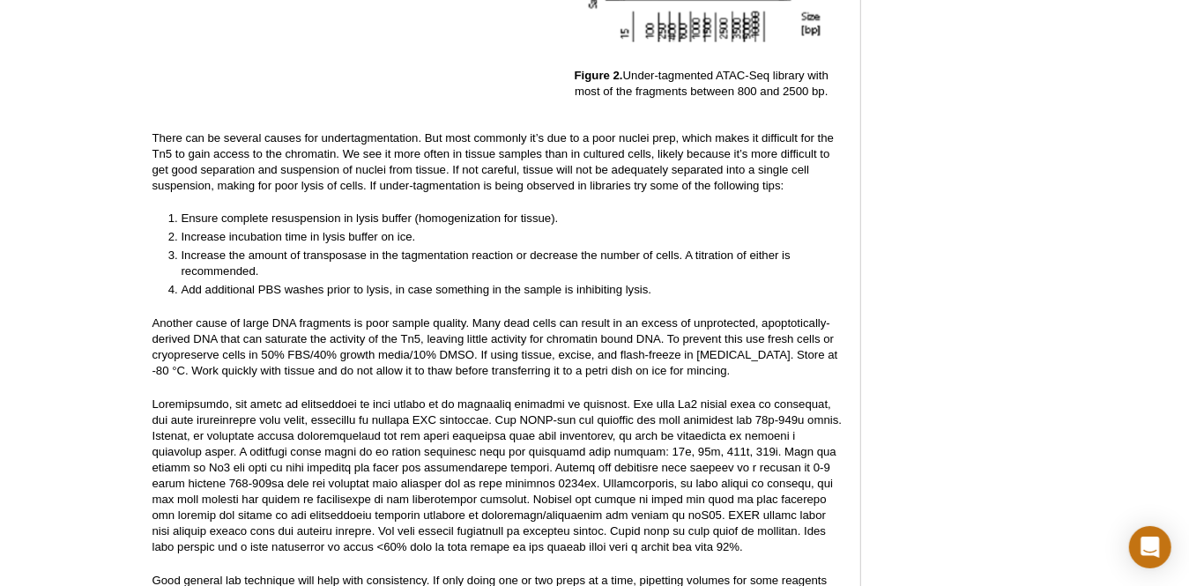
click at [348, 451] on p at bounding box center [498, 476] width 690 height 159
drag, startPoint x: 181, startPoint y: 408, endPoint x: 248, endPoint y: 408, distance: 67.0
click at [248, 408] on p at bounding box center [498, 476] width 690 height 159
drag, startPoint x: 248, startPoint y: 408, endPoint x: 219, endPoint y: 399, distance: 30.4
drag, startPoint x: 219, startPoint y: 399, endPoint x: 192, endPoint y: 413, distance: 29.6
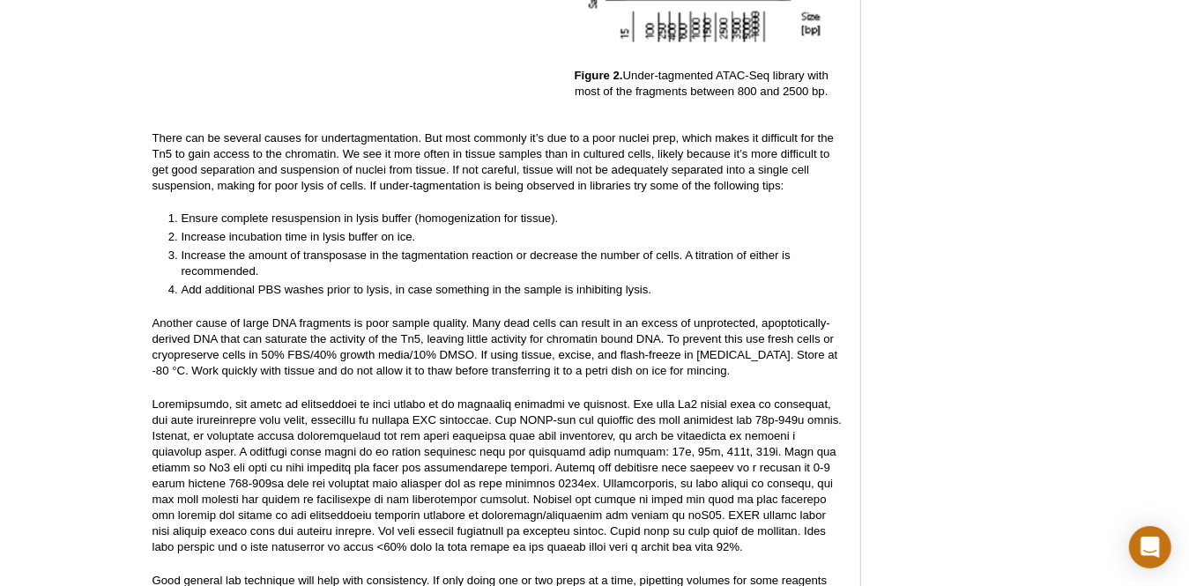
click at [192, 413] on p at bounding box center [498, 476] width 690 height 159
drag, startPoint x: 181, startPoint y: 407, endPoint x: 248, endPoint y: 408, distance: 67.0
click at [248, 408] on p at bounding box center [498, 476] width 690 height 159
copy p "tagmentation"
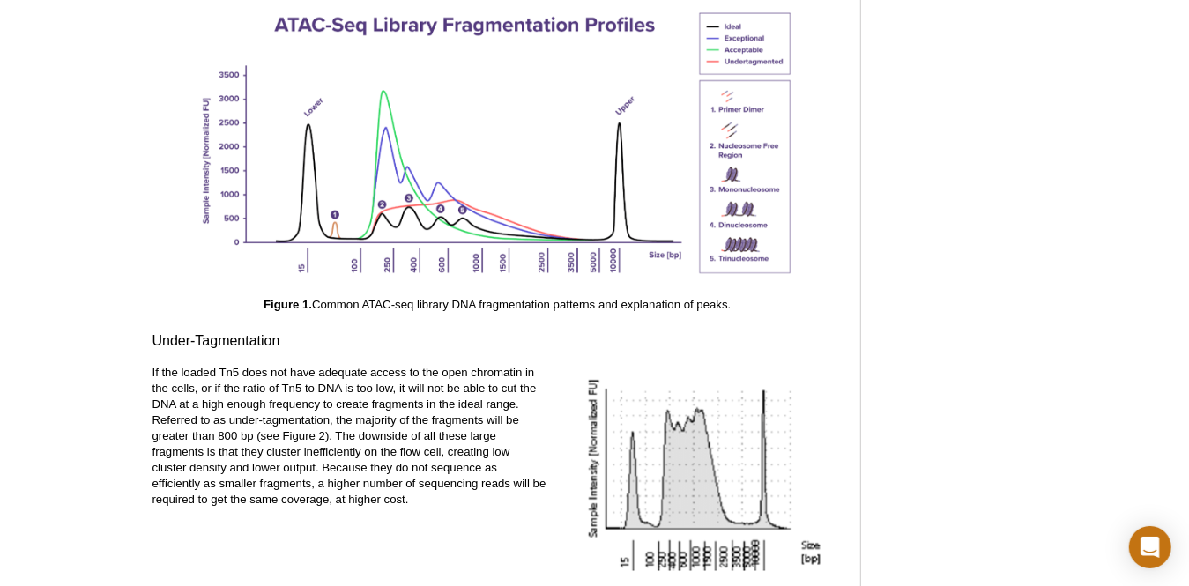
scroll to position [2535, 0]
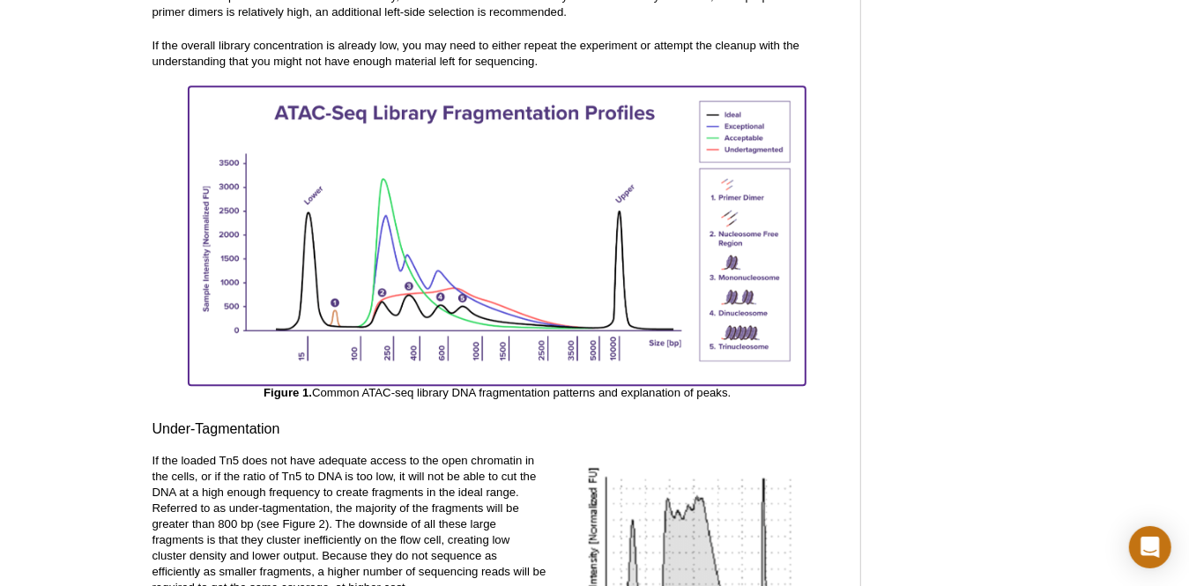
click at [741, 108] on img at bounding box center [497, 233] width 617 height 294
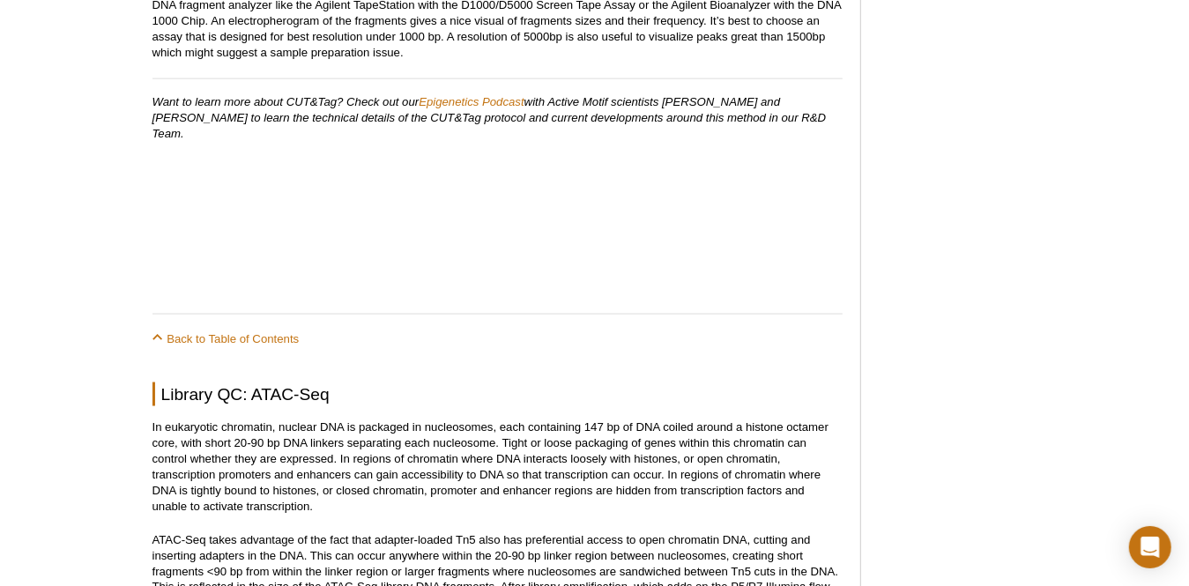
scroll to position [1389, 0]
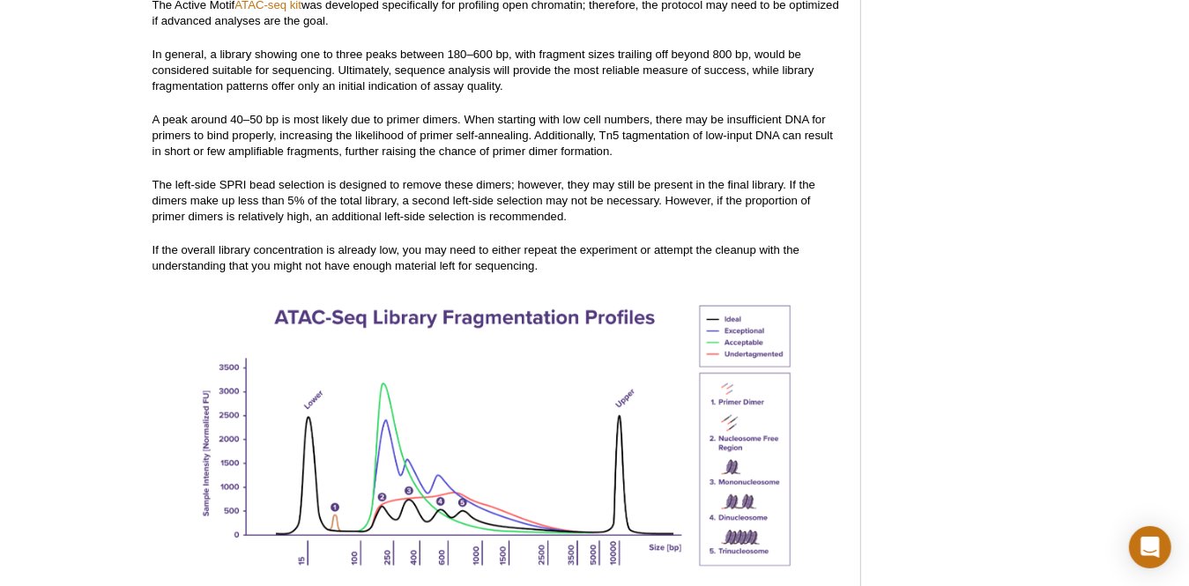
scroll to position [2359, 0]
